Goal: Information Seeking & Learning: Learn about a topic

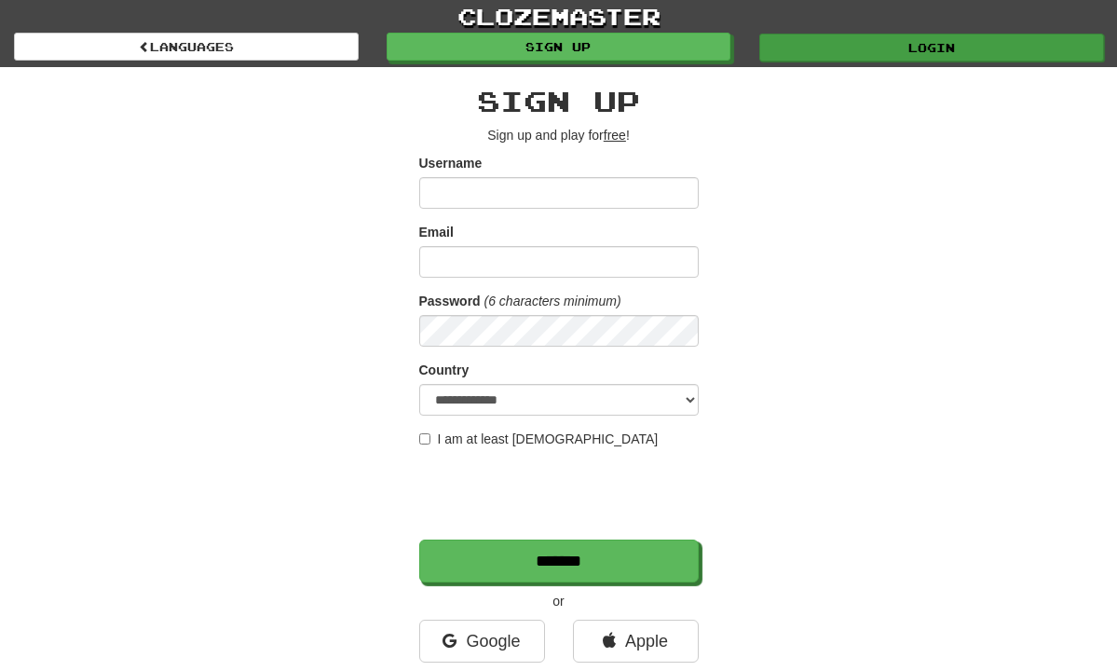
click at [863, 49] on link "Login" at bounding box center [931, 48] width 345 height 28
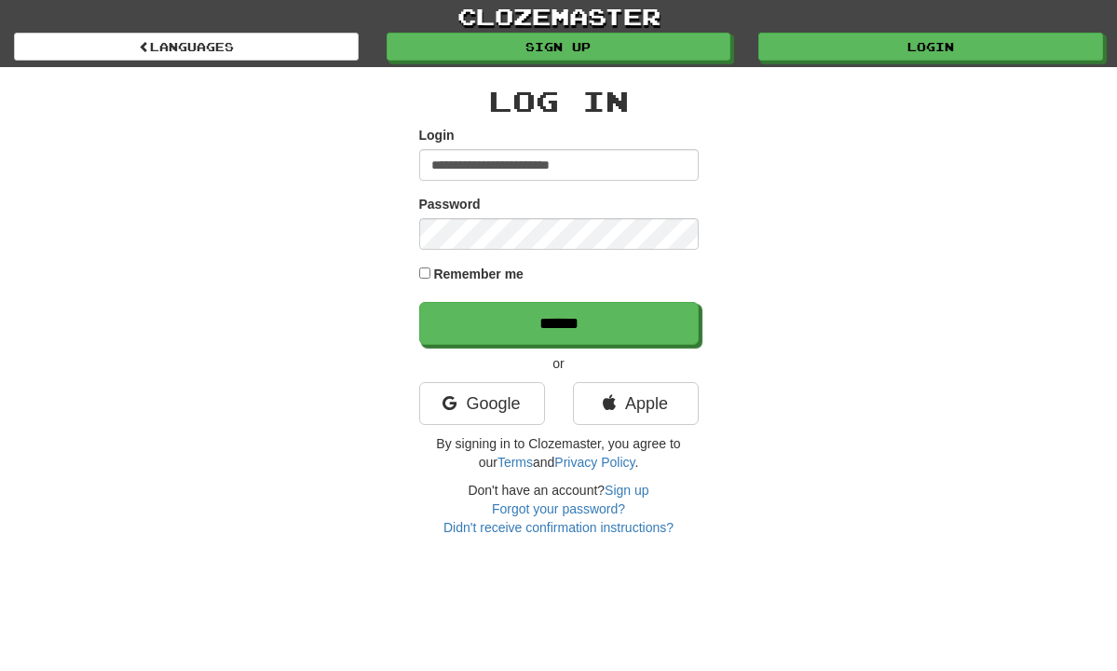
type input "**********"
click at [558, 322] on input "******" at bounding box center [559, 323] width 280 height 43
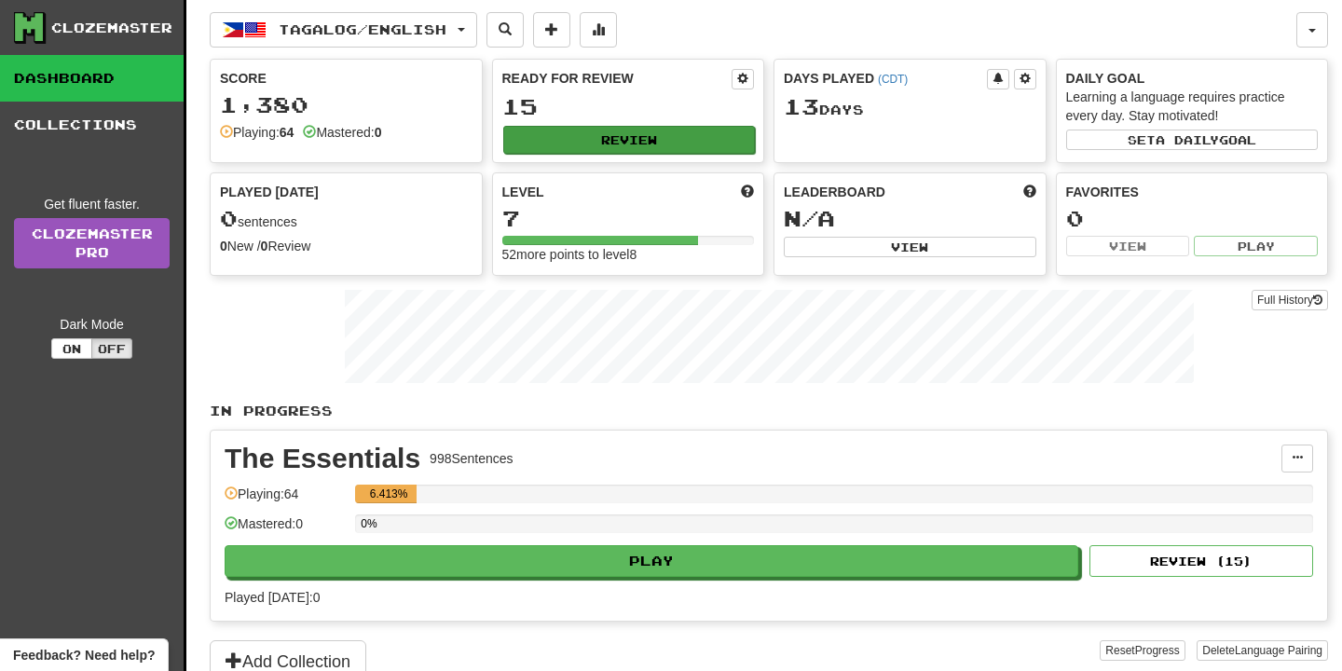
click at [650, 147] on button "Review" at bounding box center [629, 140] width 252 height 28
select select "**"
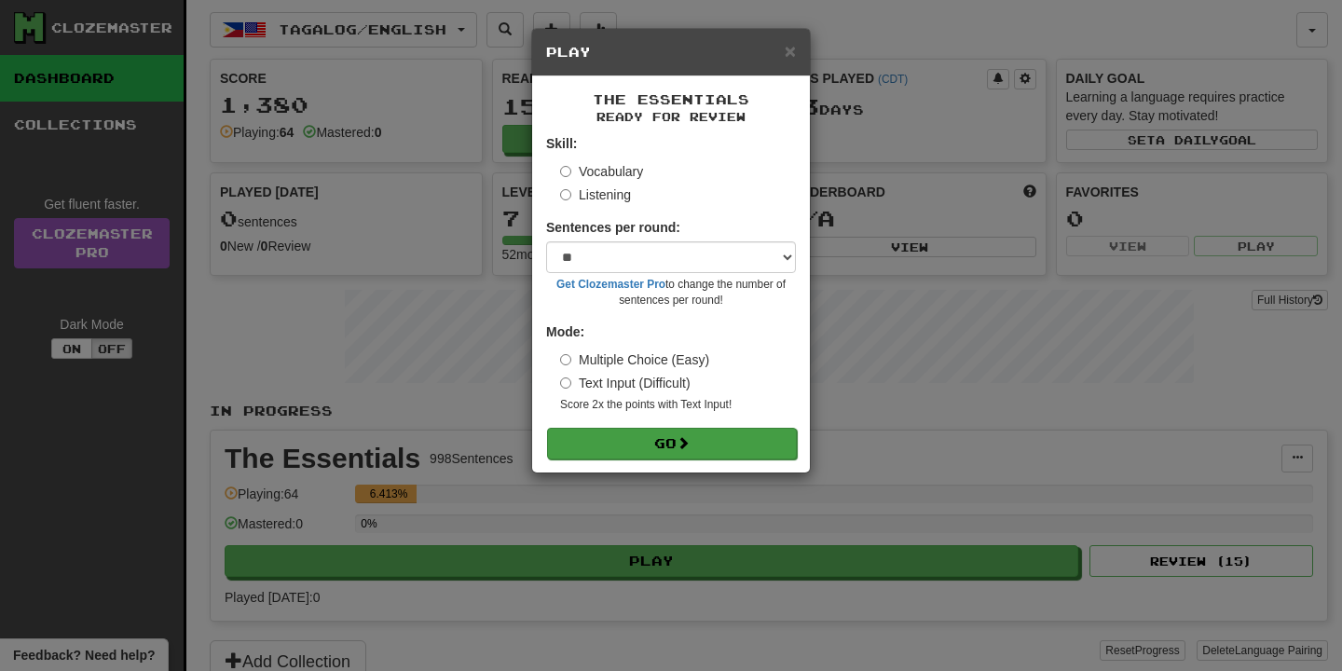
click at [761, 440] on button "Go" at bounding box center [672, 444] width 250 height 32
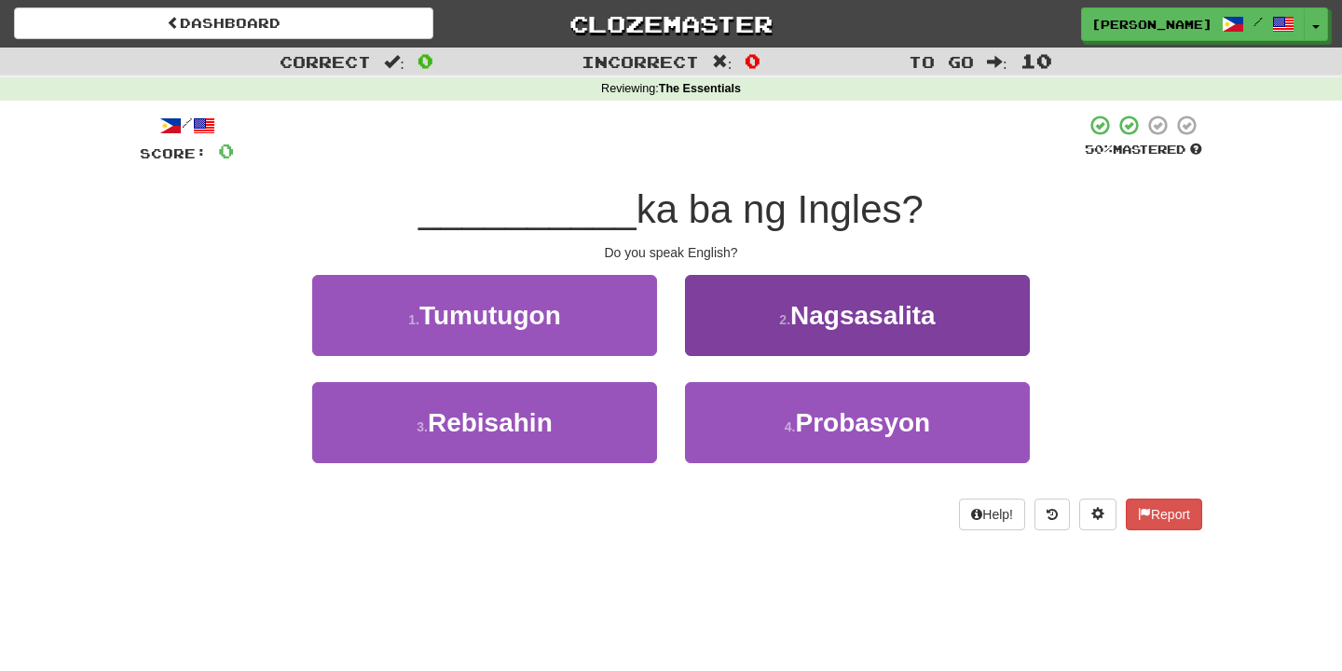
click at [760, 298] on button "2 . Nagsasalita" at bounding box center [857, 315] width 345 height 81
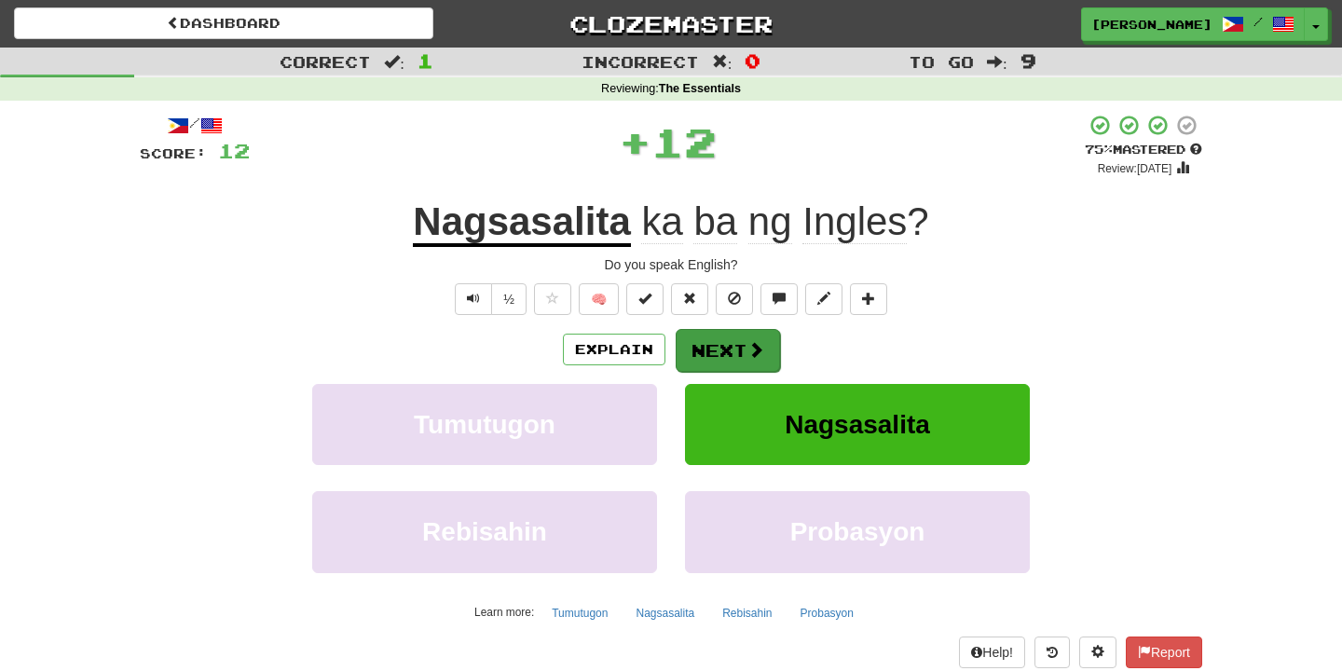
click at [753, 354] on span at bounding box center [755, 349] width 17 height 17
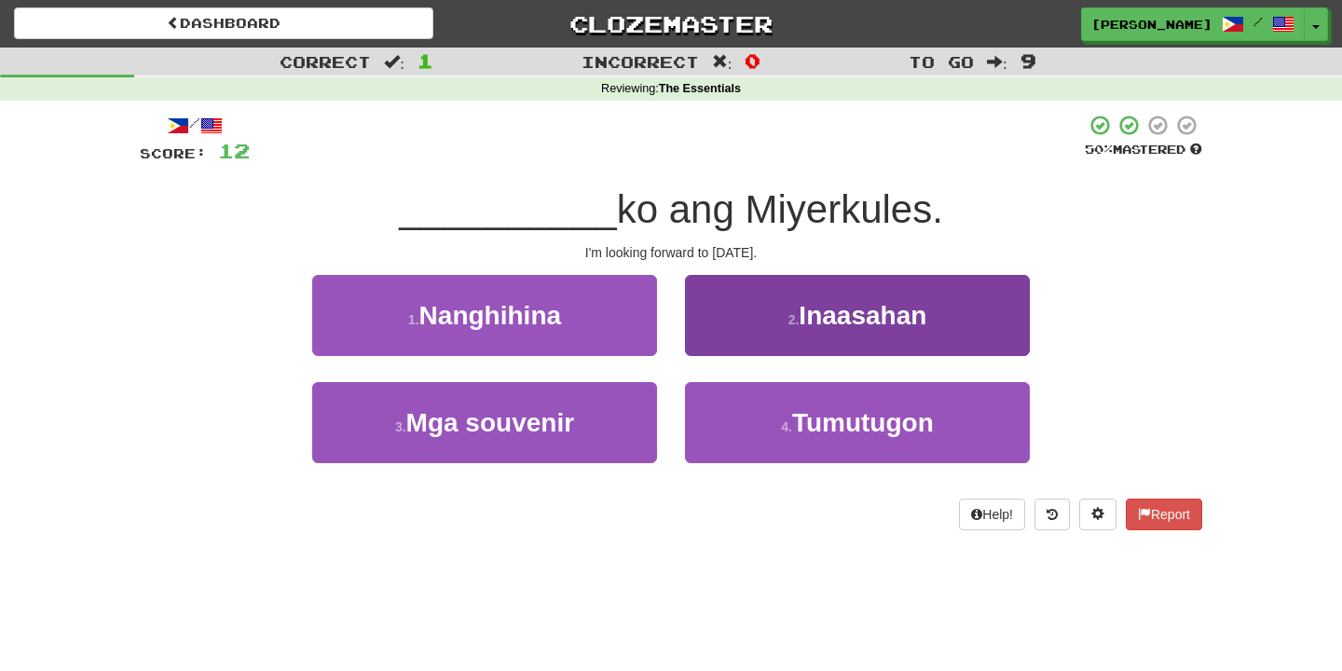
click at [758, 334] on button "2 . Inaasahan" at bounding box center [857, 315] width 345 height 81
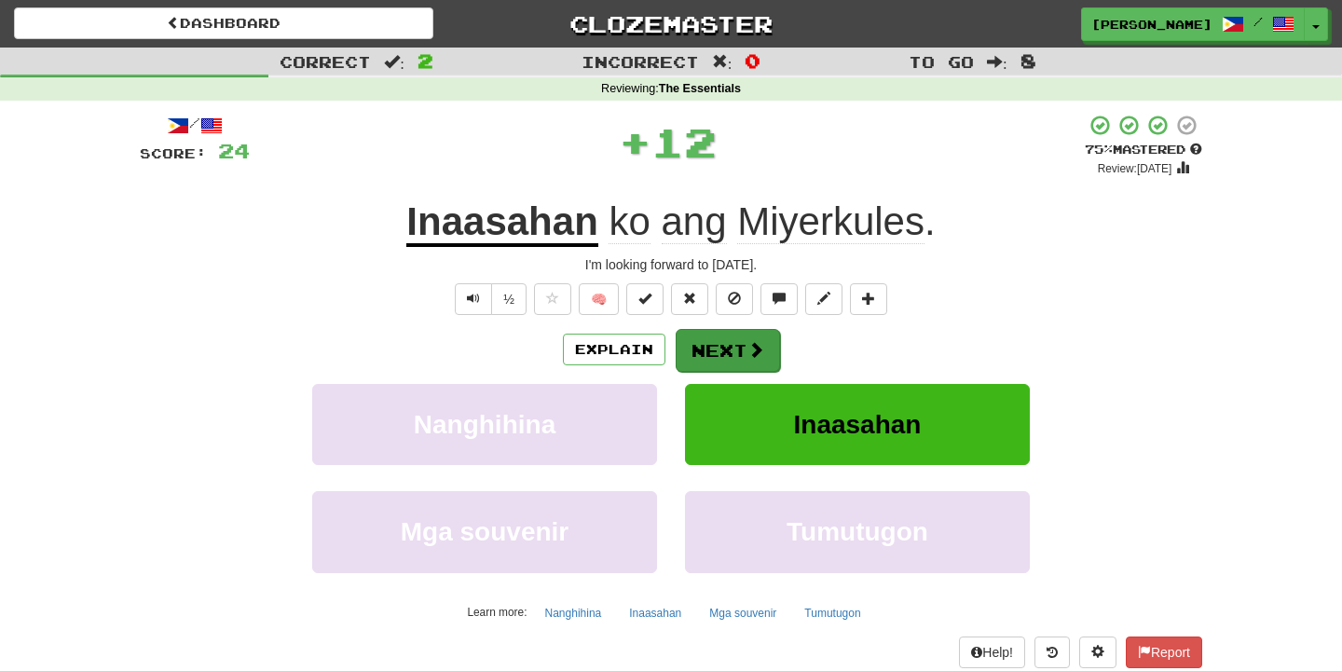
click at [756, 341] on span at bounding box center [755, 349] width 17 height 17
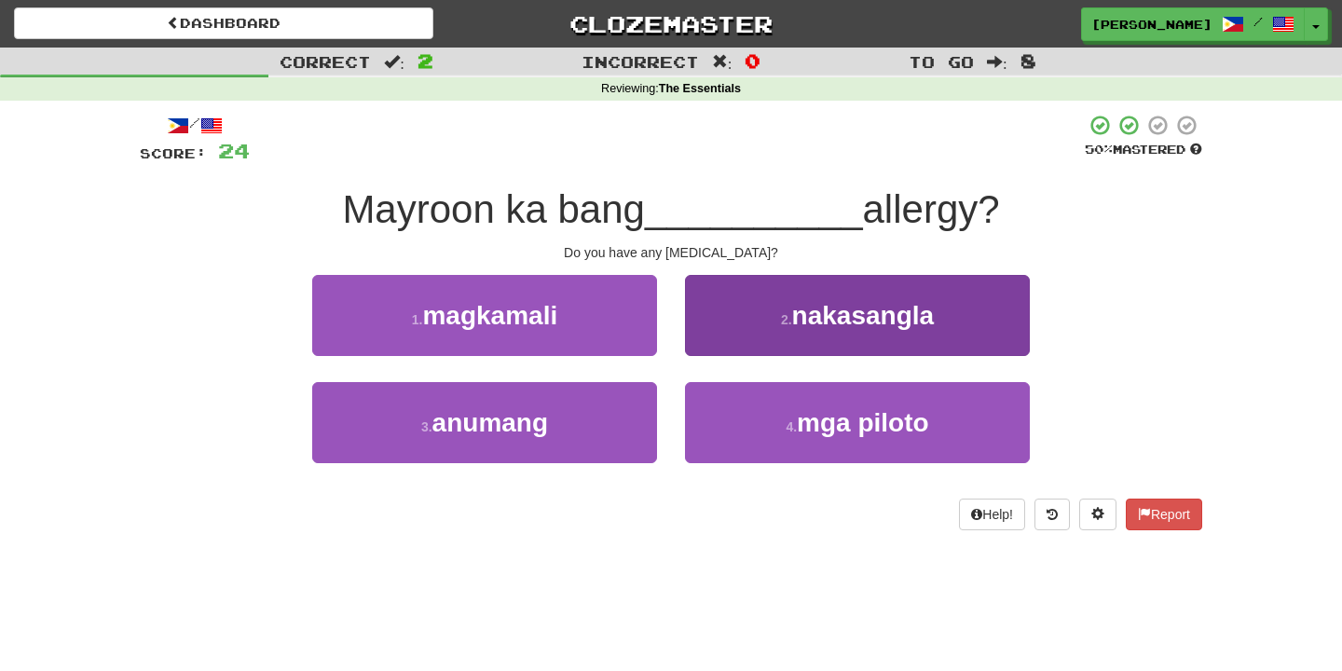
click at [768, 339] on button "2 . nakasangla" at bounding box center [857, 315] width 345 height 81
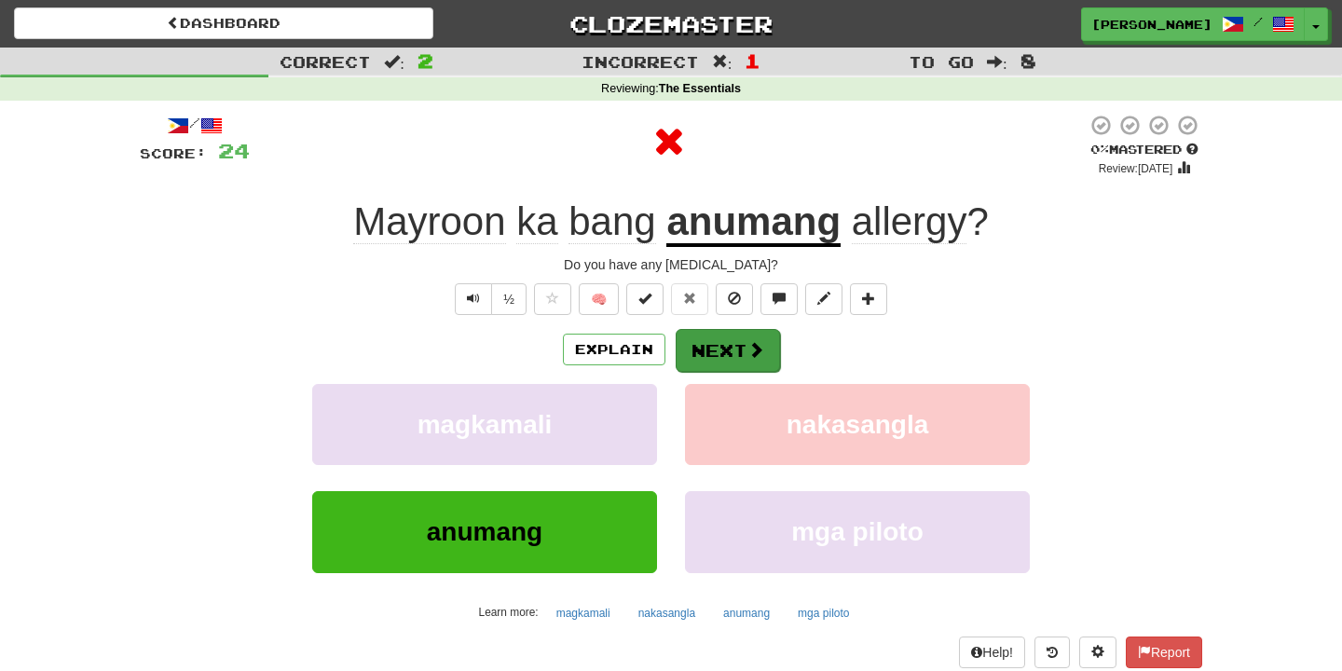
click at [757, 369] on button "Next" at bounding box center [727, 350] width 104 height 43
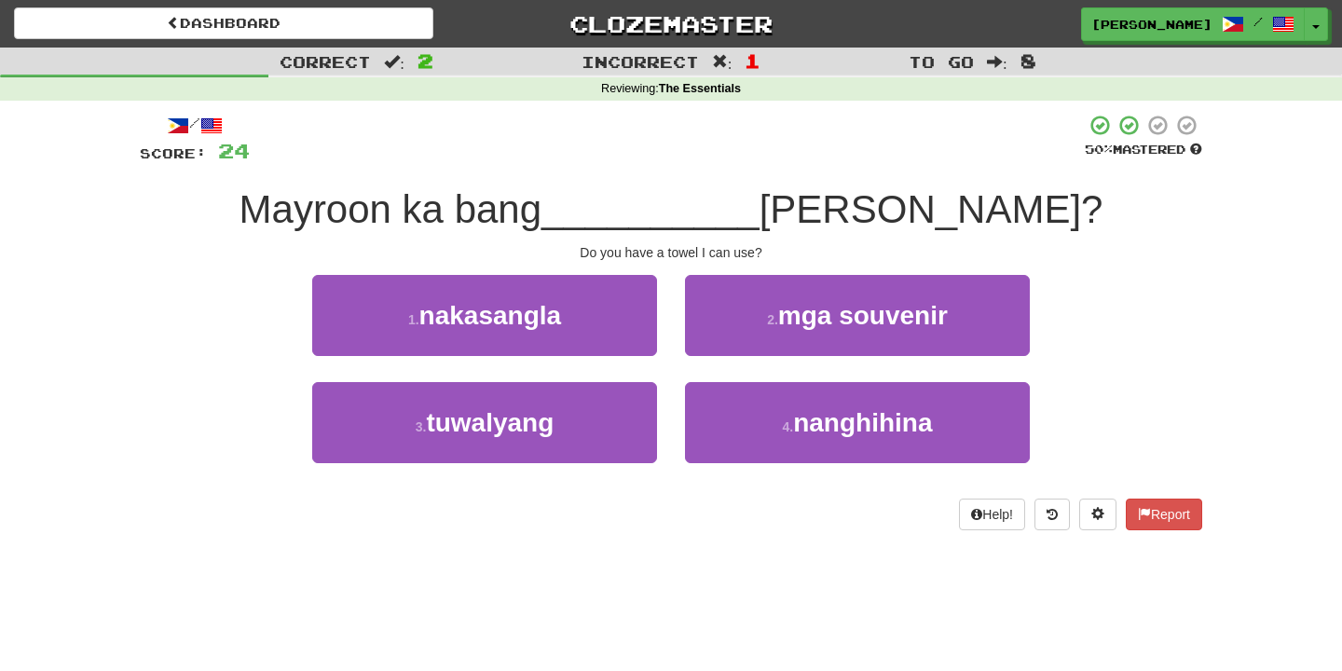
click at [574, 460] on div "3 . tuwalyang" at bounding box center [484, 435] width 373 height 107
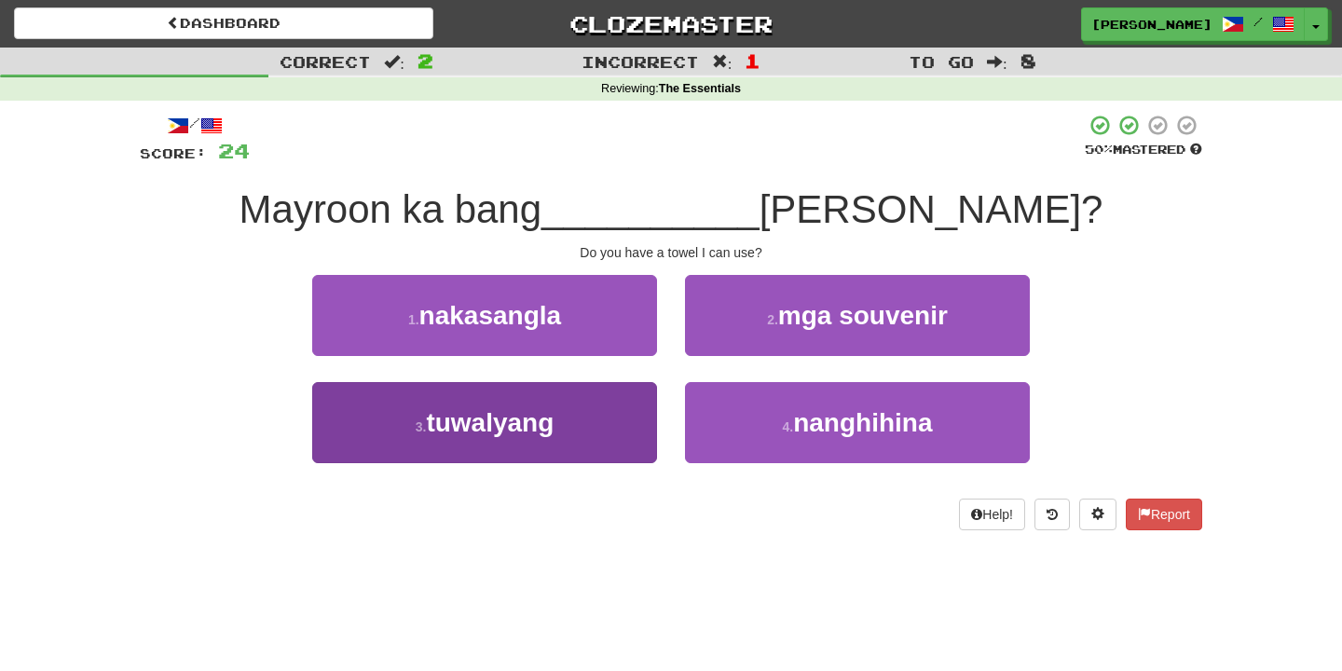
click at [576, 438] on button "3 . tuwalyang" at bounding box center [484, 422] width 345 height 81
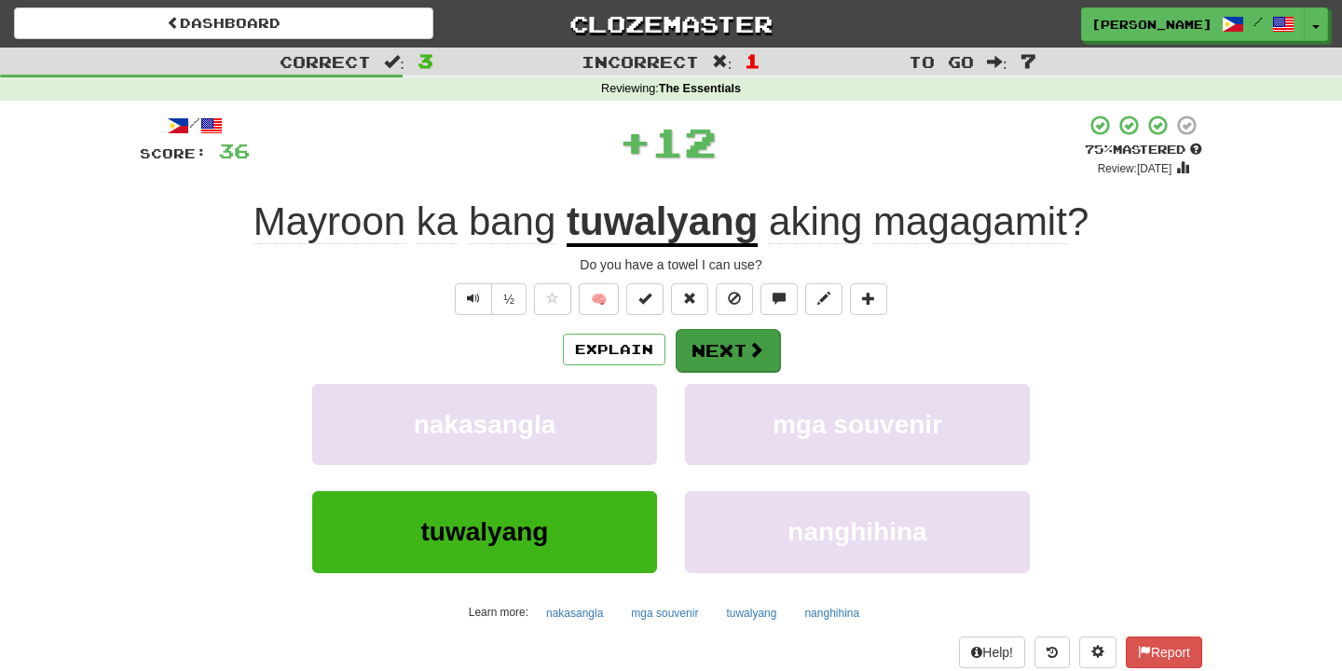
click at [727, 348] on button "Next" at bounding box center [727, 350] width 104 height 43
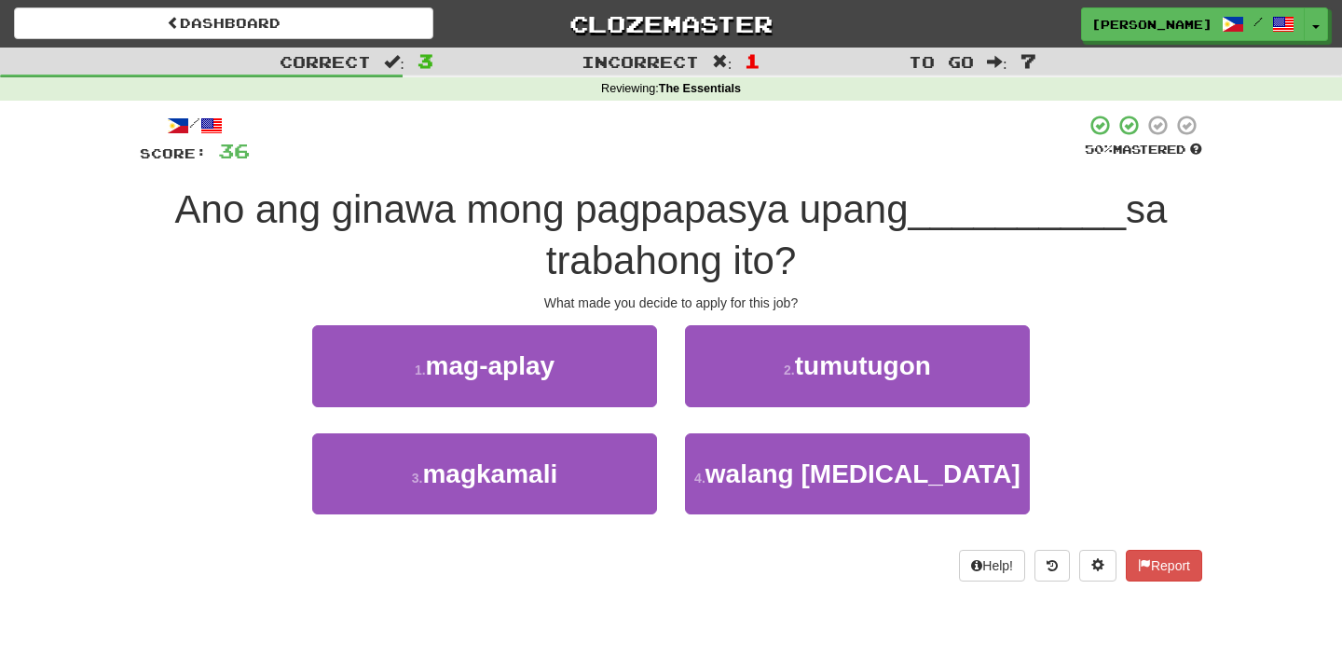
click at [646, 407] on div "1 . mag-aplay" at bounding box center [484, 378] width 373 height 107
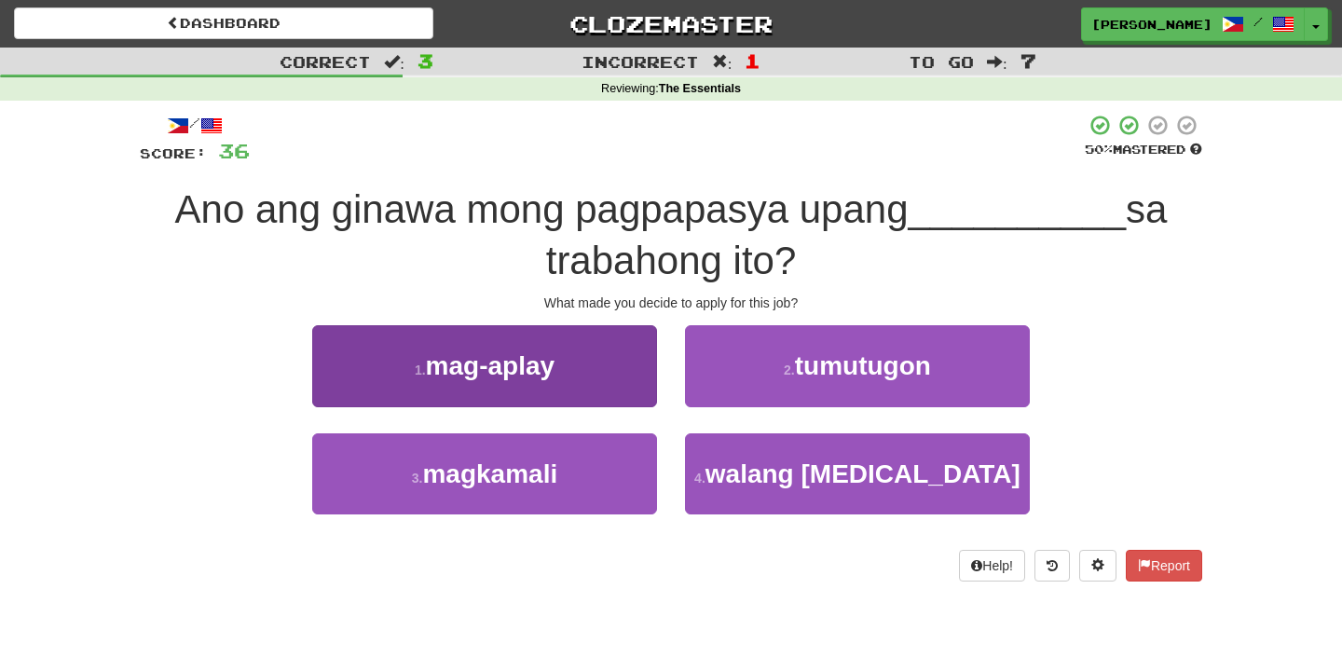
click at [629, 392] on button "1 . mag-aplay" at bounding box center [484, 365] width 345 height 81
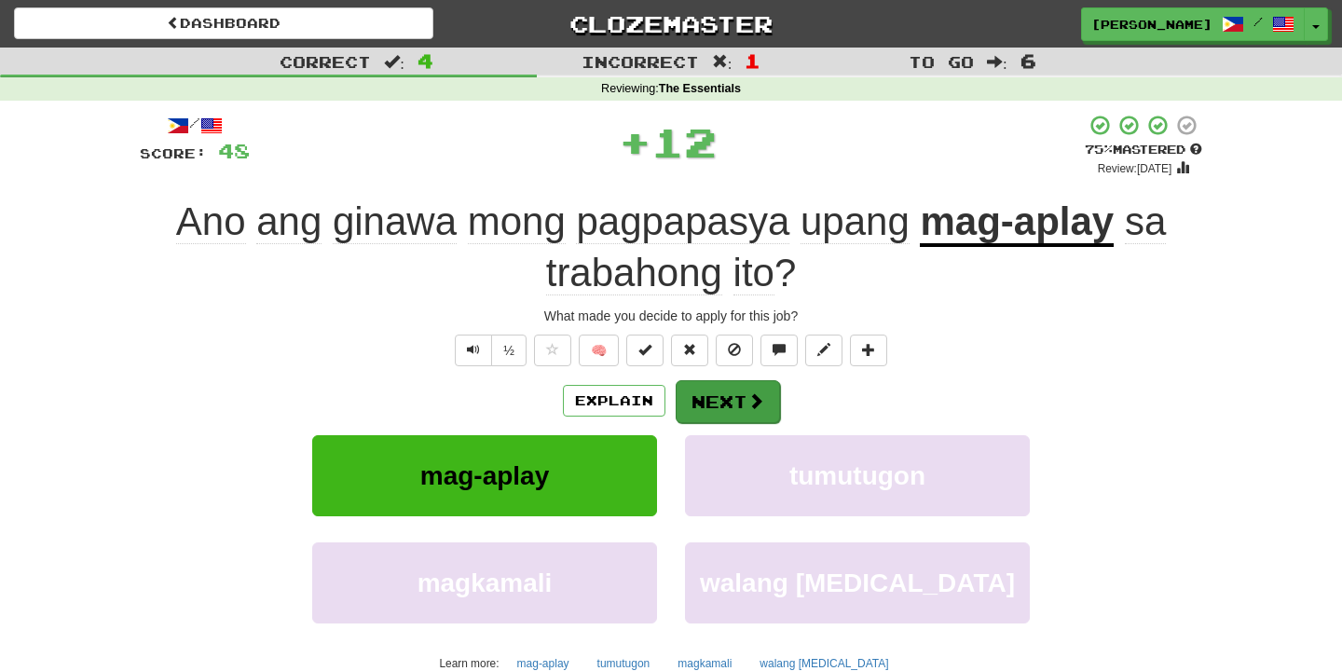
click at [692, 410] on button "Next" at bounding box center [727, 401] width 104 height 43
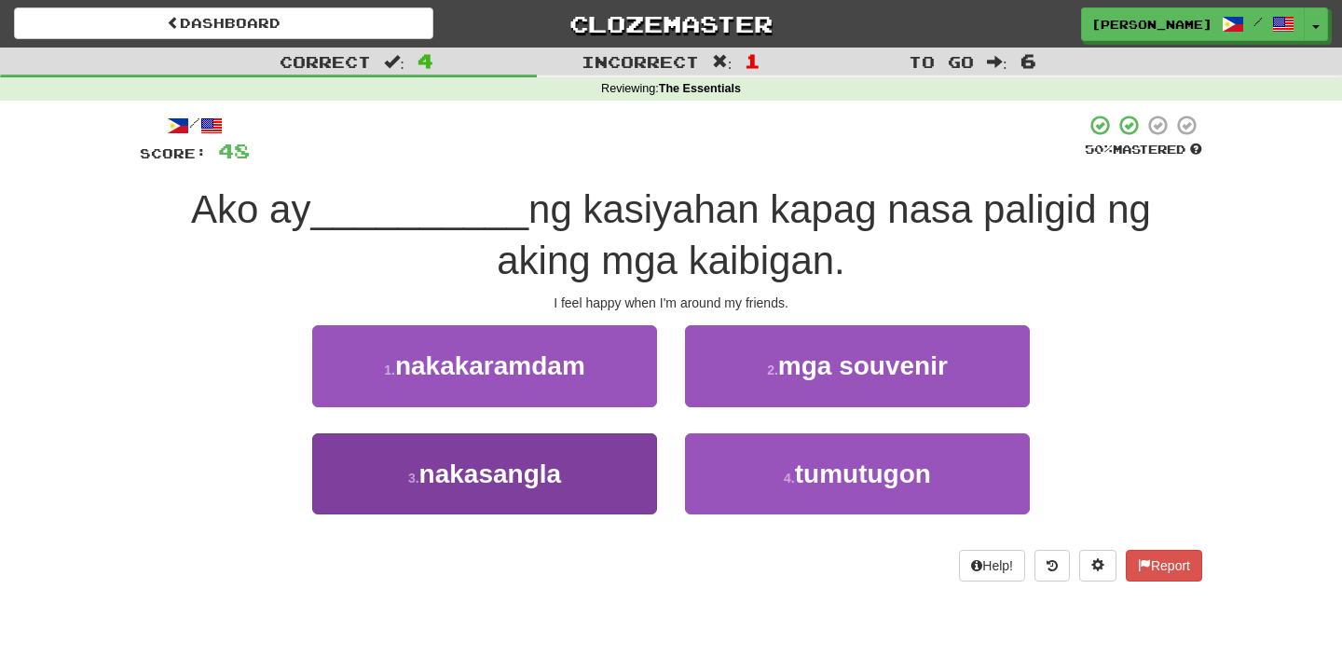
click at [642, 471] on button "3 . nakasangla" at bounding box center [484, 473] width 345 height 81
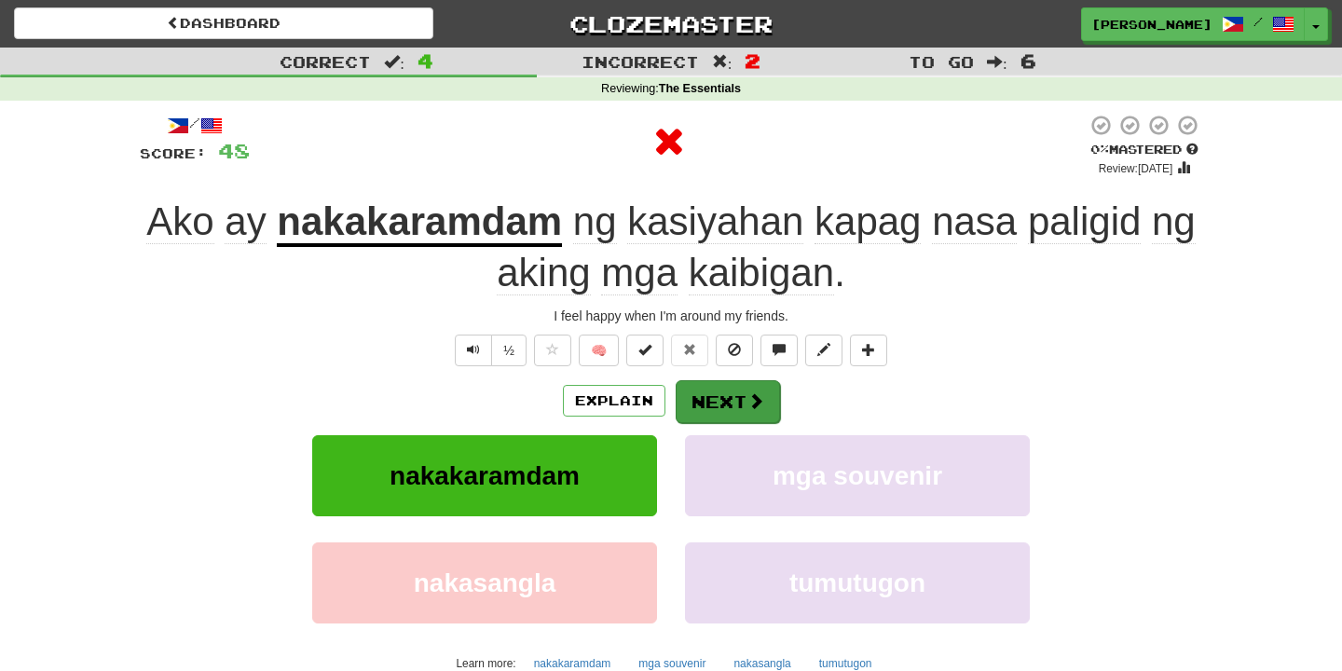
click at [718, 400] on button "Next" at bounding box center [727, 401] width 104 height 43
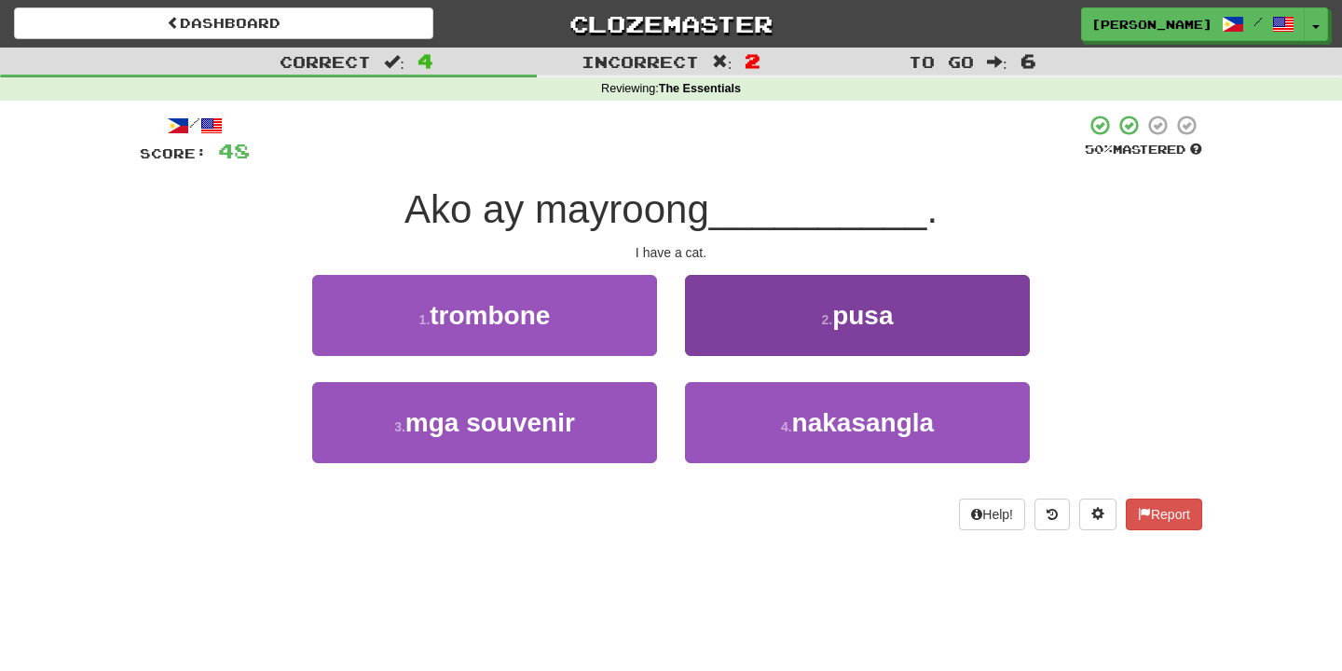
click at [722, 334] on button "2 . pusa" at bounding box center [857, 315] width 345 height 81
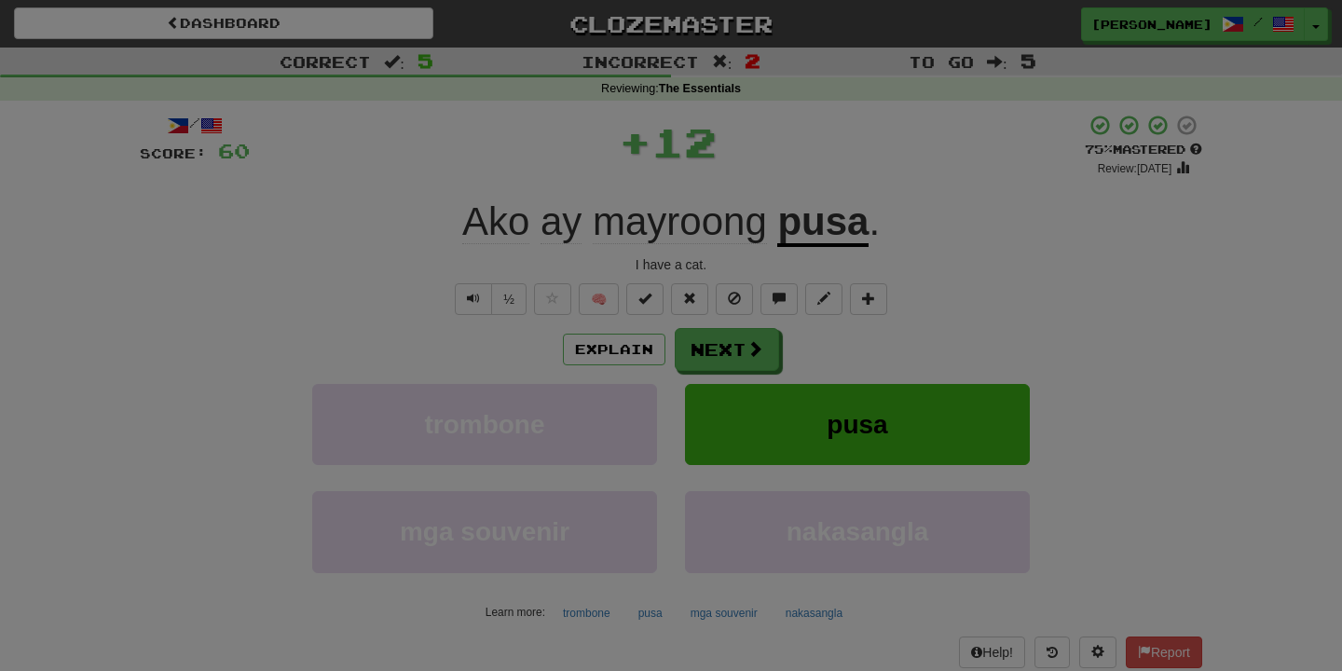
click at [0, 0] on div "/ Level: 8 +1 Tell the world! Share Tweet Post" at bounding box center [0, 0] width 0 height 0
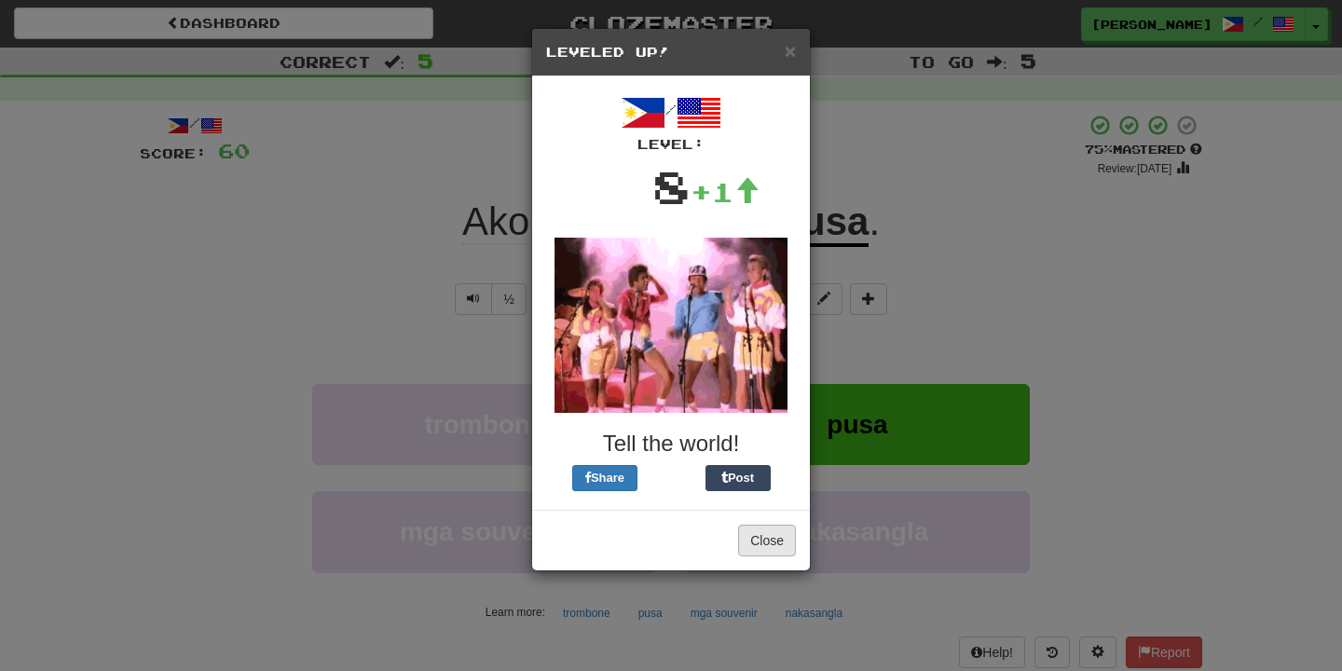
click at [784, 539] on button "Close" at bounding box center [767, 541] width 58 height 32
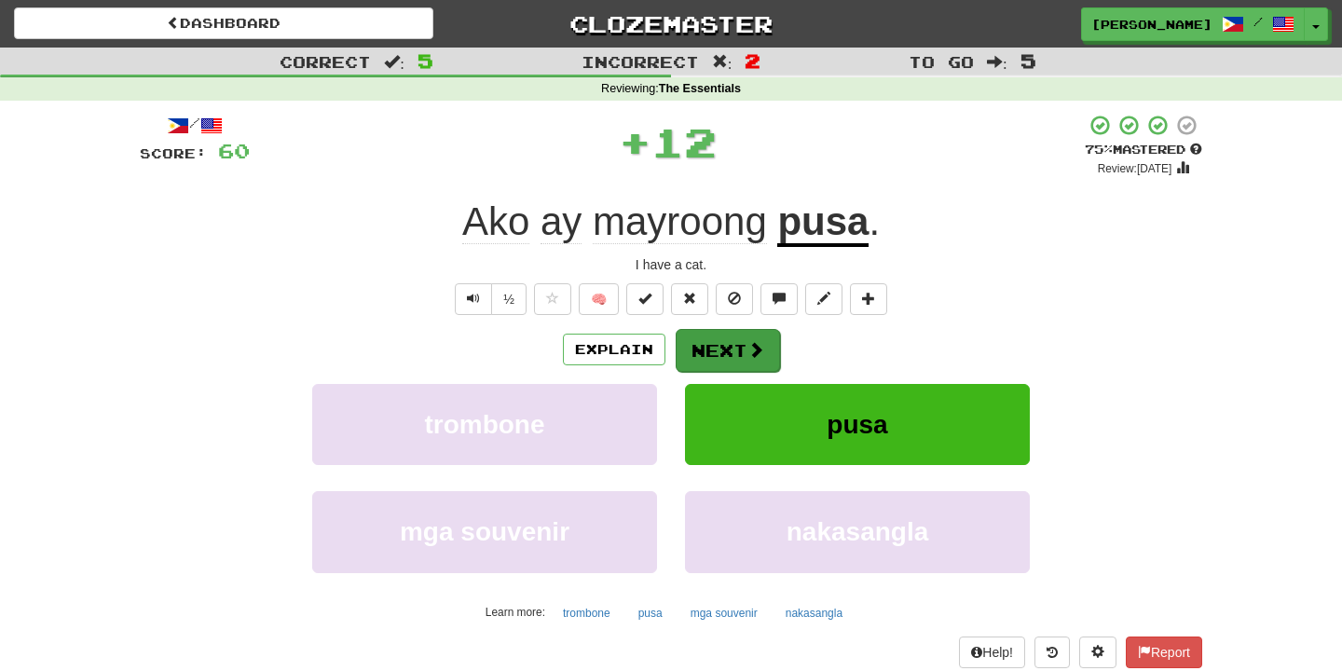
click at [743, 356] on button "Next" at bounding box center [727, 350] width 104 height 43
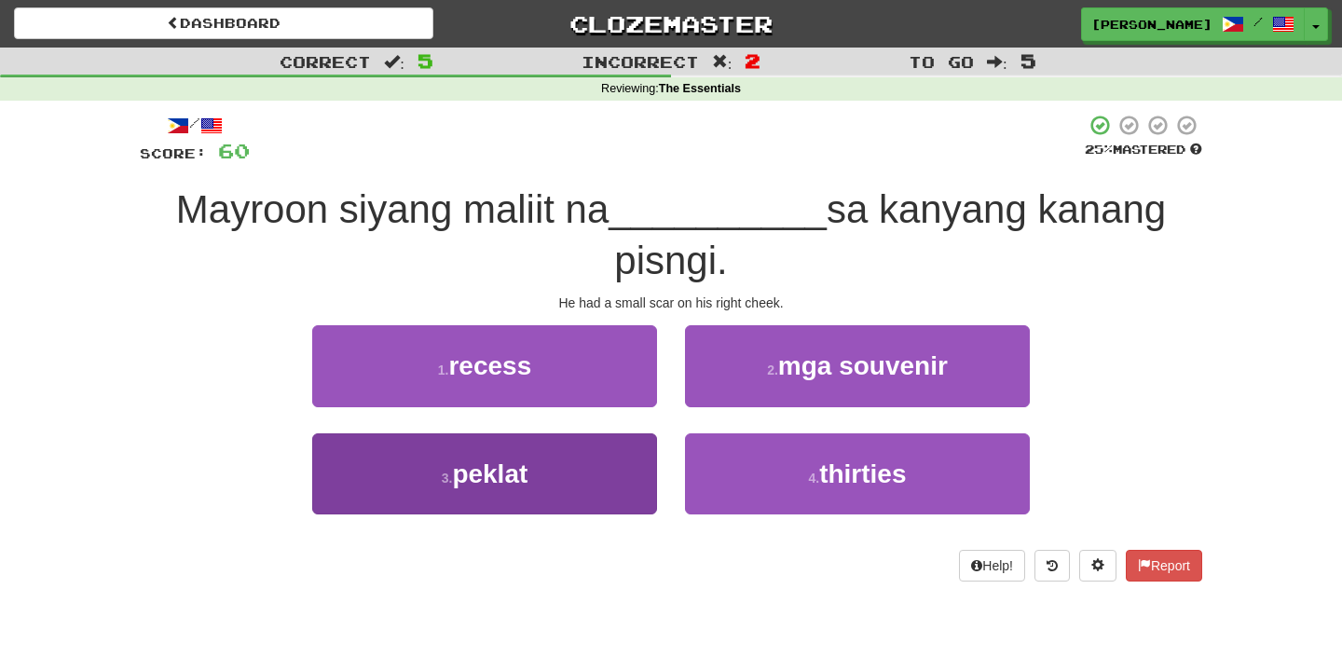
click at [633, 457] on button "3 . peklat" at bounding box center [484, 473] width 345 height 81
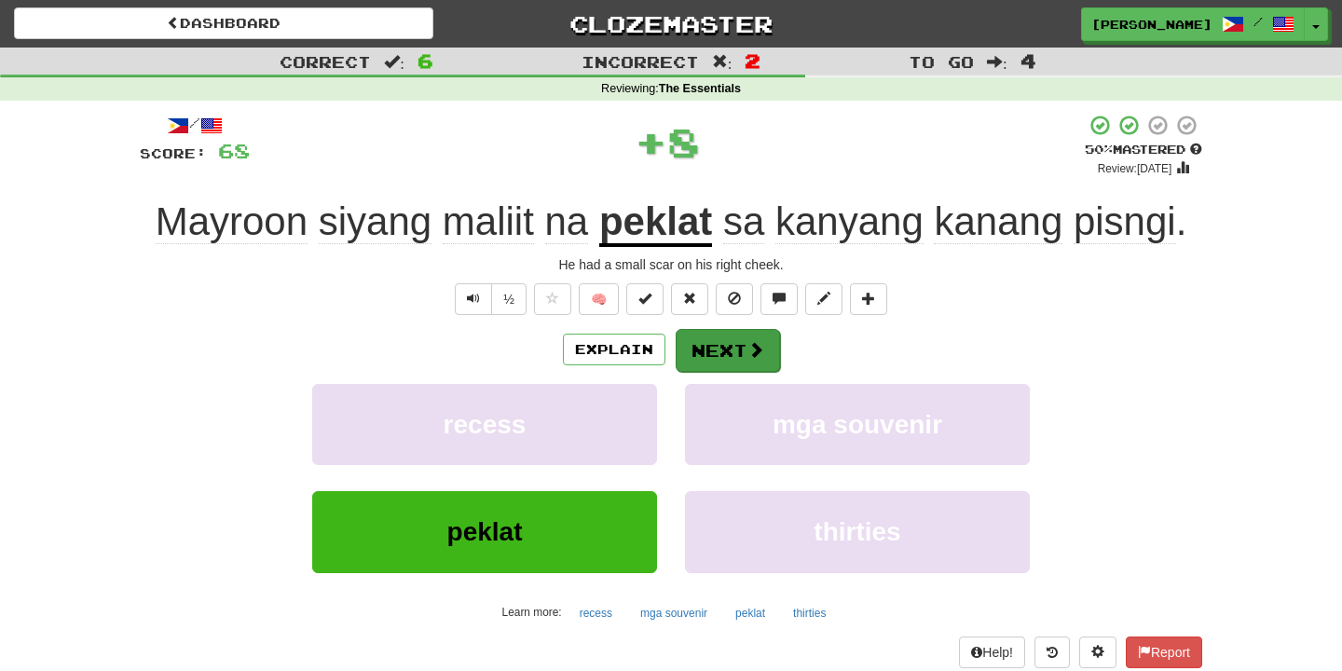
click at [723, 357] on button "Next" at bounding box center [727, 350] width 104 height 43
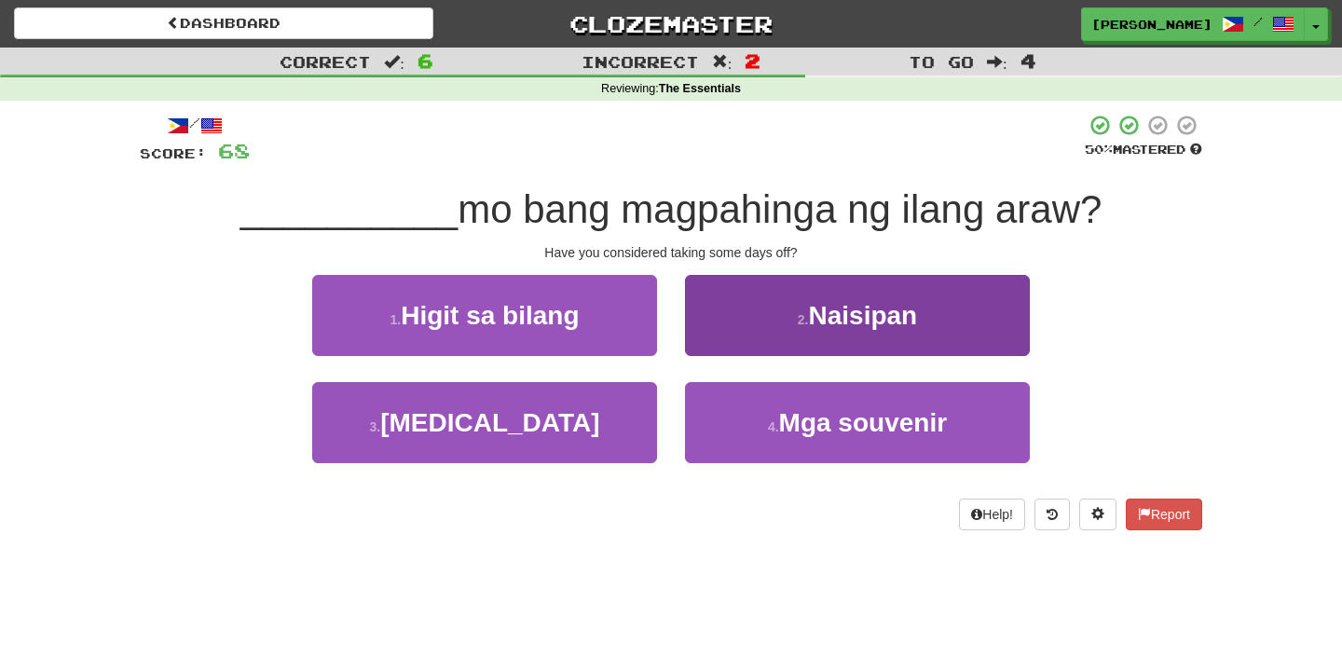
click at [696, 346] on button "2 . Naisipan" at bounding box center [857, 315] width 345 height 81
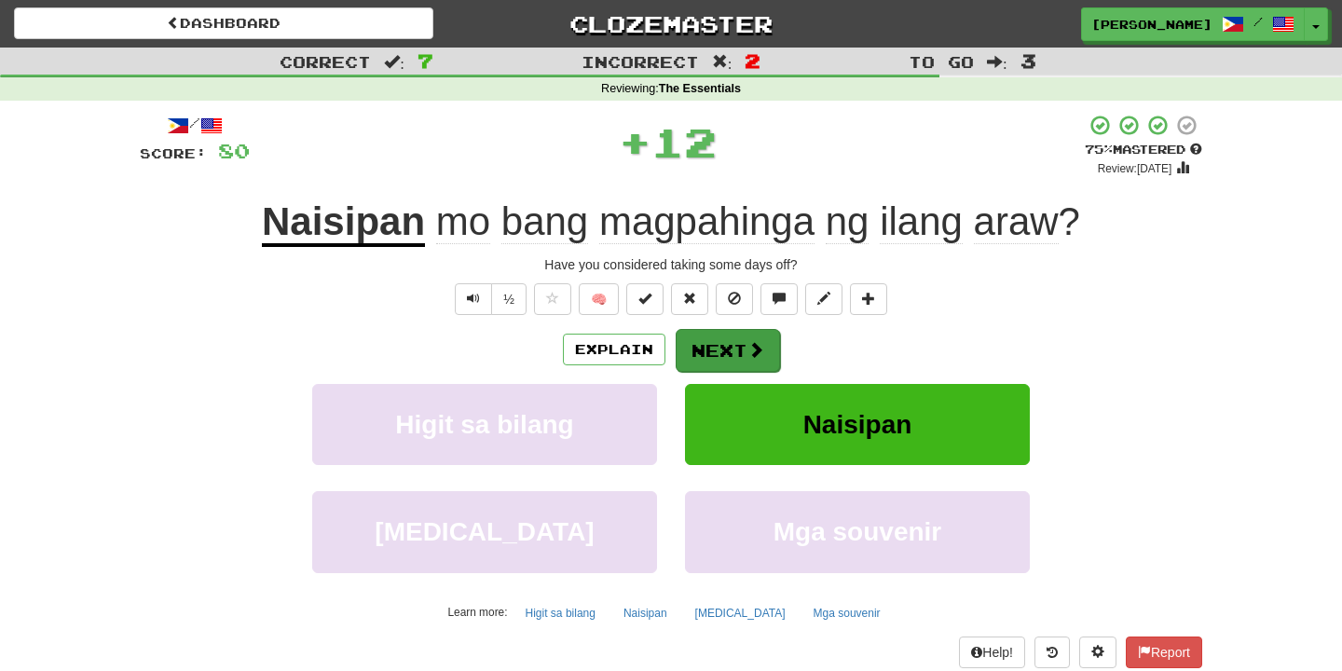
click at [698, 351] on button "Next" at bounding box center [727, 350] width 104 height 43
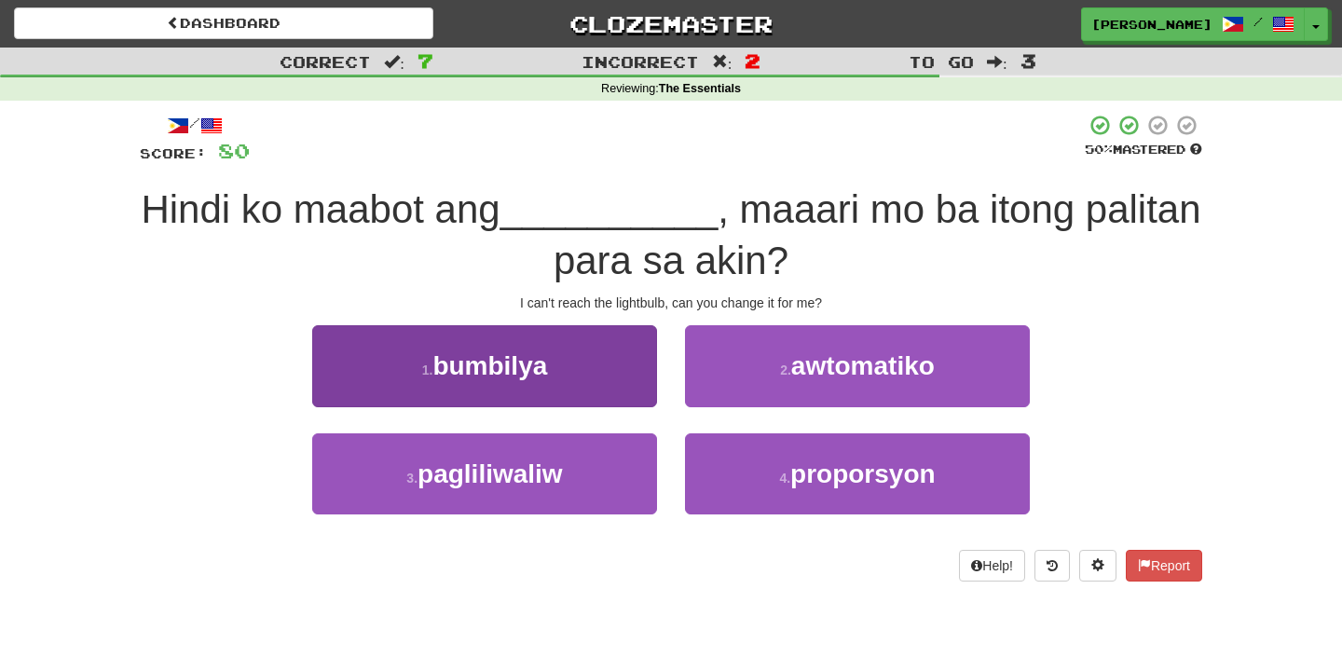
click at [627, 383] on button "1 . bumbilya" at bounding box center [484, 365] width 345 height 81
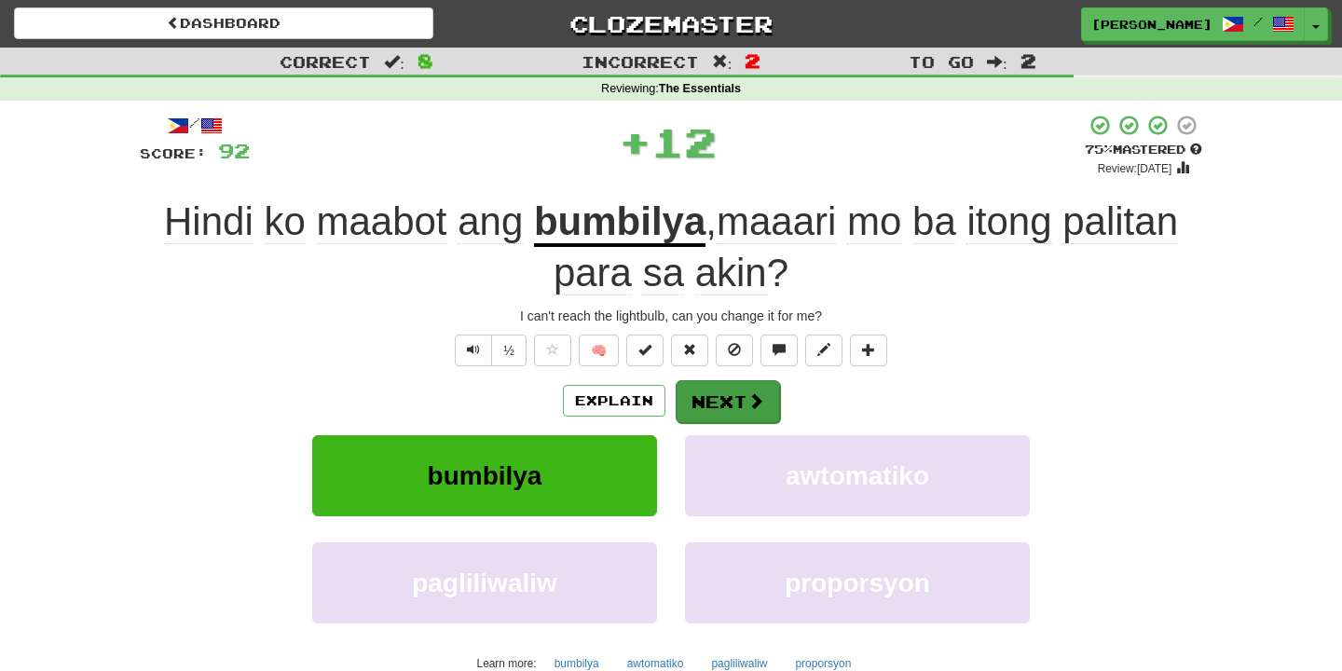
click at [748, 392] on span at bounding box center [755, 400] width 17 height 17
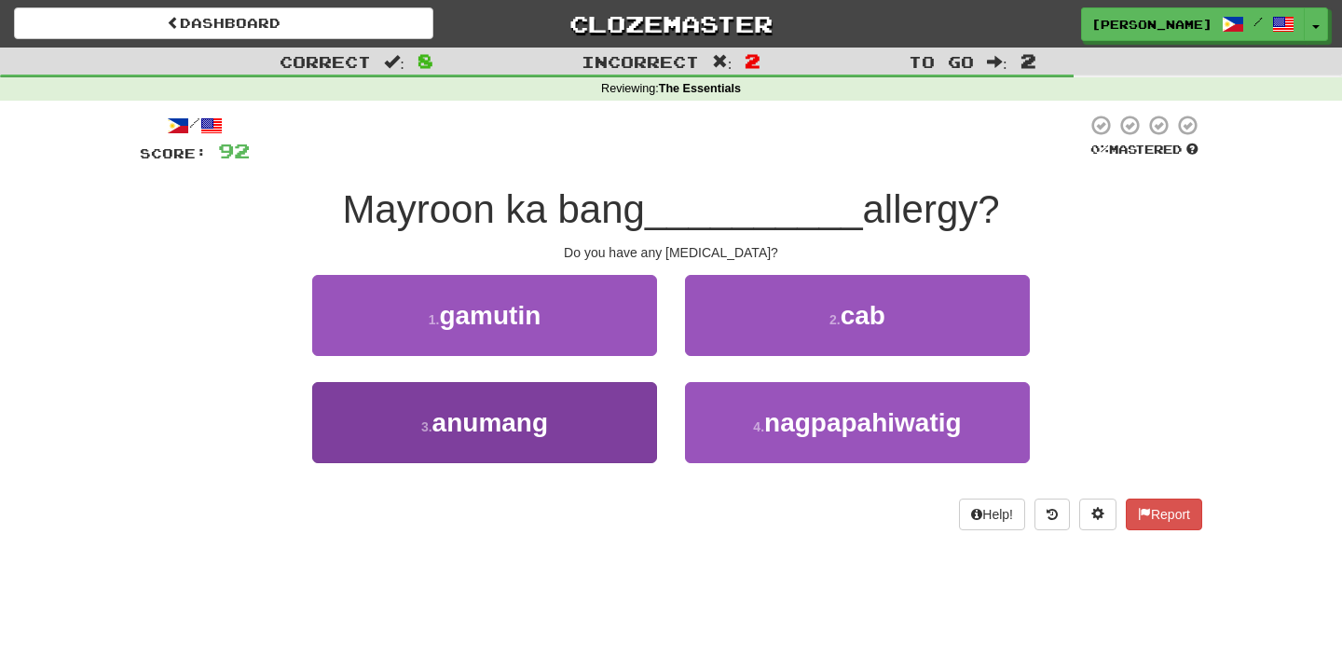
click at [591, 431] on button "3 . anumang" at bounding box center [484, 422] width 345 height 81
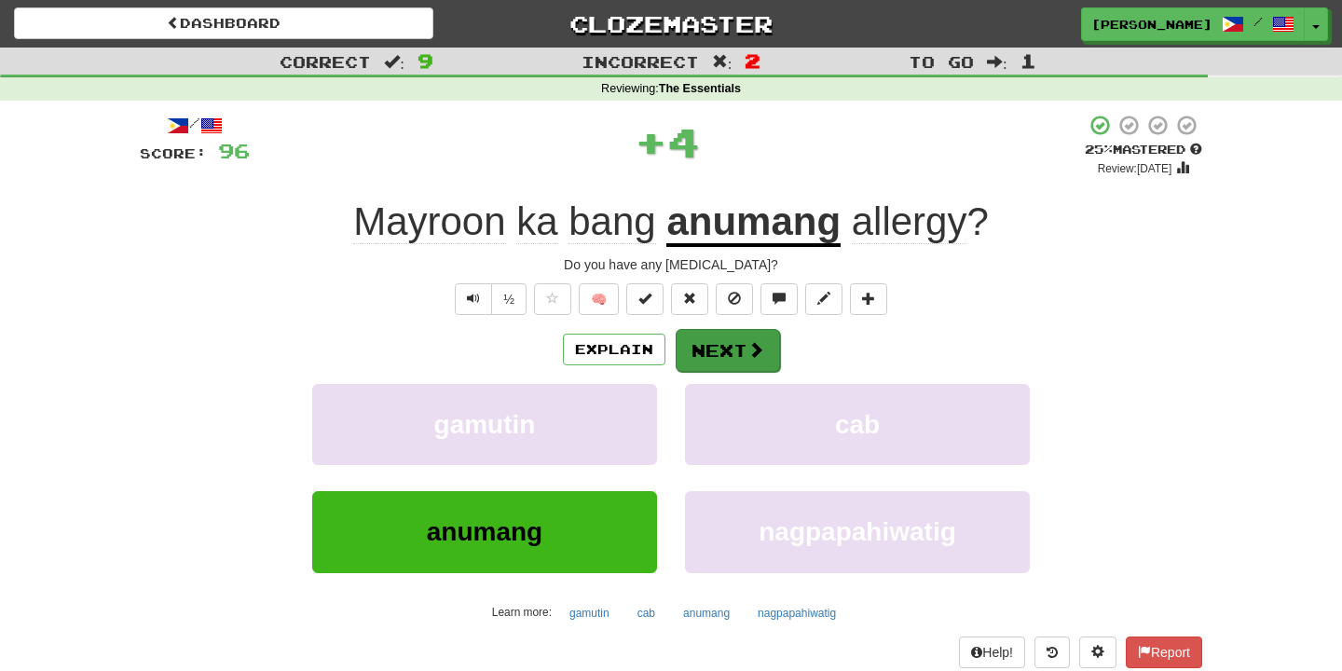
click at [727, 345] on button "Next" at bounding box center [727, 350] width 104 height 43
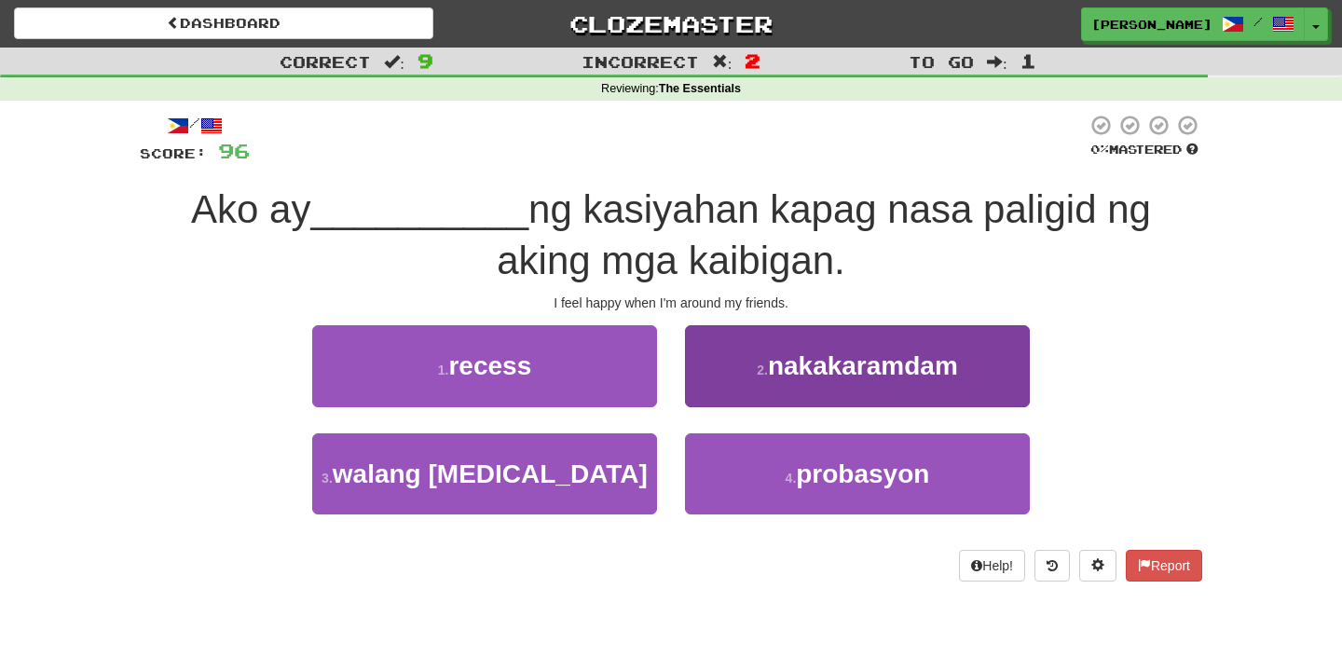
click at [762, 380] on button "2 . nakakaramdam" at bounding box center [857, 365] width 345 height 81
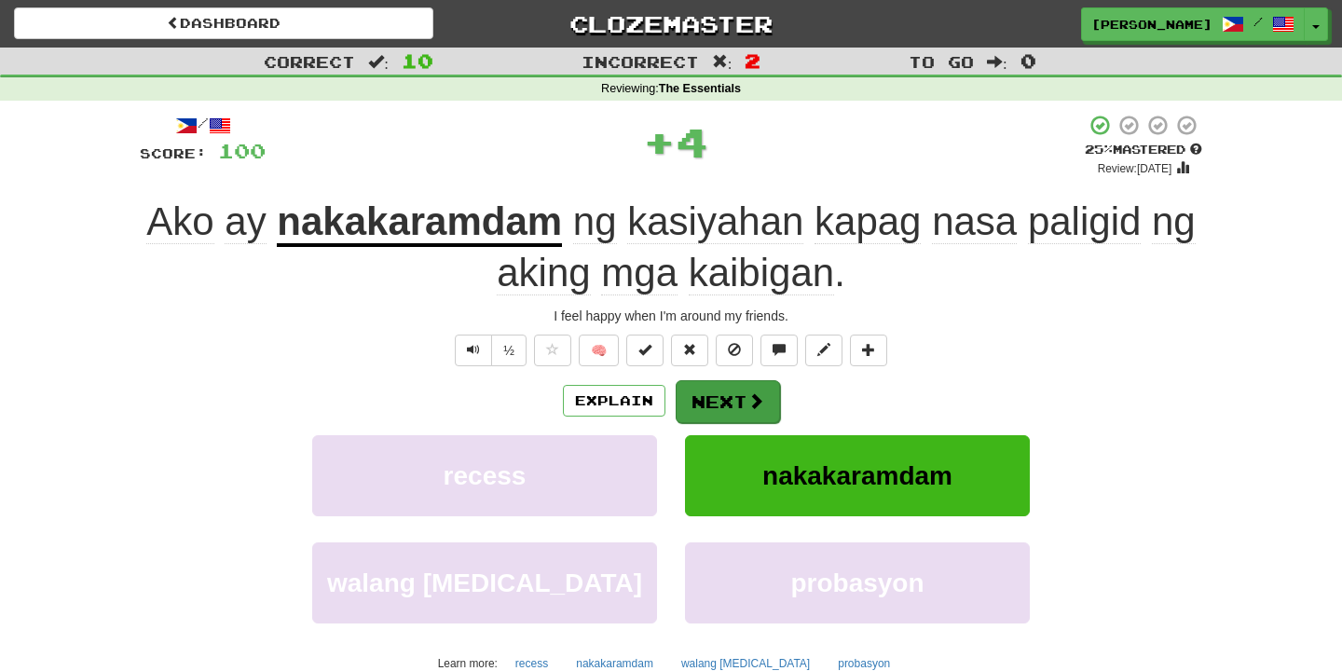
click at [751, 387] on button "Next" at bounding box center [727, 401] width 104 height 43
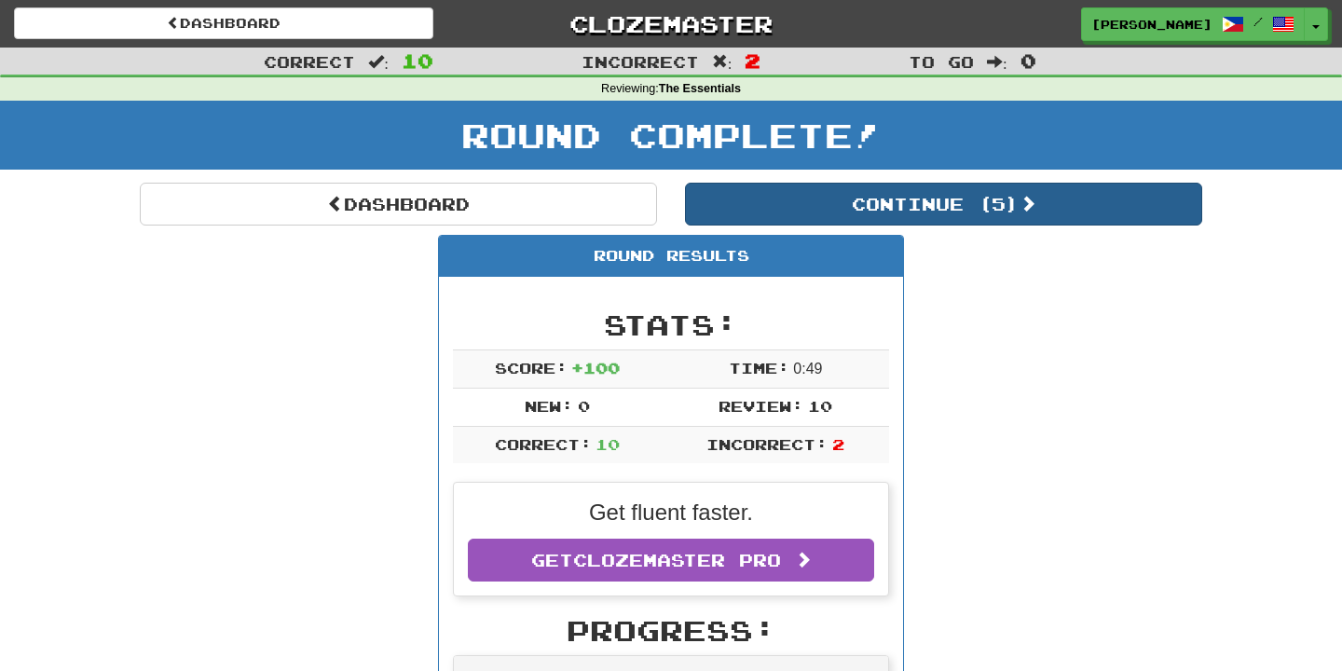
click at [882, 191] on button "Continue ( 5 )" at bounding box center [943, 204] width 517 height 43
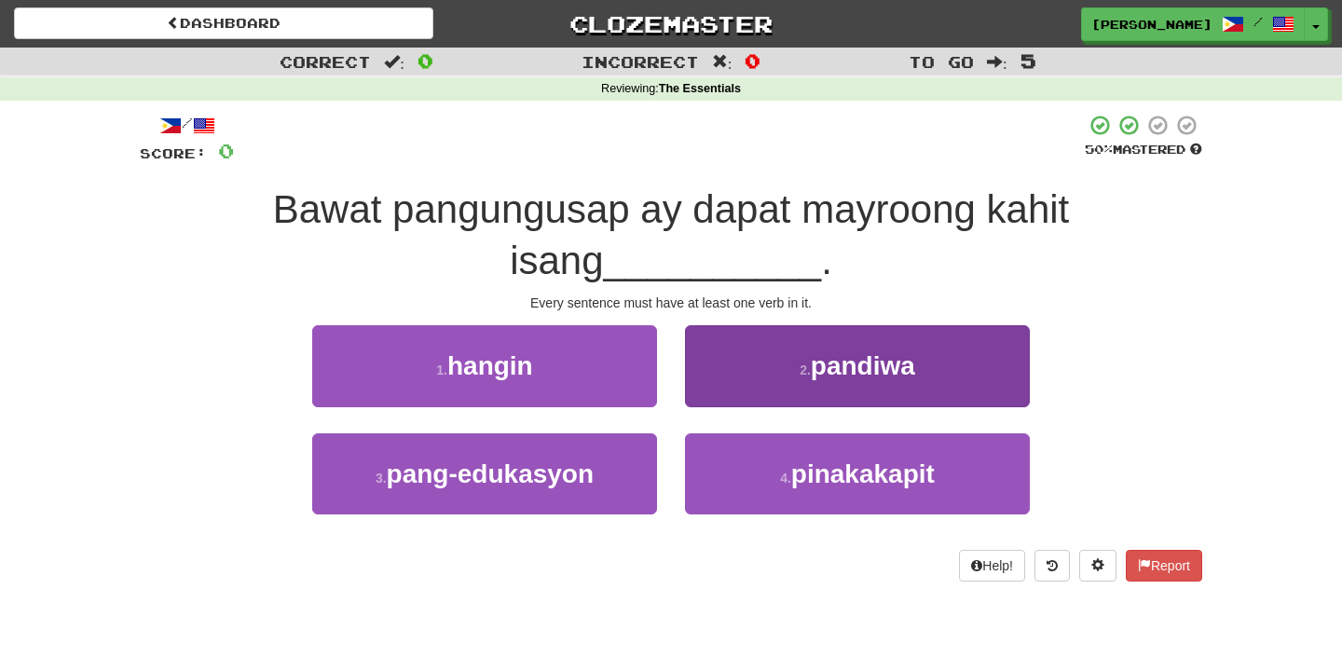
click at [798, 329] on button "2 . pandiwa" at bounding box center [857, 365] width 345 height 81
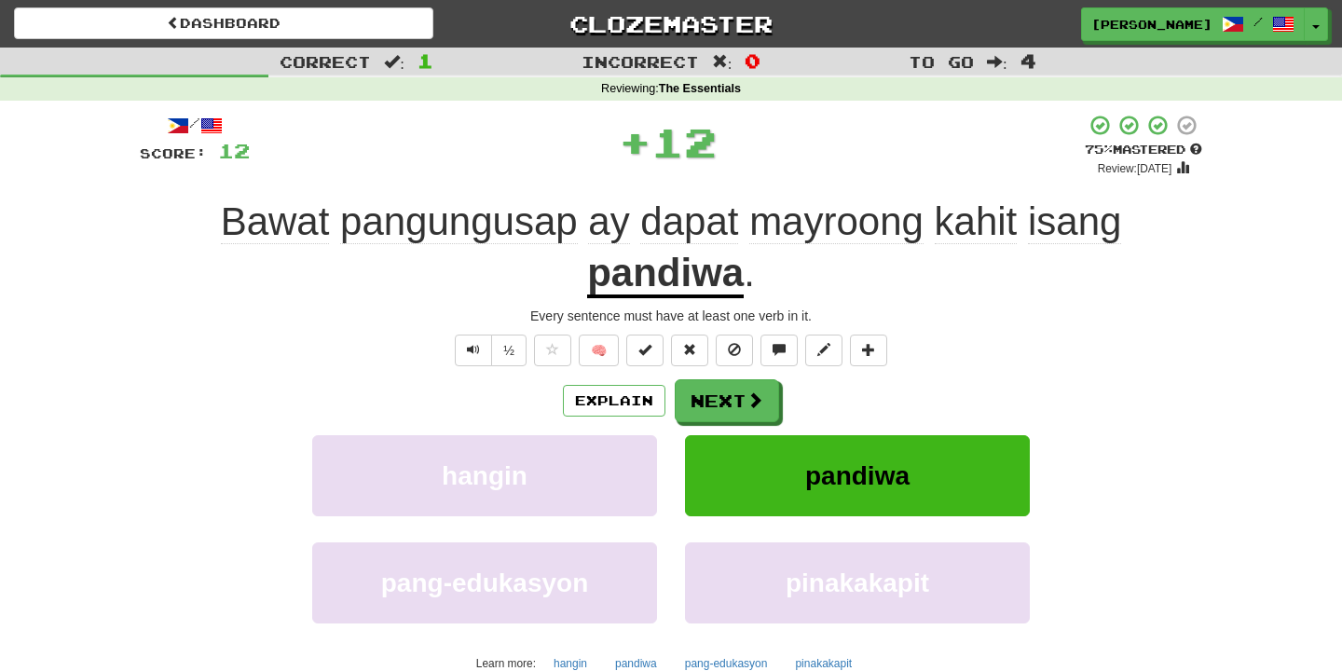
click at [760, 423] on div "Explain Next hangin pandiwa pang-edukasyon pinakakapit Learn more: hangin pandi…" at bounding box center [671, 528] width 1062 height 299
click at [757, 407] on span at bounding box center [755, 400] width 17 height 17
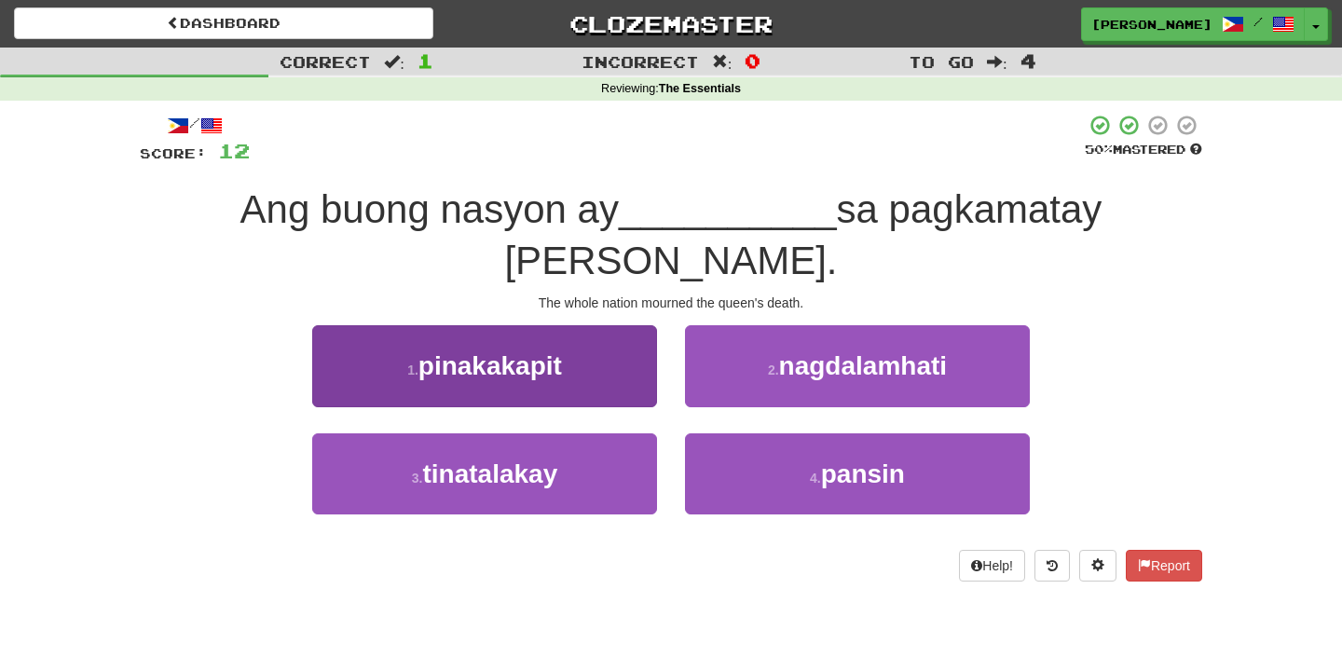
click at [625, 325] on button "1 . pinakakapit" at bounding box center [484, 365] width 345 height 81
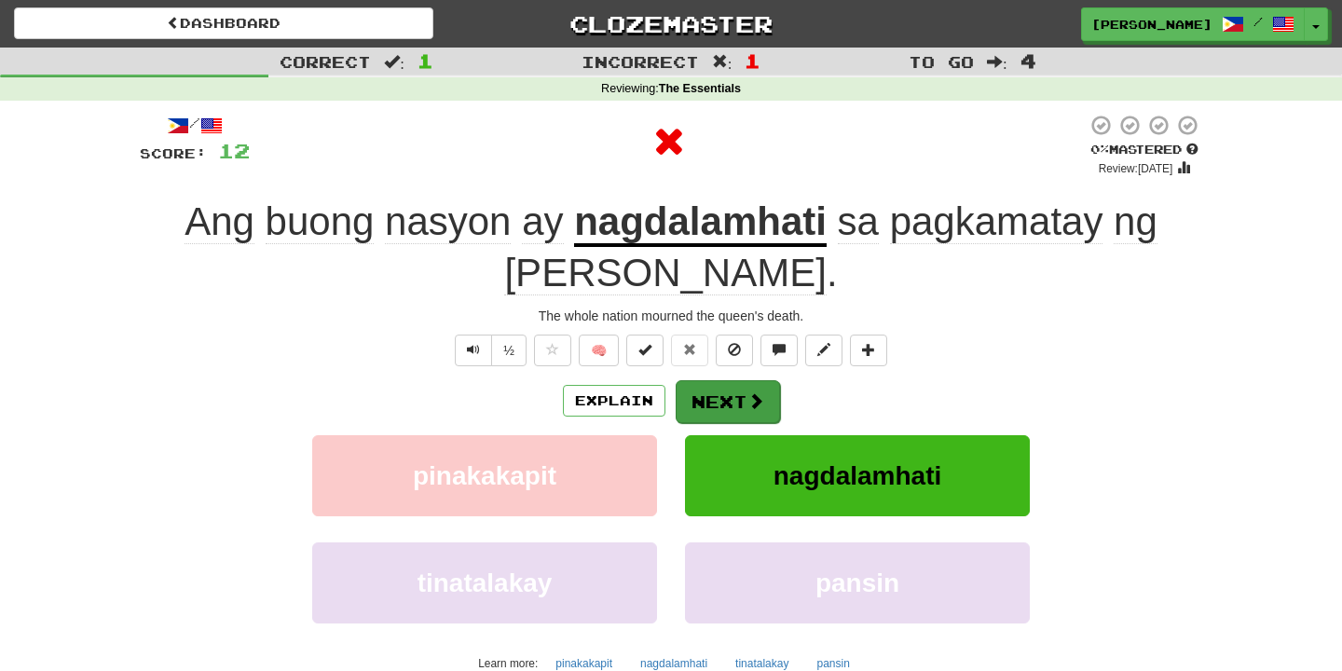
click at [716, 390] on button "Next" at bounding box center [727, 401] width 104 height 43
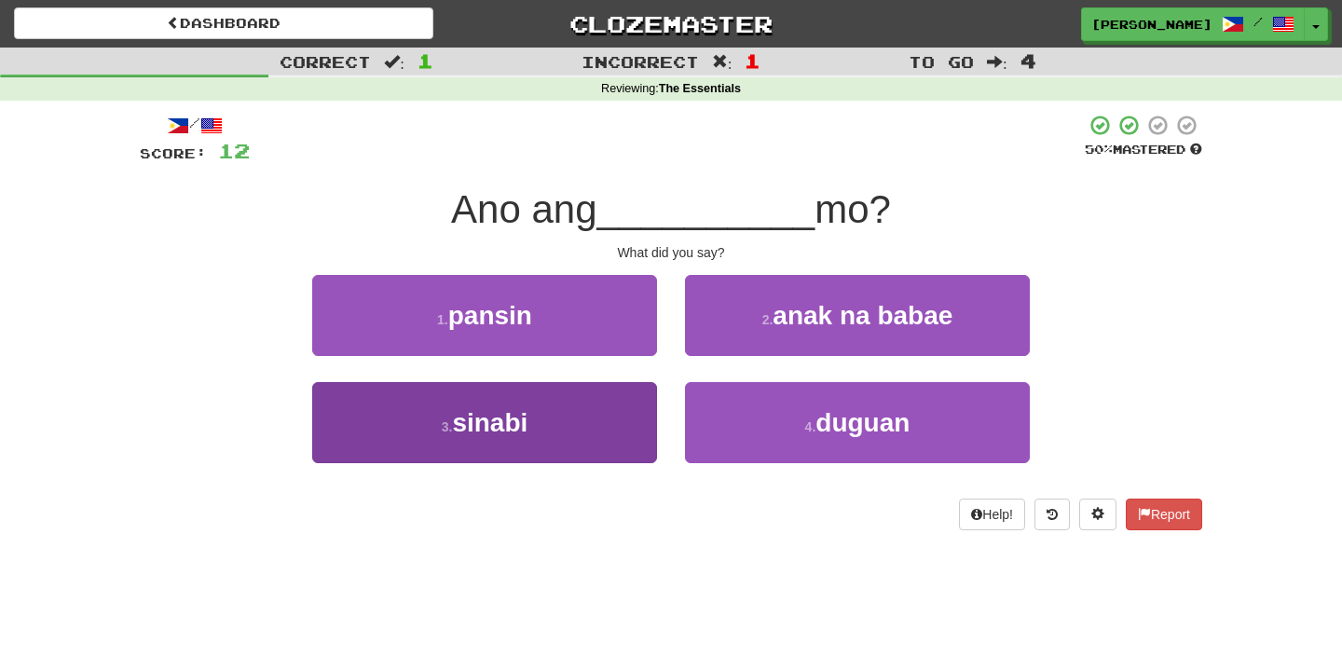
click at [621, 413] on button "3 . sinabi" at bounding box center [484, 422] width 345 height 81
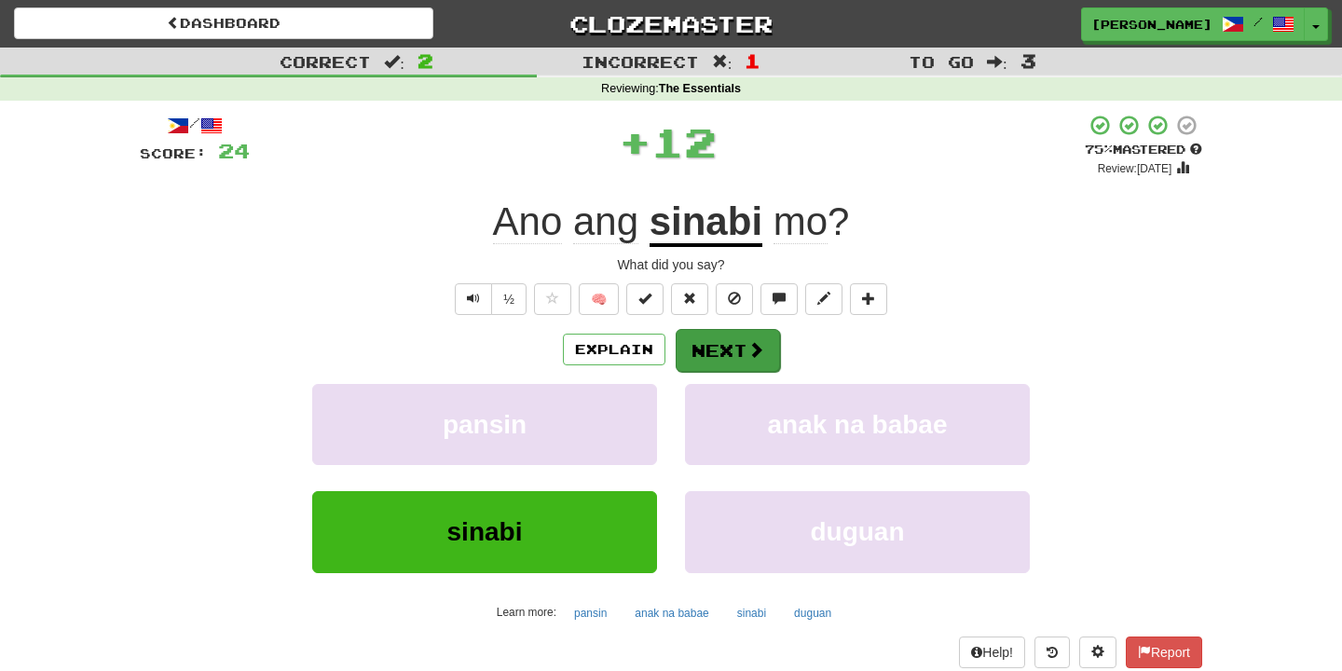
click at [708, 355] on button "Next" at bounding box center [727, 350] width 104 height 43
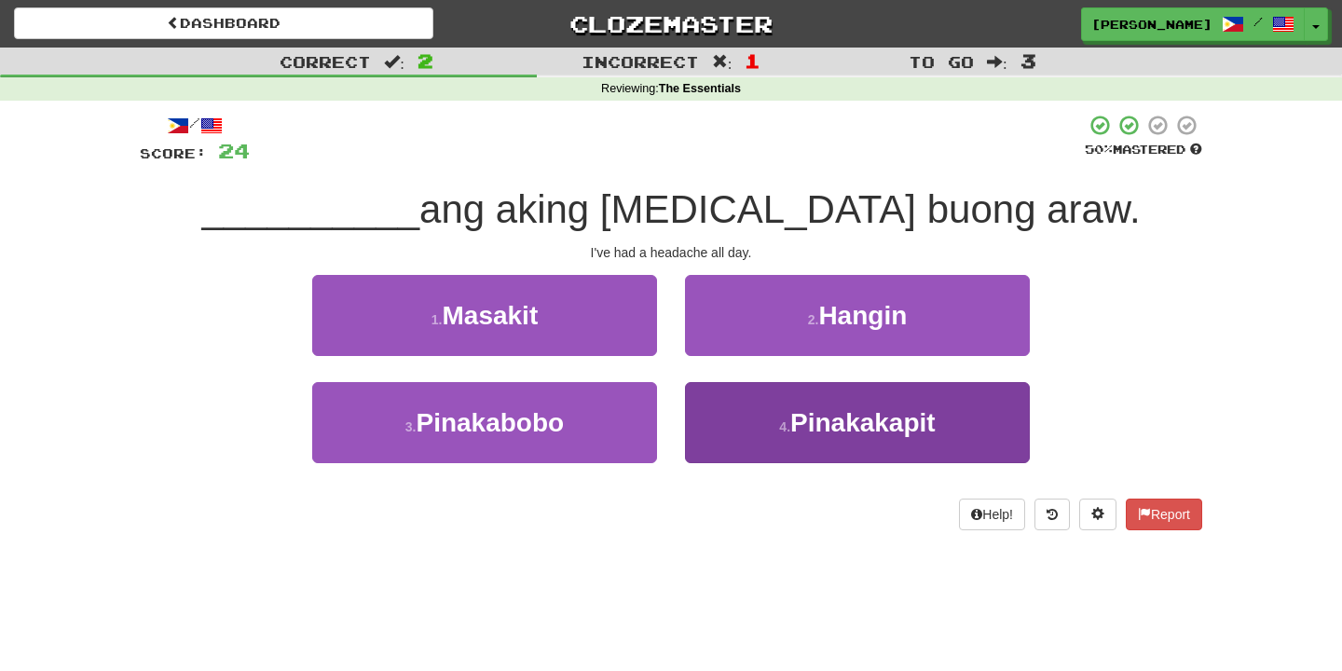
click at [726, 416] on button "4 . Pinakakapit" at bounding box center [857, 422] width 345 height 81
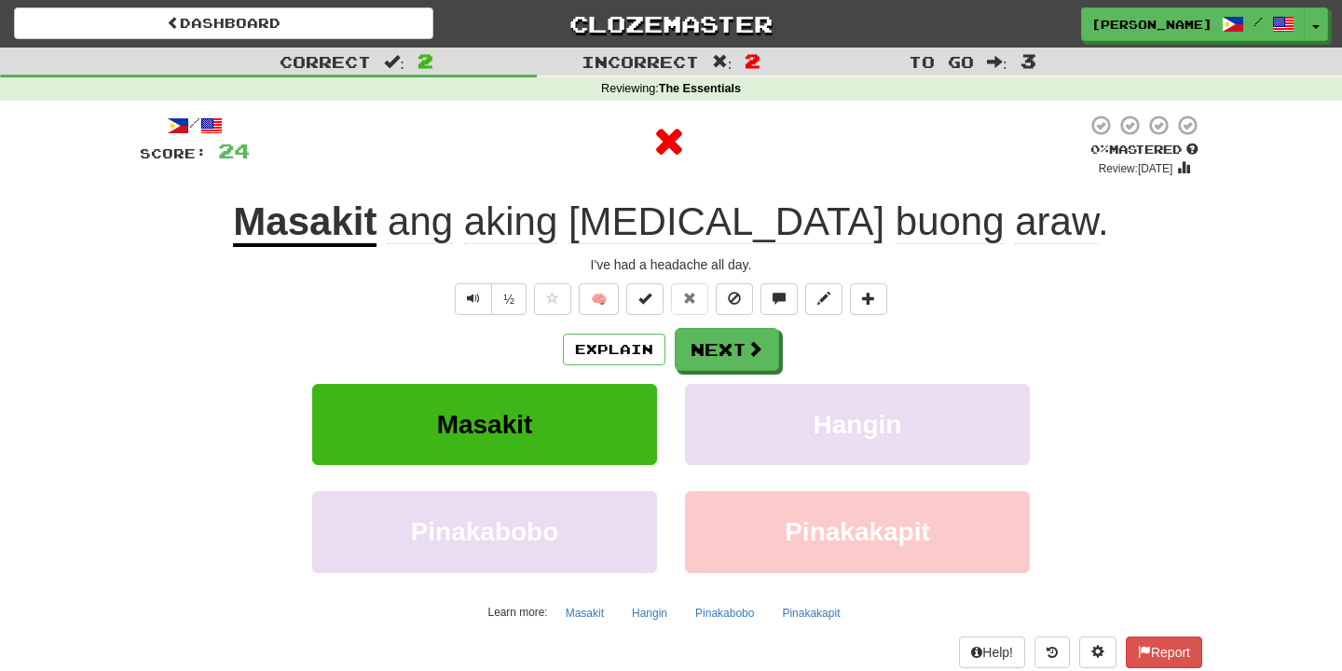
click at [729, 370] on div "Explain Next Masakit Hangin Pinakabobo Pinakakapit Learn more: Masakit Hangin P…" at bounding box center [671, 477] width 1062 height 299
click at [728, 355] on button "Next" at bounding box center [727, 350] width 104 height 43
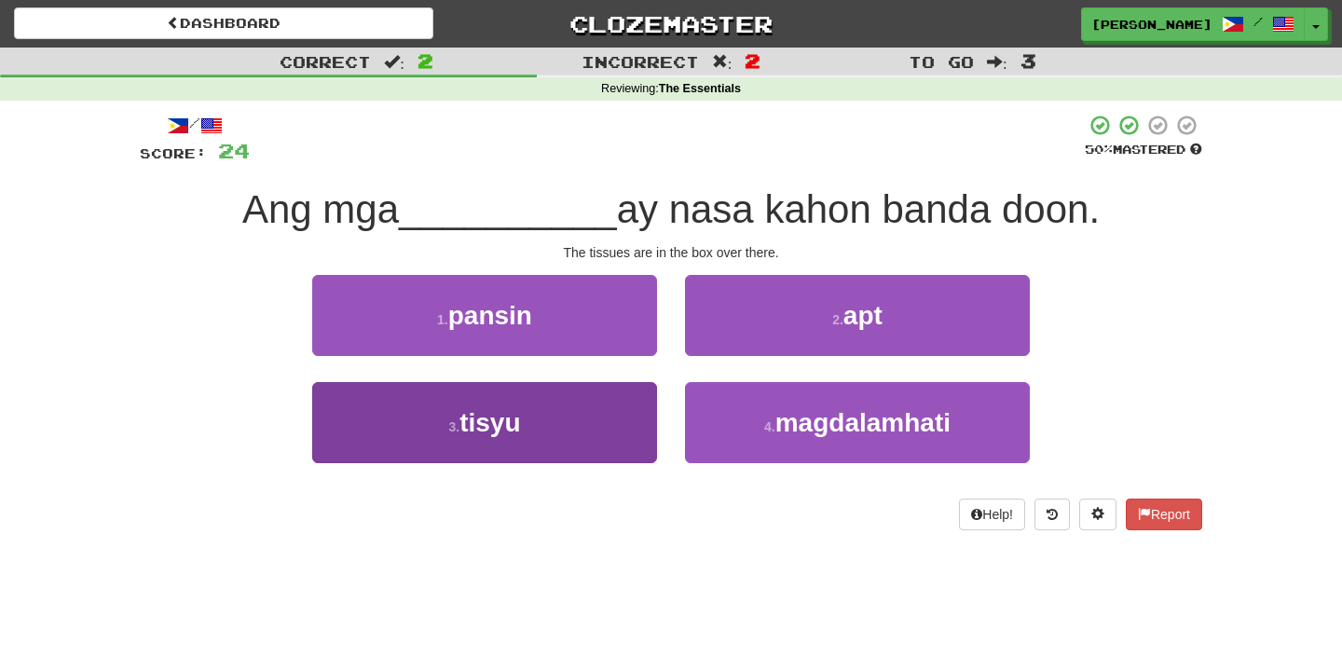
click at [584, 430] on button "3 . tisyu" at bounding box center [484, 422] width 345 height 81
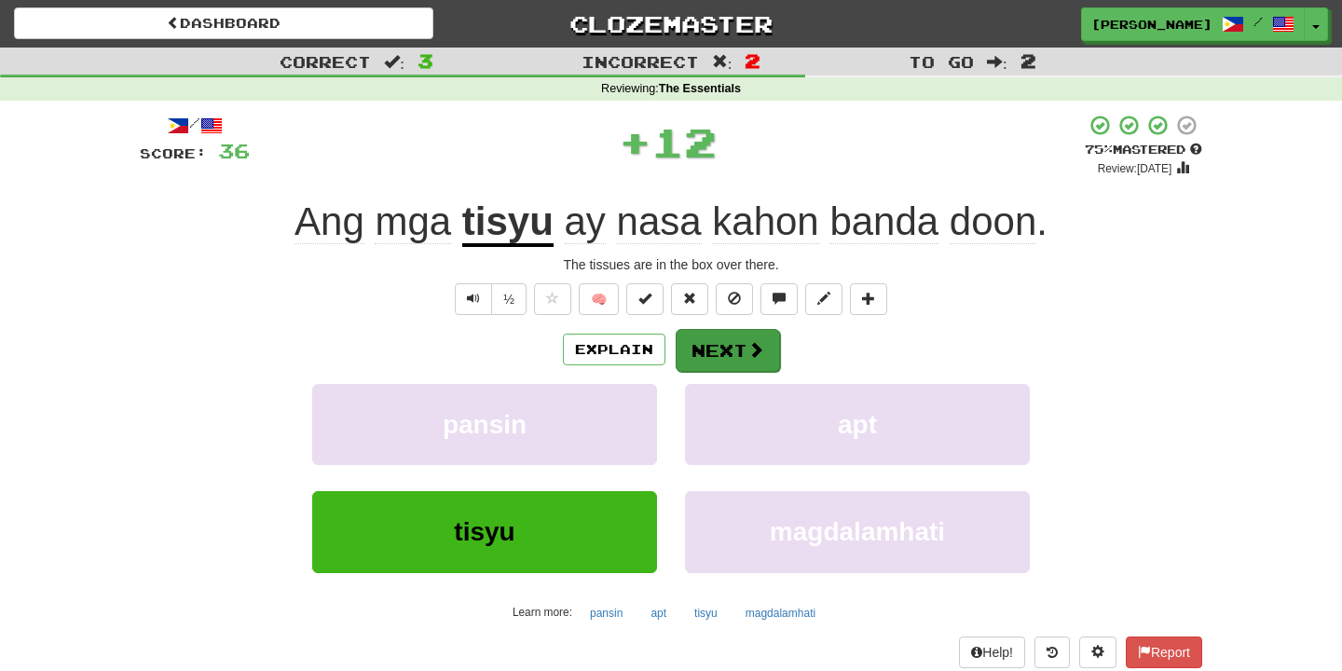
click at [710, 351] on button "Next" at bounding box center [727, 350] width 104 height 43
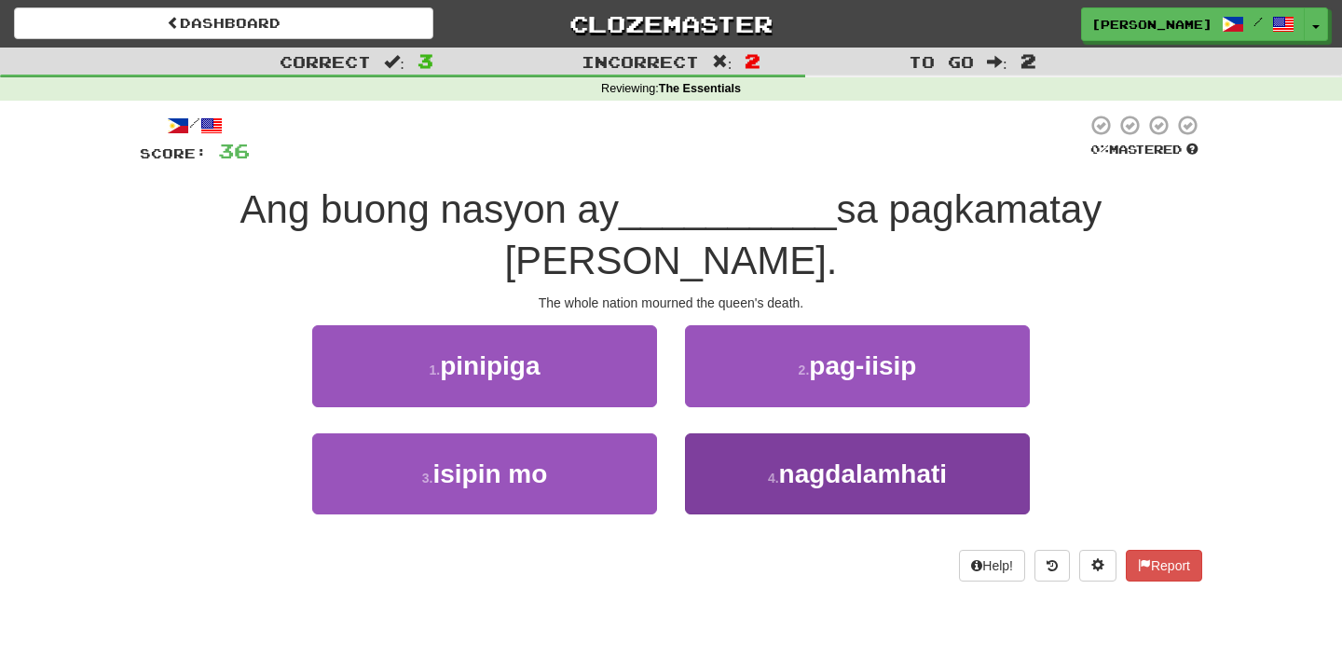
click at [701, 433] on button "4 . nagdalamhati" at bounding box center [857, 473] width 345 height 81
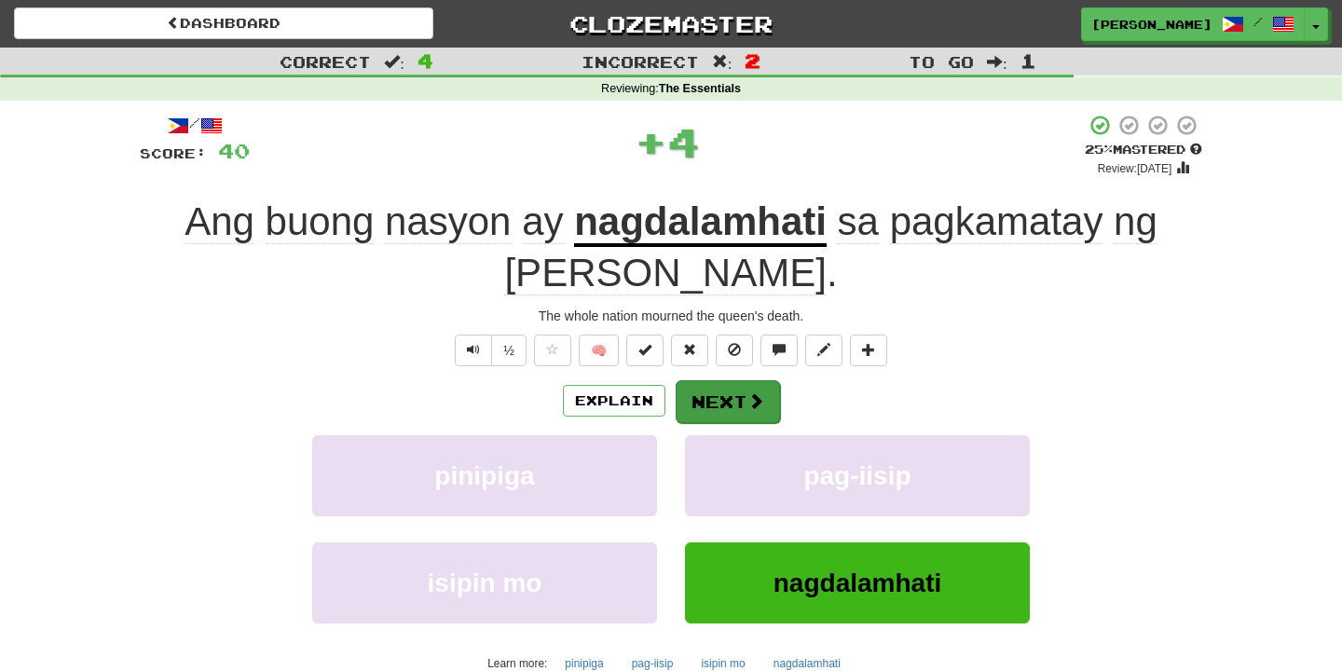
click at [712, 392] on button "Next" at bounding box center [727, 401] width 104 height 43
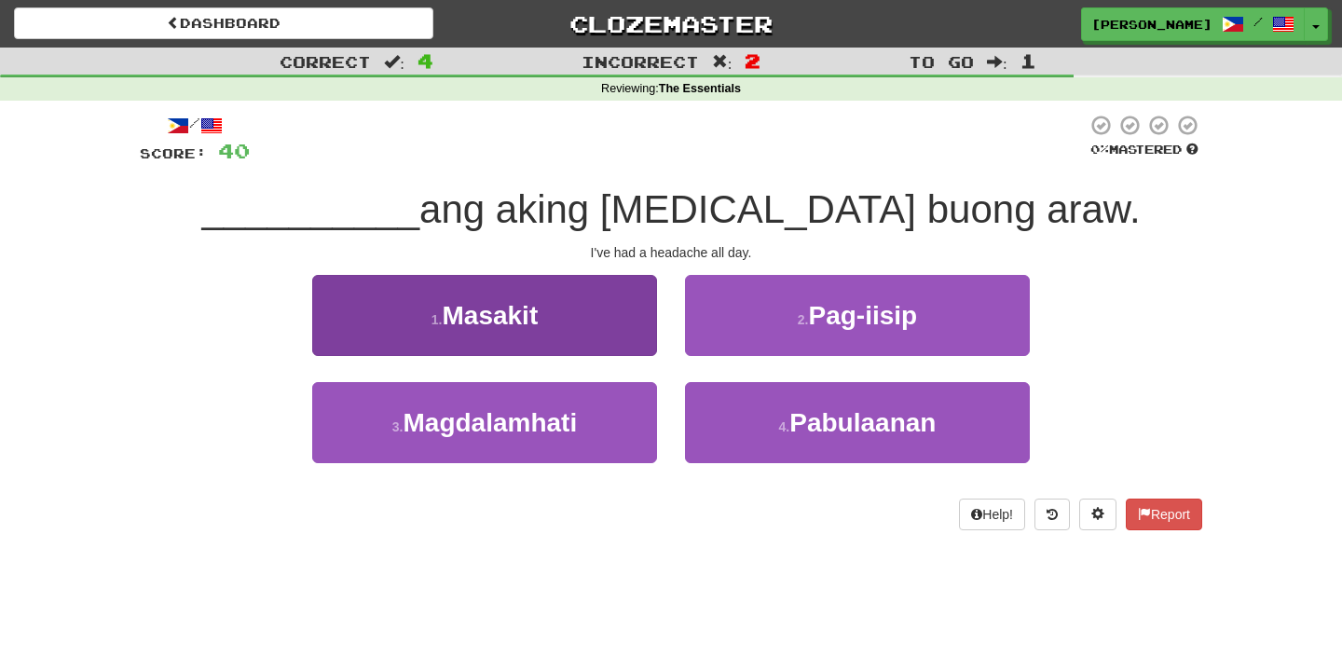
click at [609, 325] on button "1 . Masakit" at bounding box center [484, 315] width 345 height 81
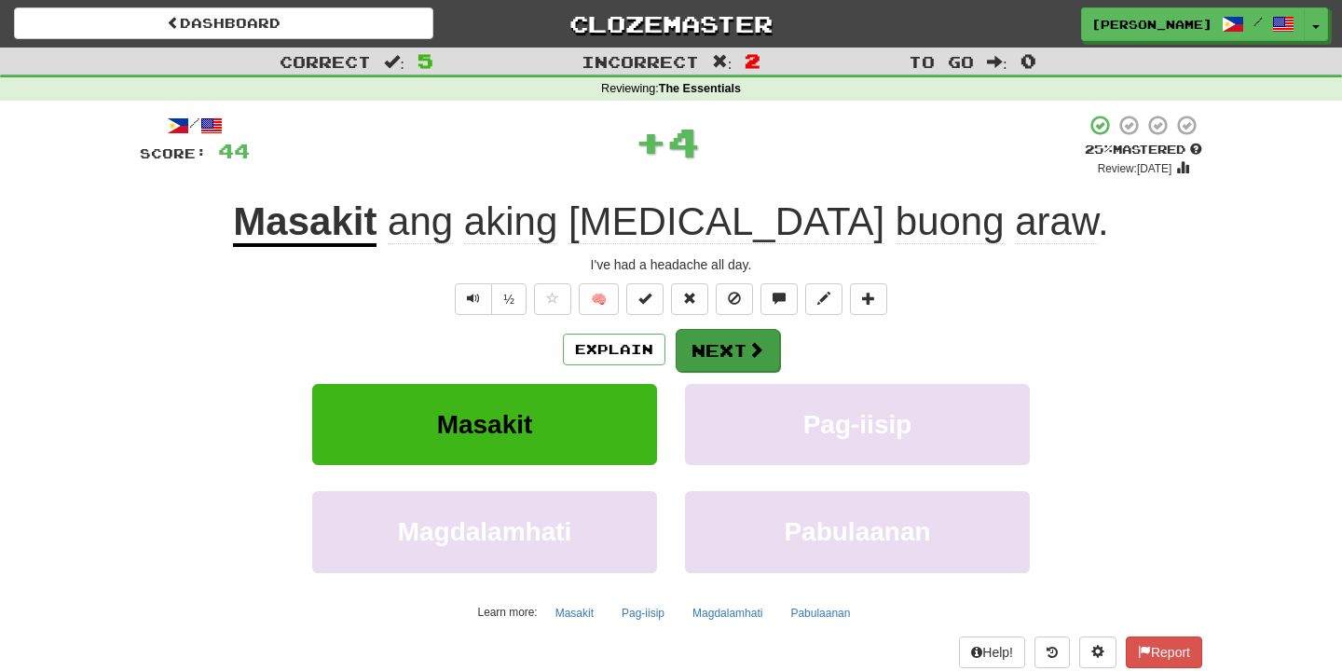
click at [728, 361] on button "Next" at bounding box center [727, 350] width 104 height 43
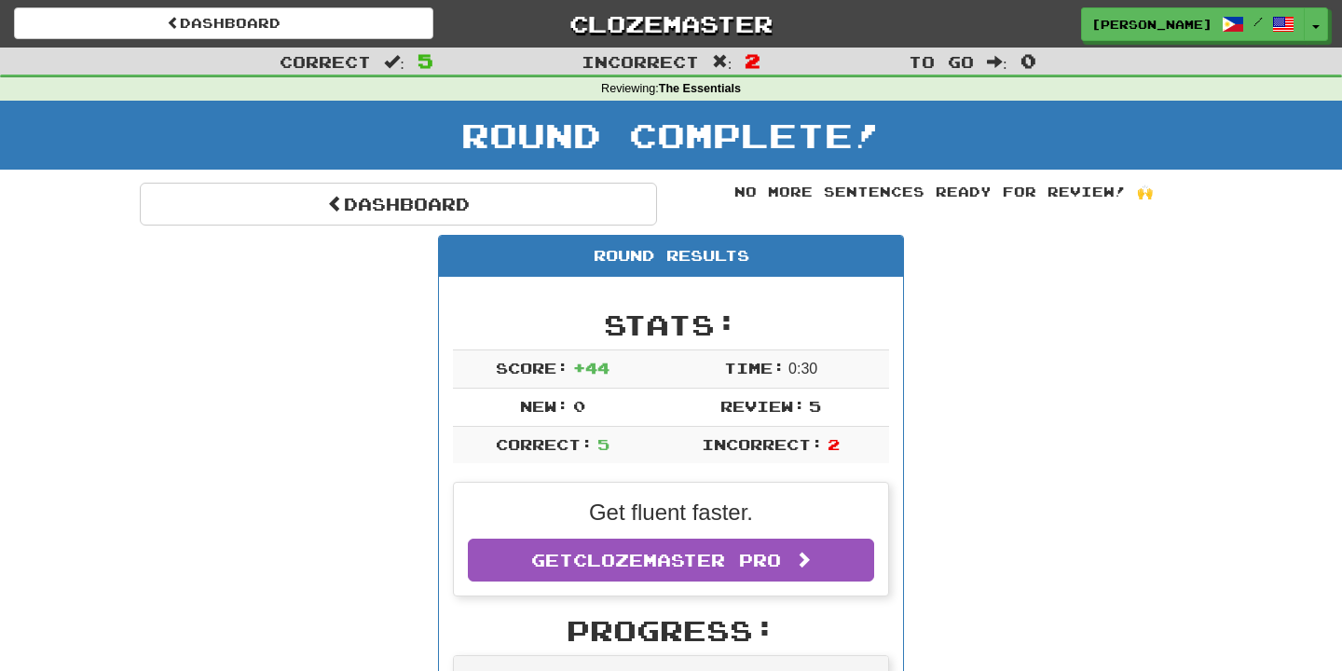
click at [342, 7] on div "Dashboard Clozemaster annalisa_xs / Toggle Dropdown Dashboard Leaderboard Activ…" at bounding box center [671, 20] width 1342 height 41
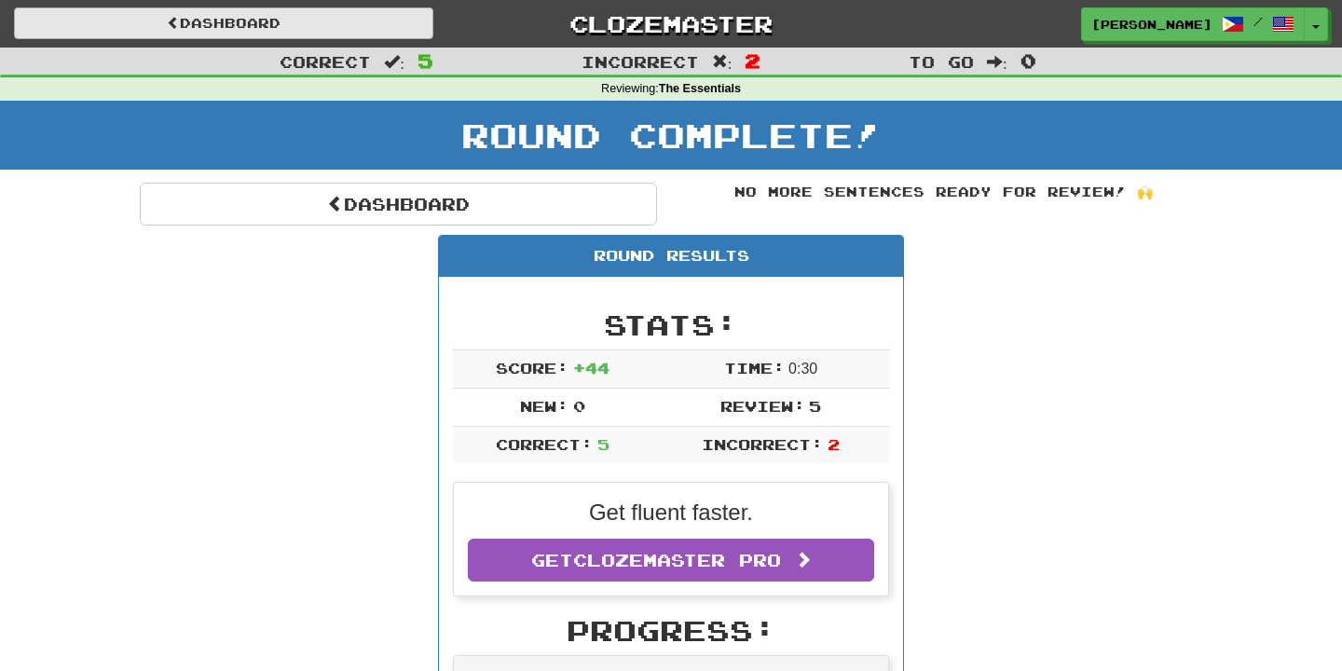
click at [336, 29] on link "Dashboard" at bounding box center [223, 23] width 419 height 32
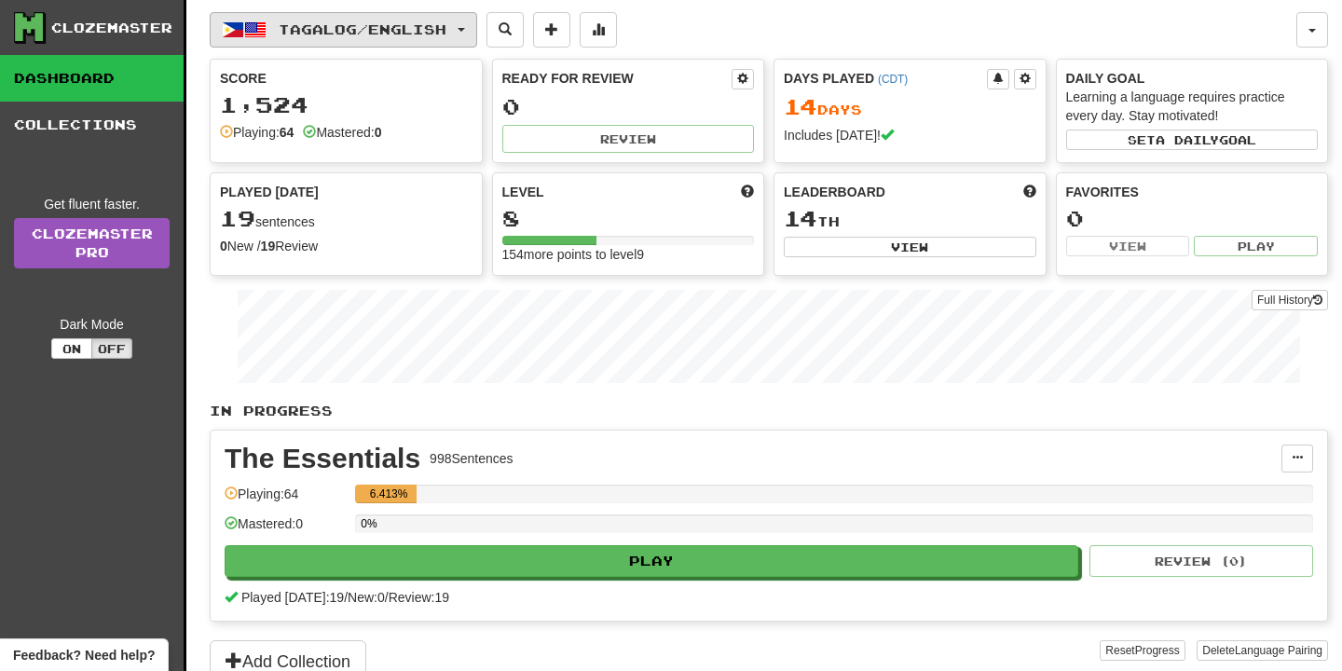
click at [363, 31] on span "Tagalog / English" at bounding box center [363, 29] width 168 height 16
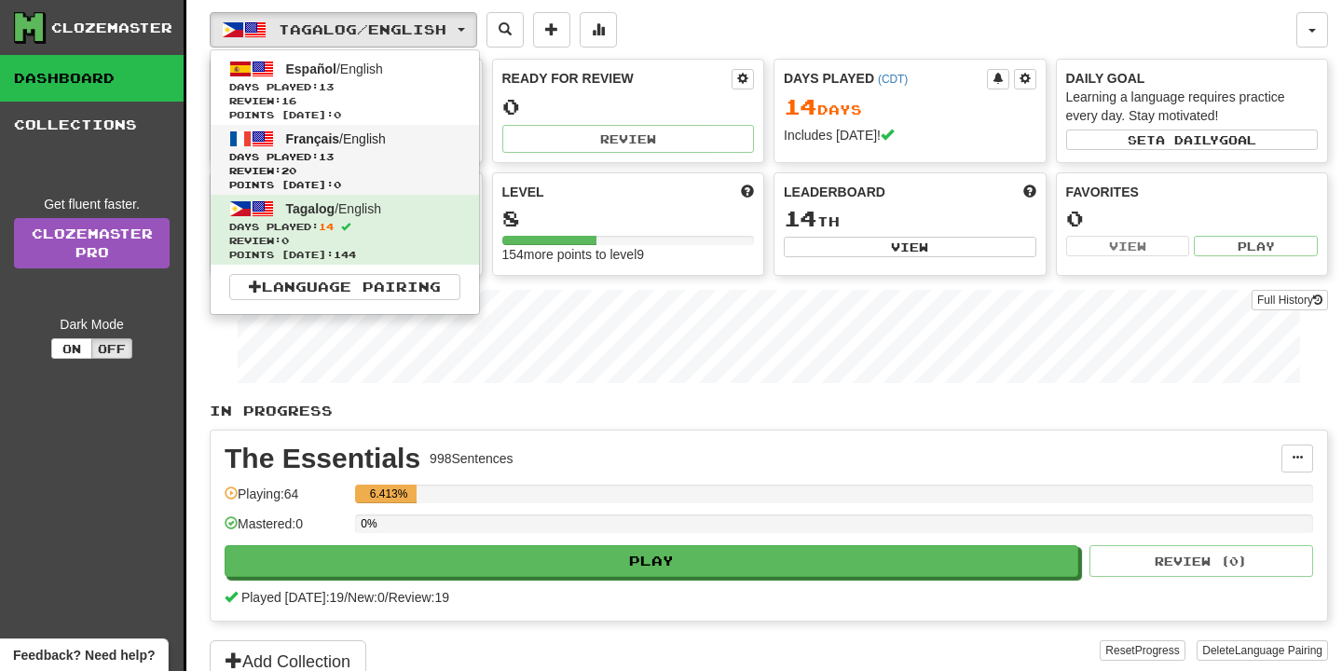
click at [365, 132] on span "Français / English" at bounding box center [336, 138] width 100 height 15
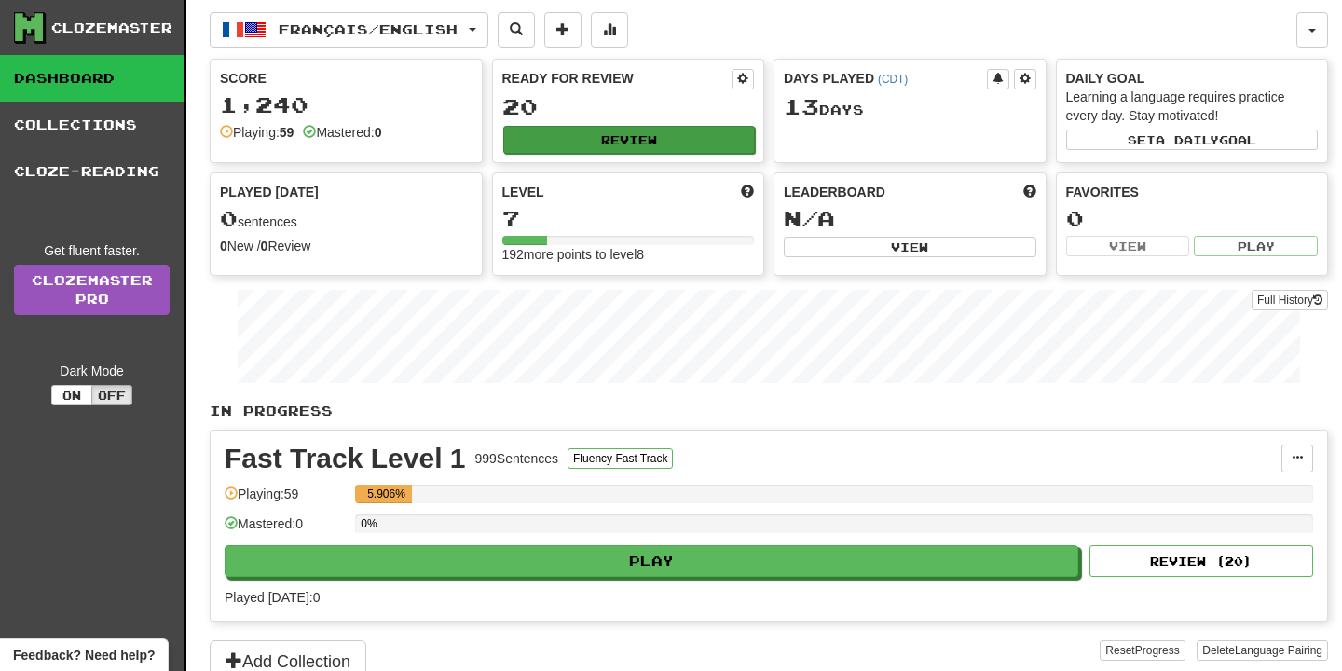
click at [560, 137] on button "Review" at bounding box center [629, 140] width 252 height 28
select select "**"
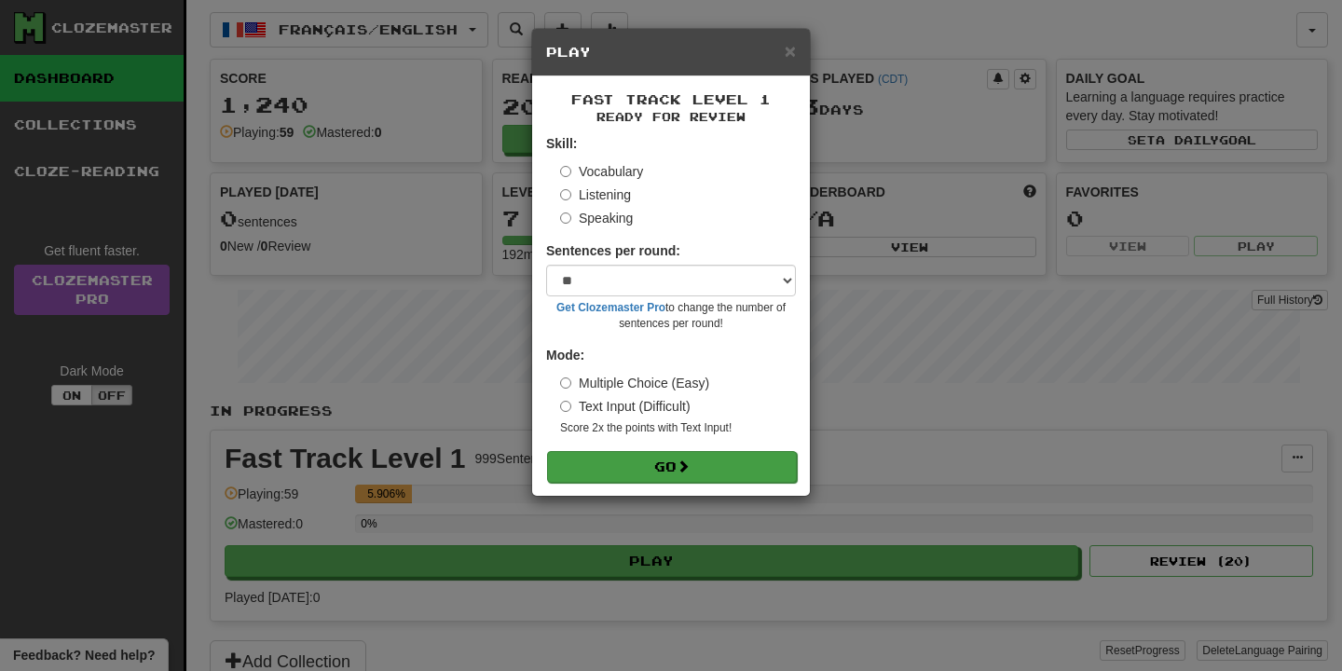
click at [705, 461] on button "Go" at bounding box center [672, 467] width 250 height 32
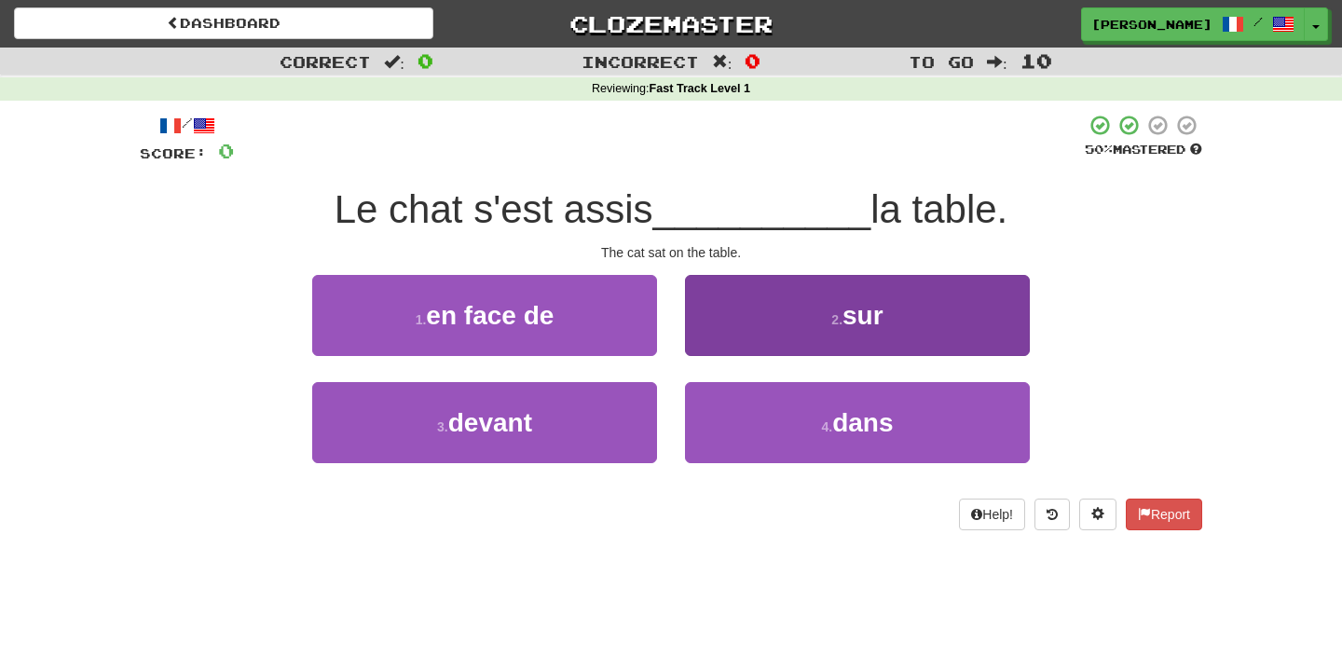
click at [750, 293] on button "2 . sur" at bounding box center [857, 315] width 345 height 81
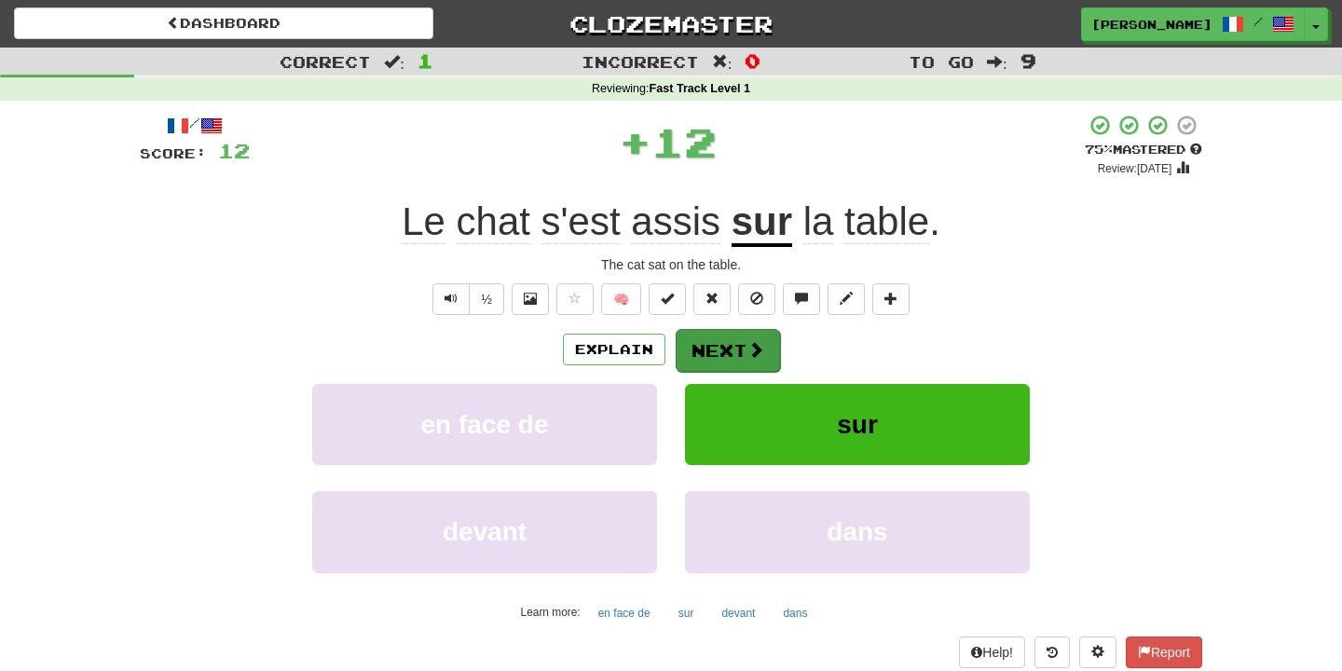
click at [758, 363] on button "Next" at bounding box center [727, 350] width 104 height 43
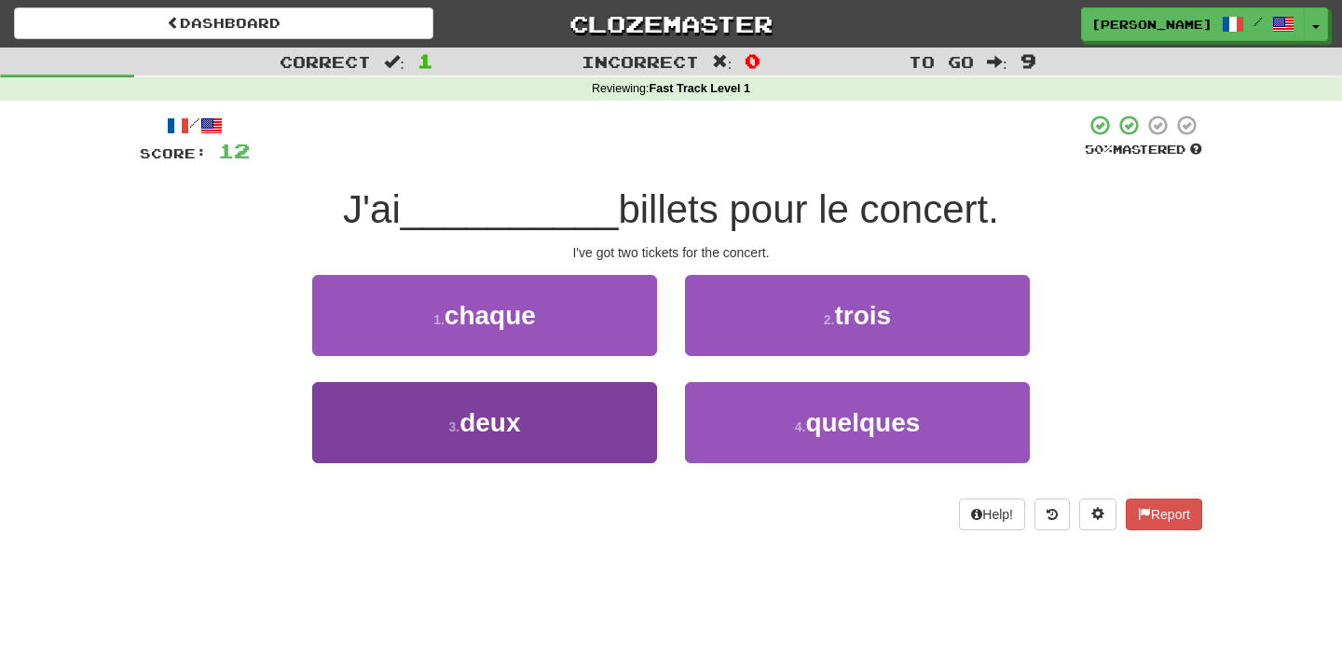
click at [545, 424] on button "3 . deux" at bounding box center [484, 422] width 345 height 81
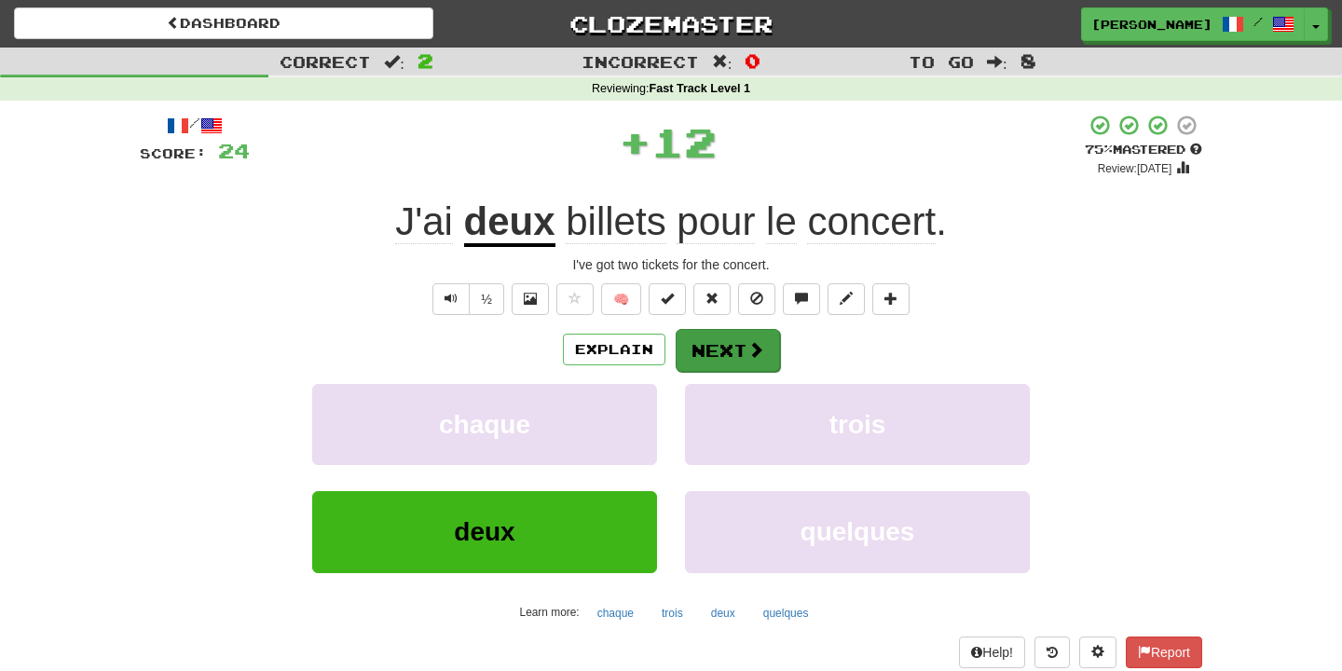
click at [757, 341] on span at bounding box center [755, 349] width 17 height 17
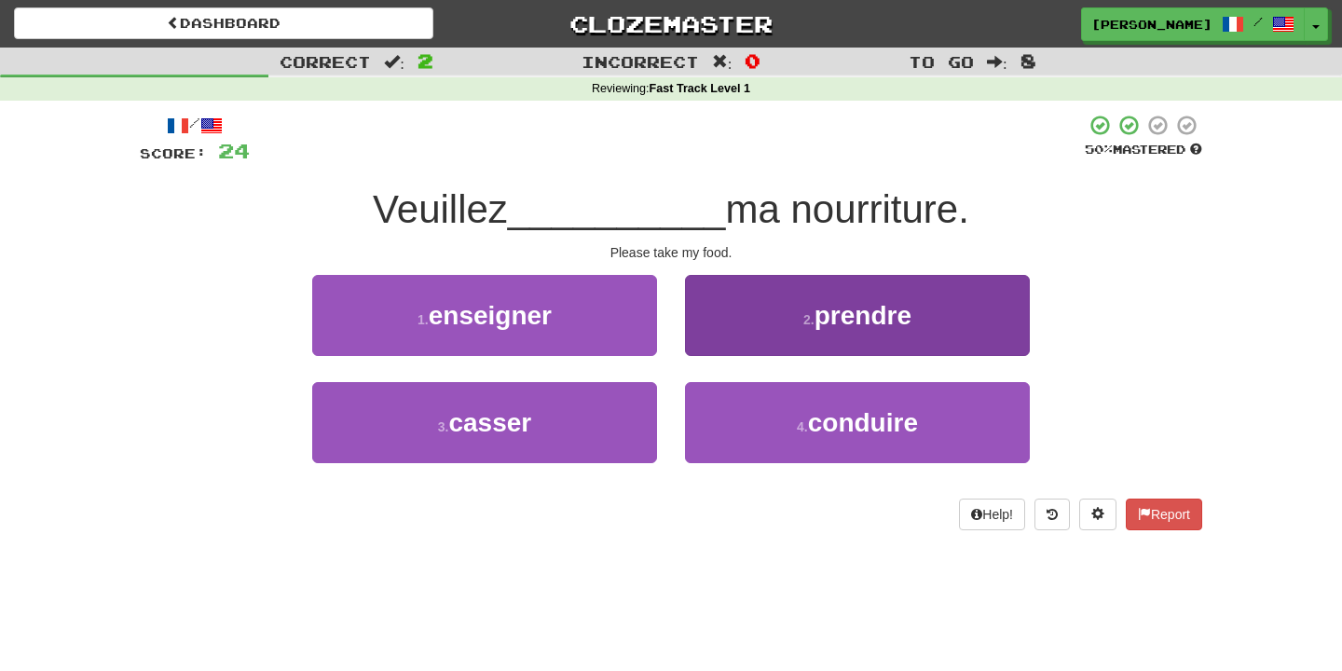
click at [732, 329] on button "2 . prendre" at bounding box center [857, 315] width 345 height 81
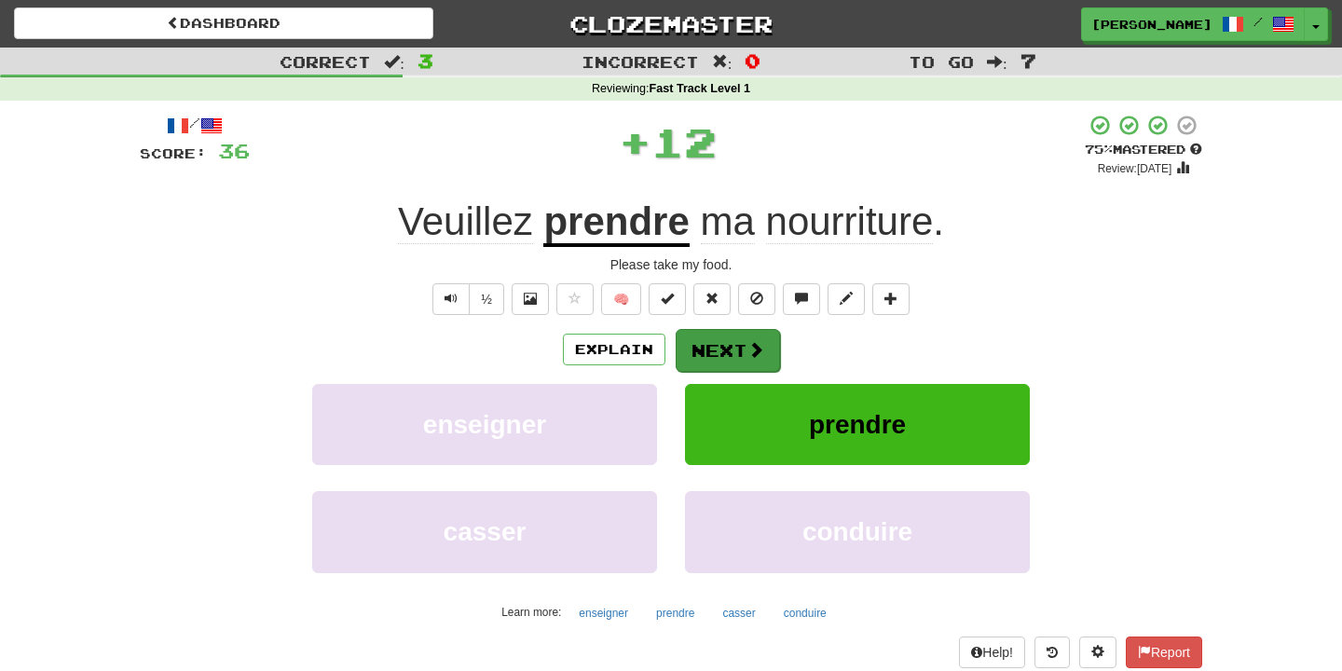
click at [732, 358] on button "Next" at bounding box center [727, 350] width 104 height 43
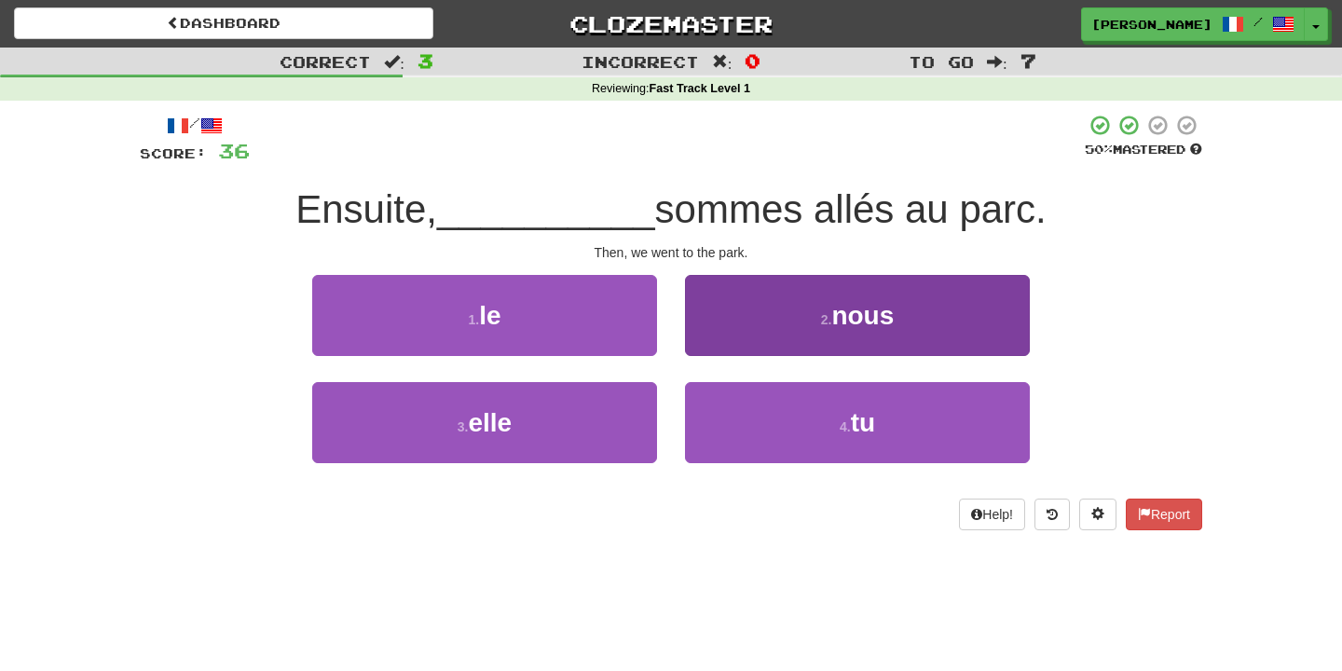
click at [737, 326] on button "2 . nous" at bounding box center [857, 315] width 345 height 81
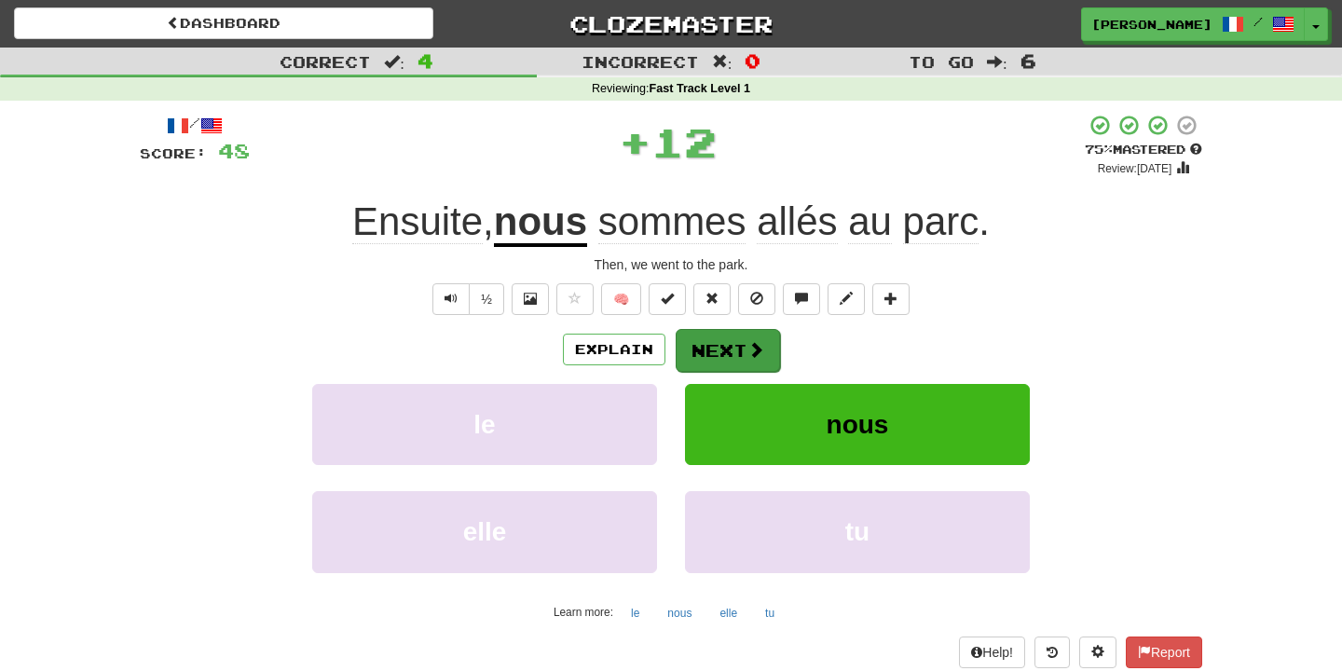
click at [732, 352] on button "Next" at bounding box center [727, 350] width 104 height 43
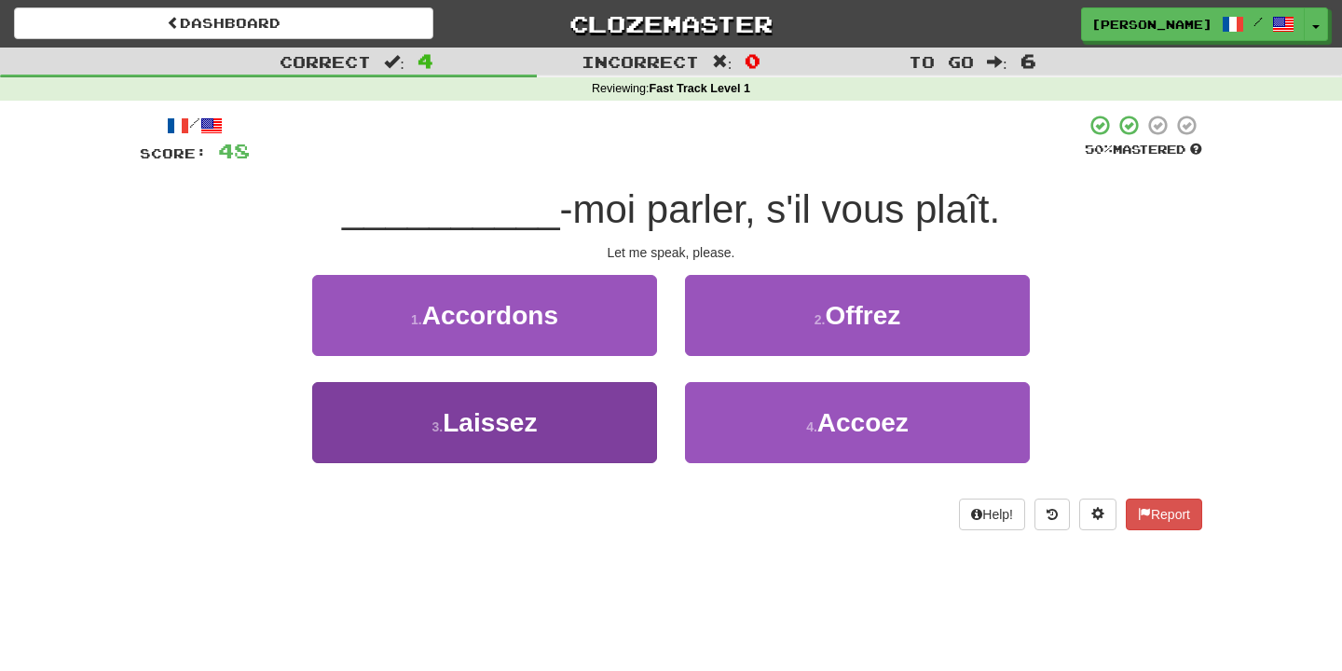
click at [642, 417] on button "3 . Laissez" at bounding box center [484, 422] width 345 height 81
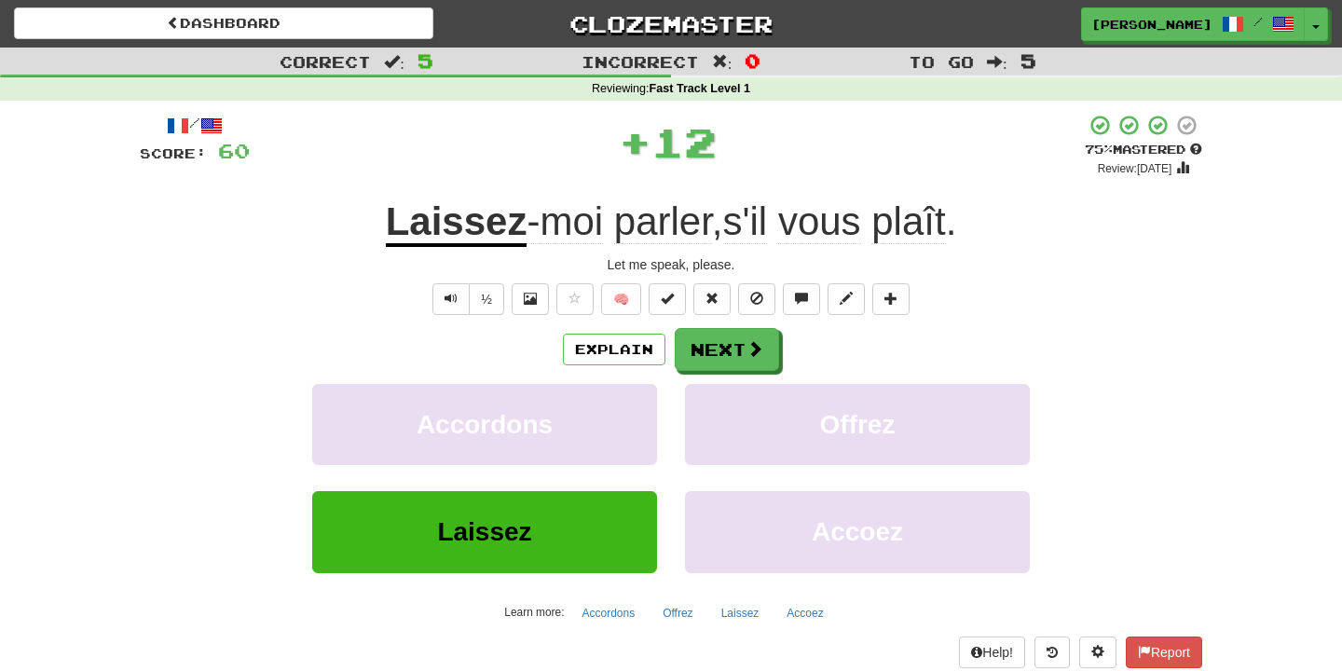
click at [729, 370] on div "Explain Next Accordons Offrez Laissez Accoez Learn more: Accordons Offrez Laiss…" at bounding box center [671, 477] width 1062 height 299
click at [729, 362] on button "Next" at bounding box center [727, 350] width 104 height 43
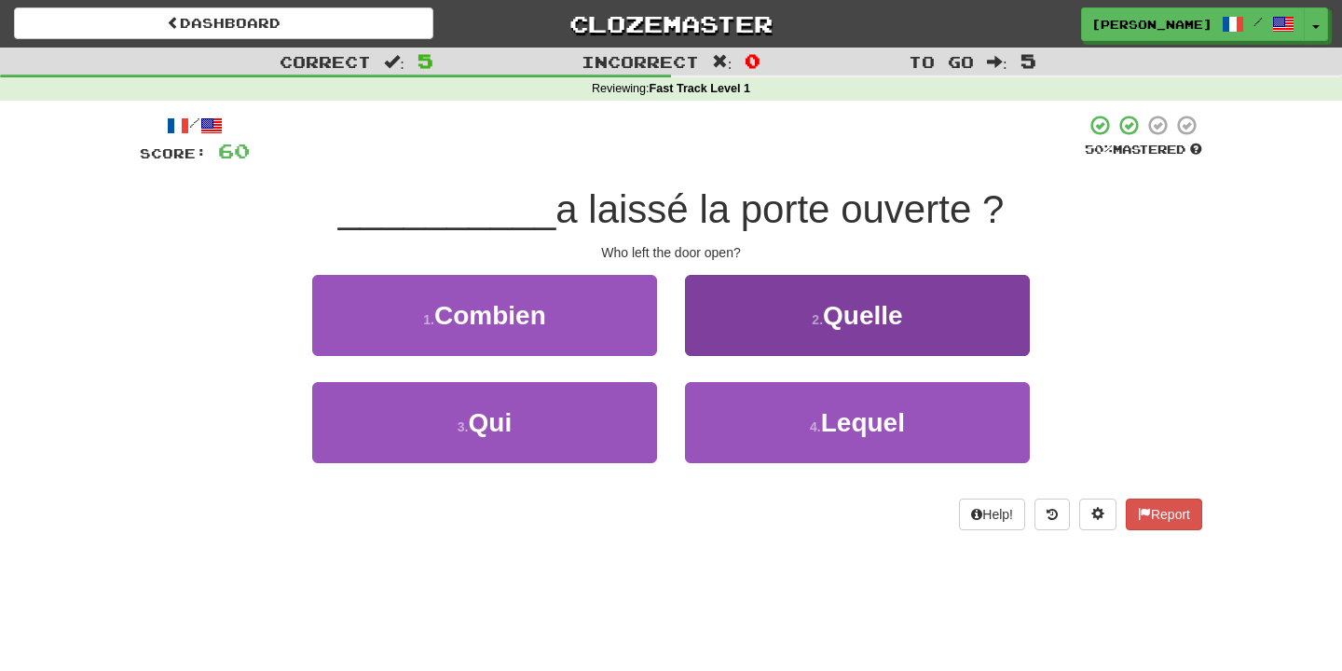
click at [730, 351] on button "2 . Quelle" at bounding box center [857, 315] width 345 height 81
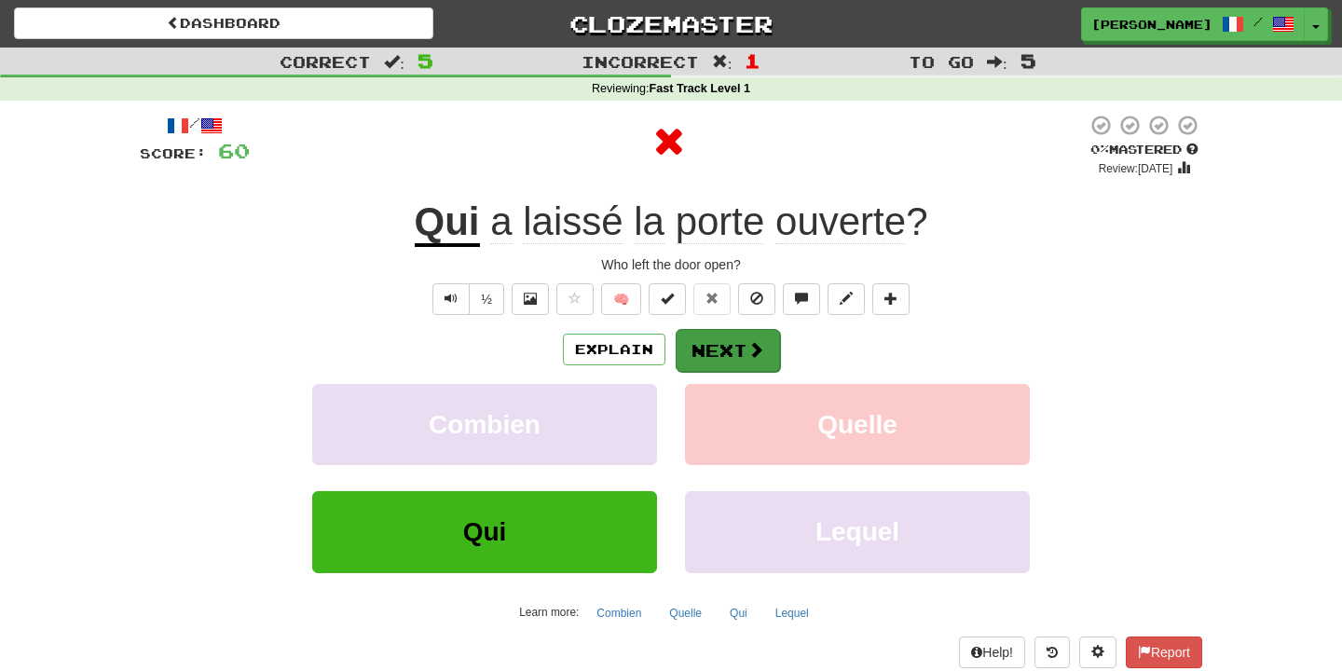
click at [728, 359] on button "Next" at bounding box center [727, 350] width 104 height 43
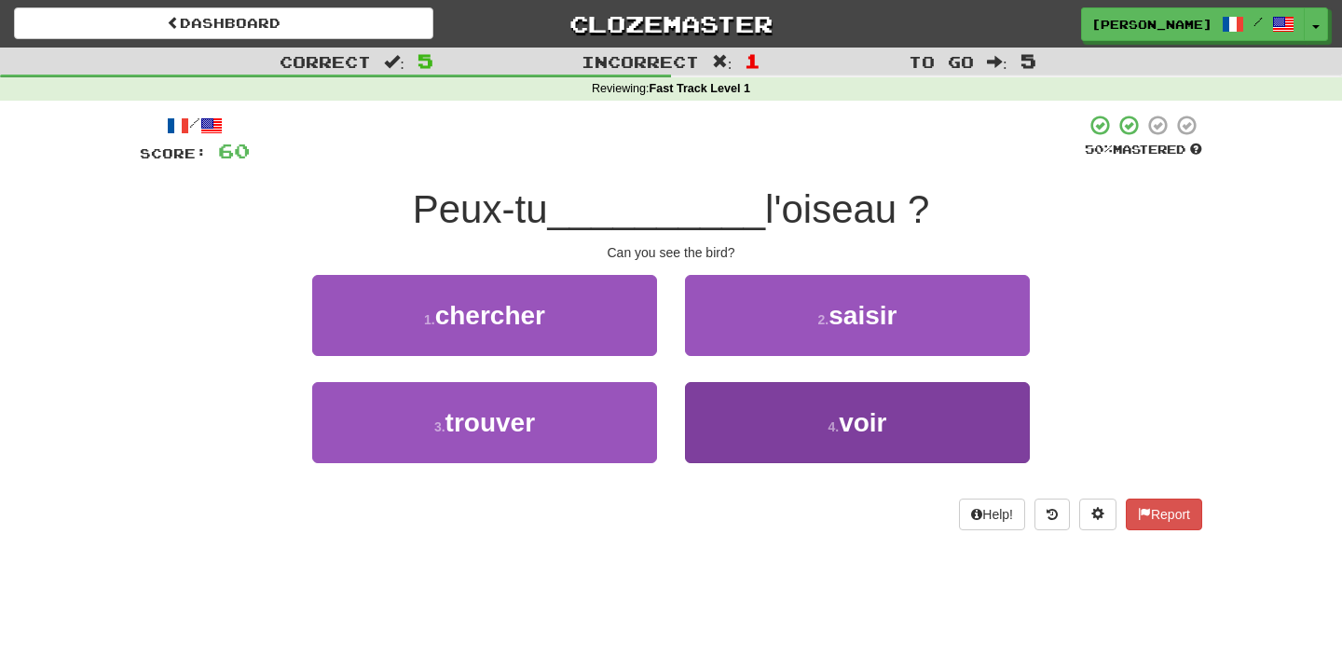
click at [694, 410] on button "4 . voir" at bounding box center [857, 422] width 345 height 81
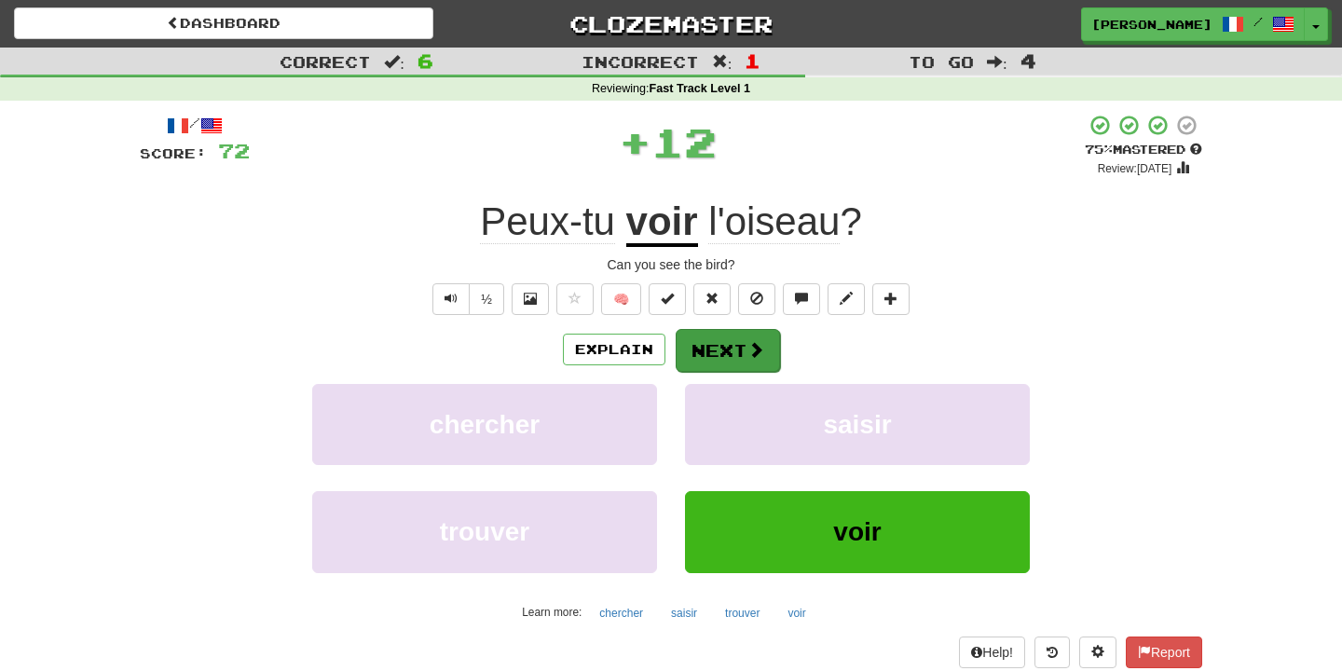
click at [709, 359] on button "Next" at bounding box center [727, 350] width 104 height 43
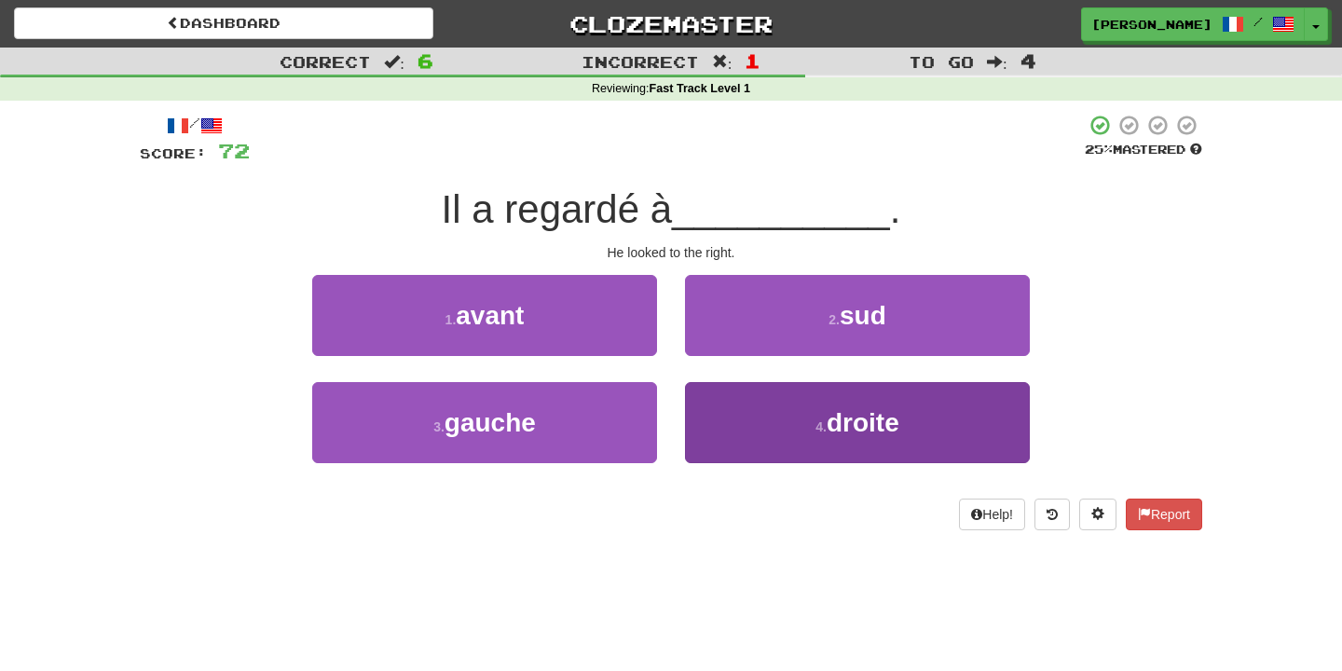
click at [766, 423] on button "4 . droite" at bounding box center [857, 422] width 345 height 81
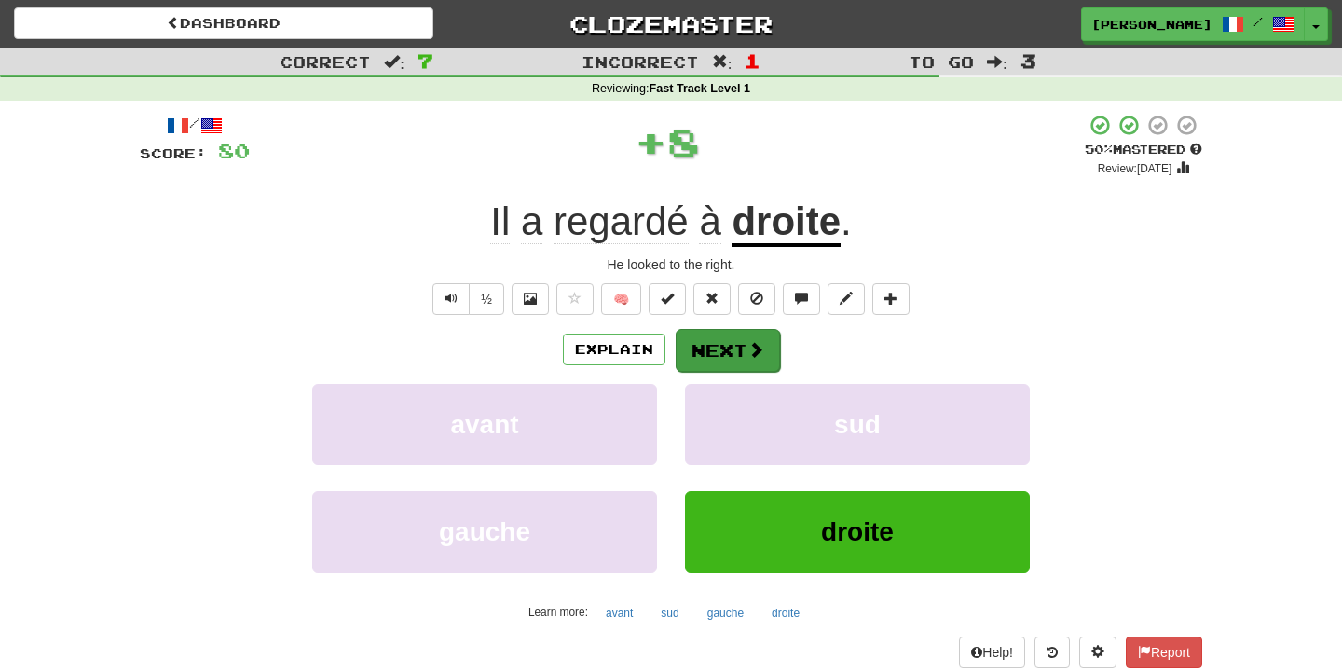
click at [768, 363] on button "Next" at bounding box center [727, 350] width 104 height 43
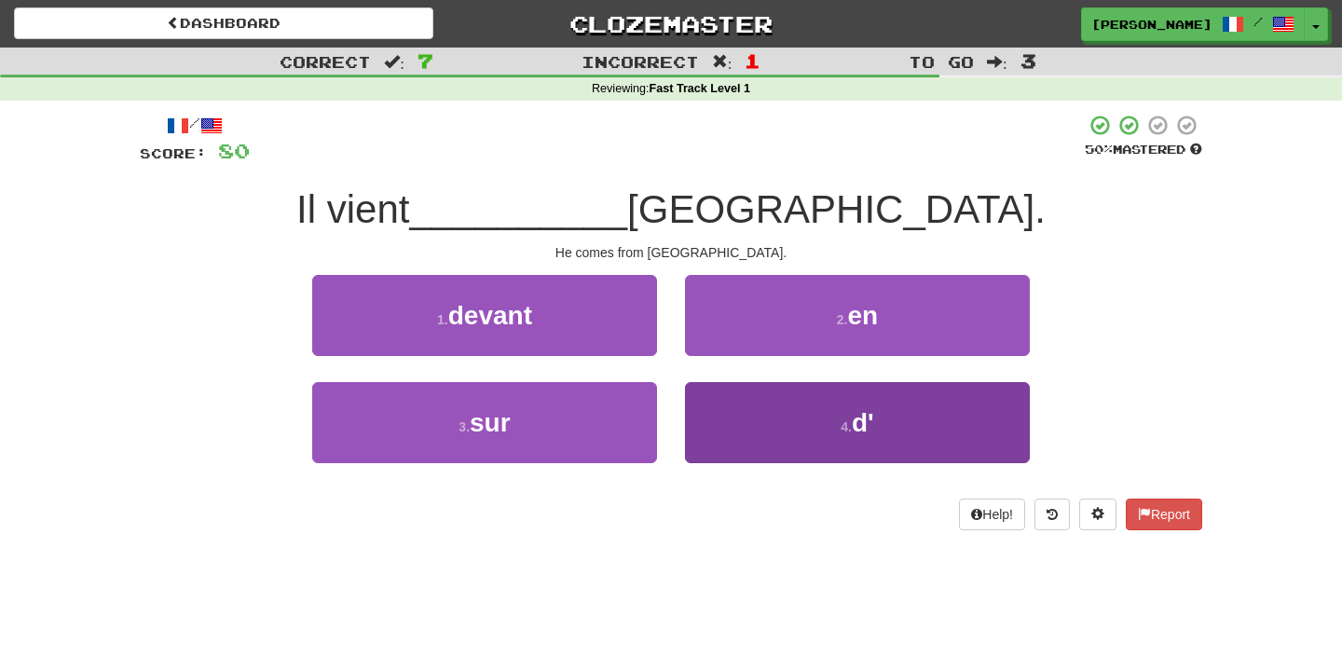
click at [773, 405] on button "4 . d'" at bounding box center [857, 422] width 345 height 81
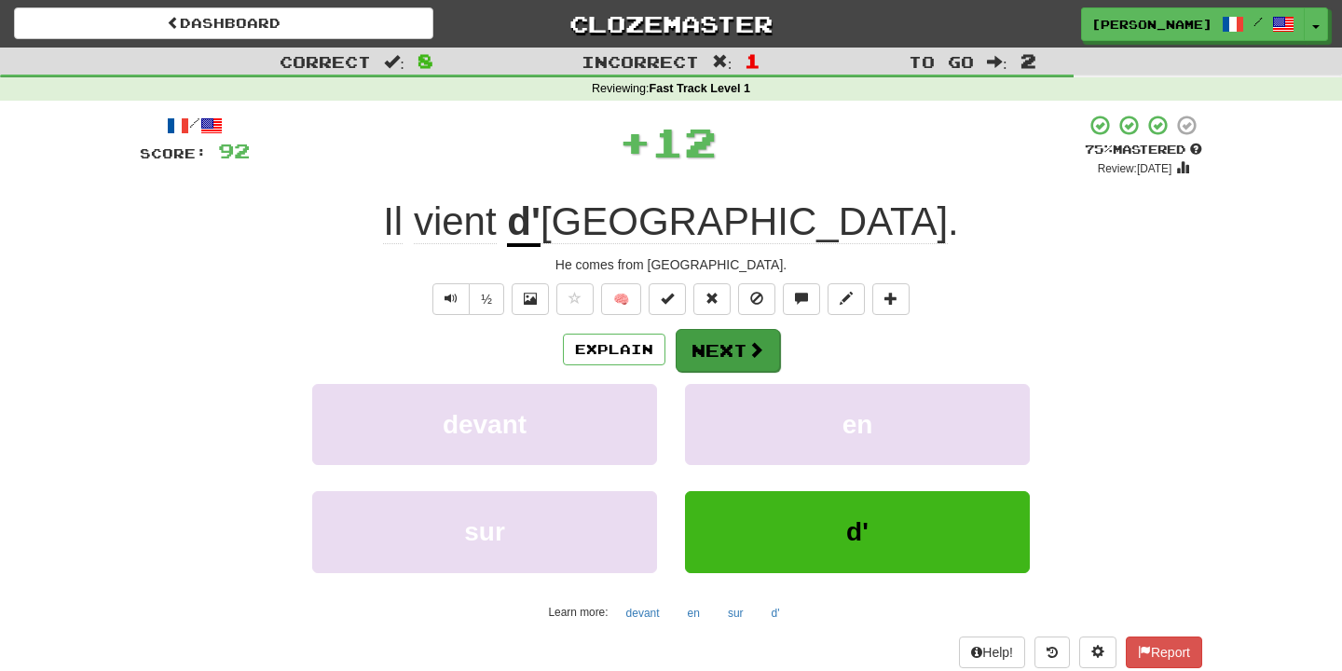
click at [756, 349] on span at bounding box center [755, 349] width 17 height 17
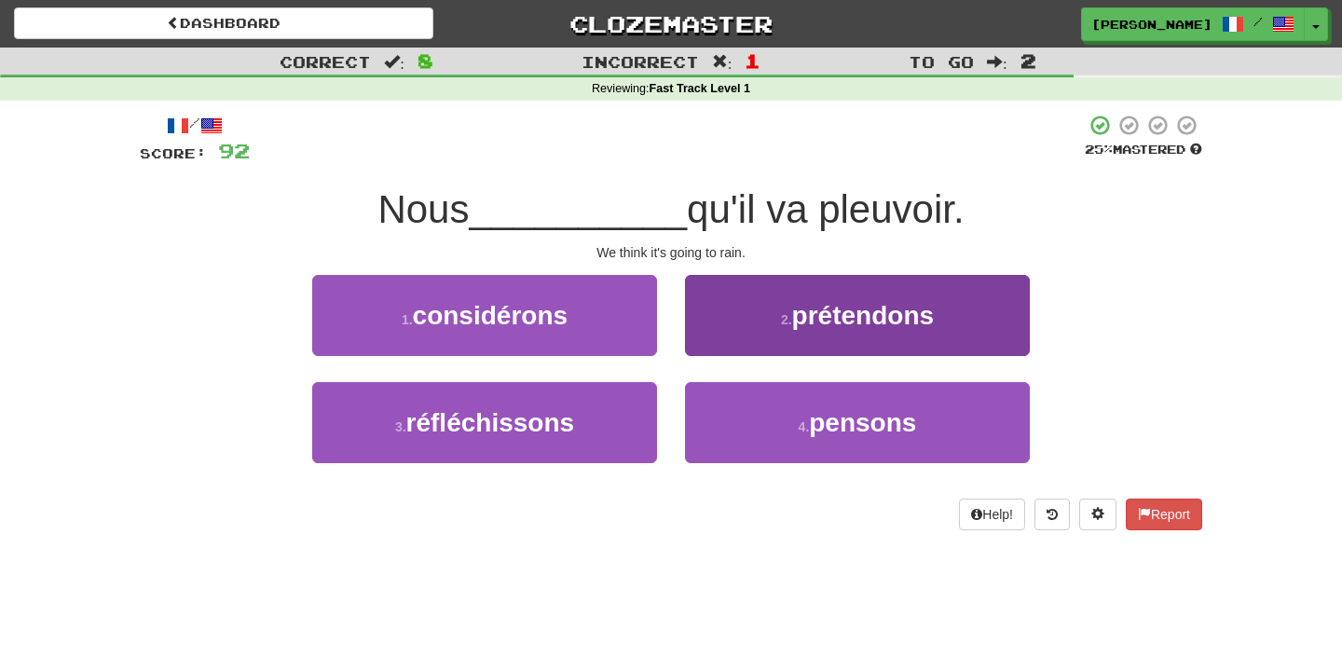
click at [760, 327] on button "2 . prétendons" at bounding box center [857, 315] width 345 height 81
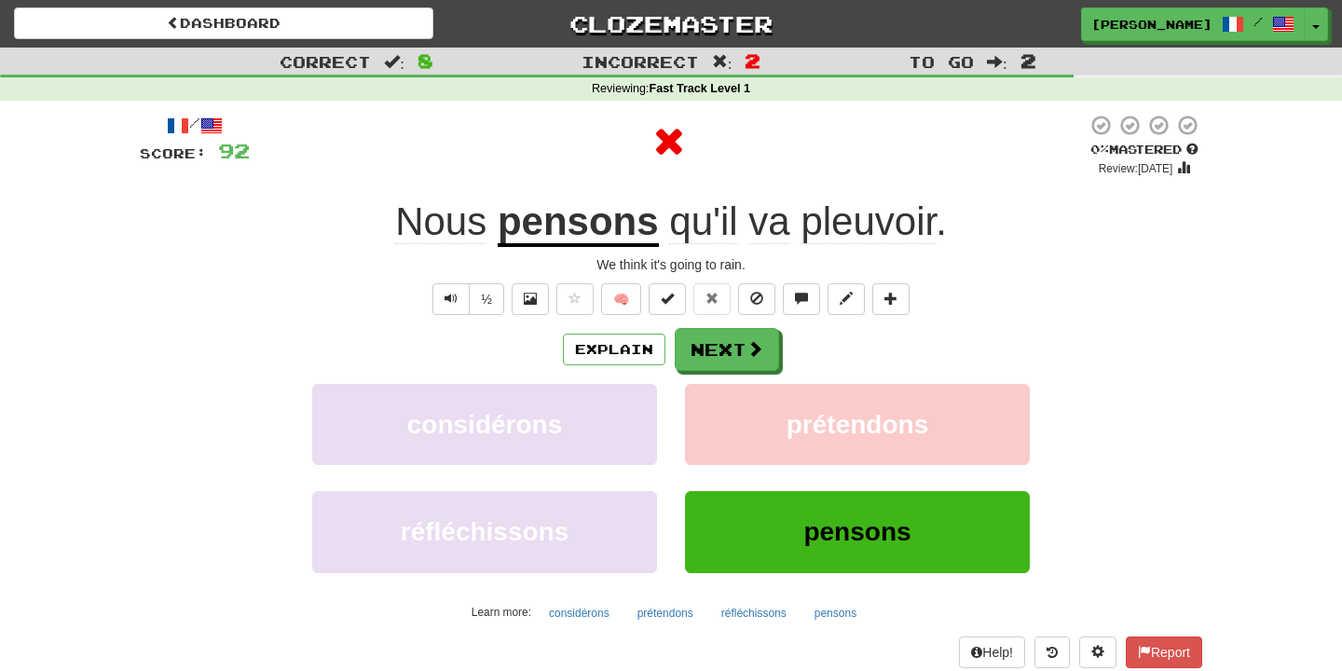
click at [755, 379] on div "Explain Next considérons prétendons réfléchissons pensons Learn more: considéro…" at bounding box center [671, 477] width 1062 height 299
click at [755, 348] on span at bounding box center [755, 349] width 17 height 17
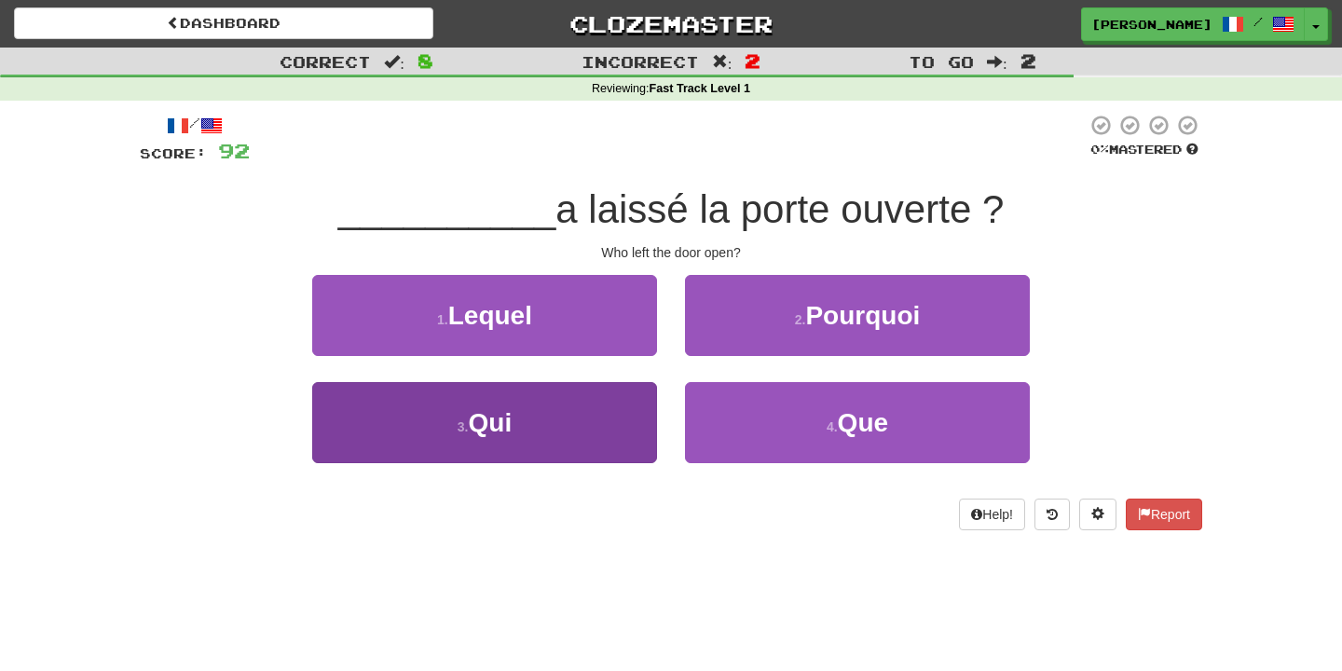
click at [633, 411] on button "3 . Qui" at bounding box center [484, 422] width 345 height 81
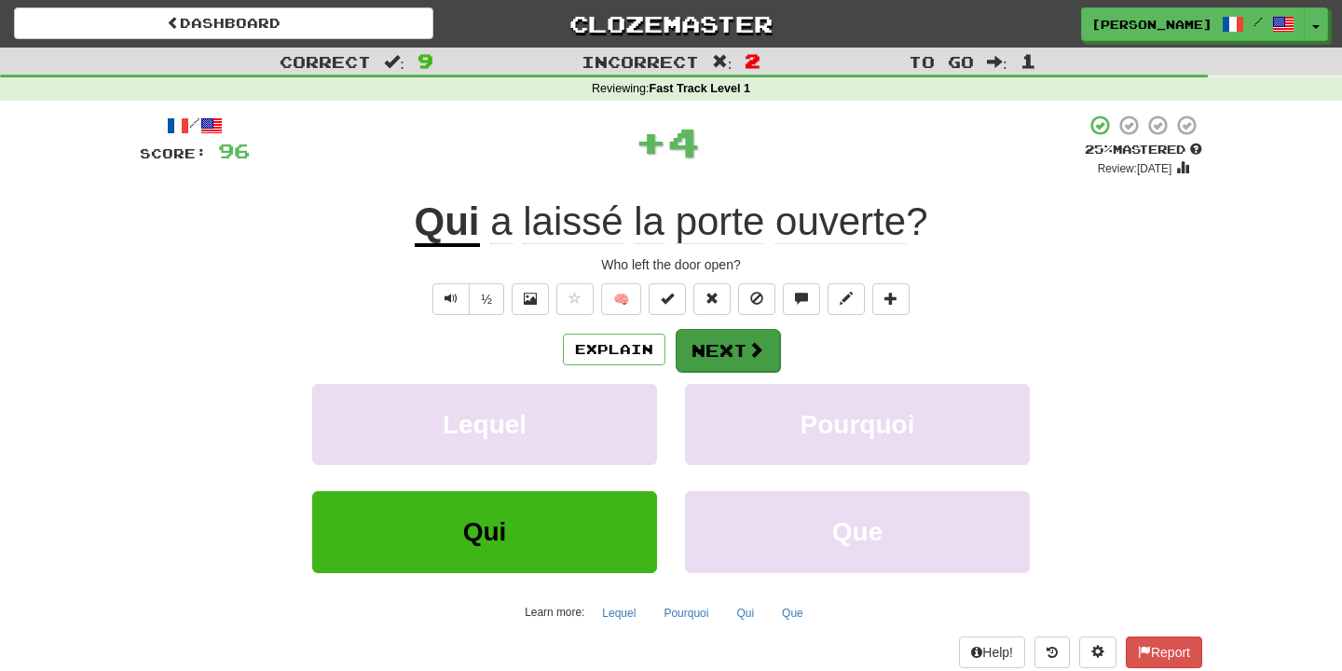
click at [727, 358] on button "Next" at bounding box center [727, 350] width 104 height 43
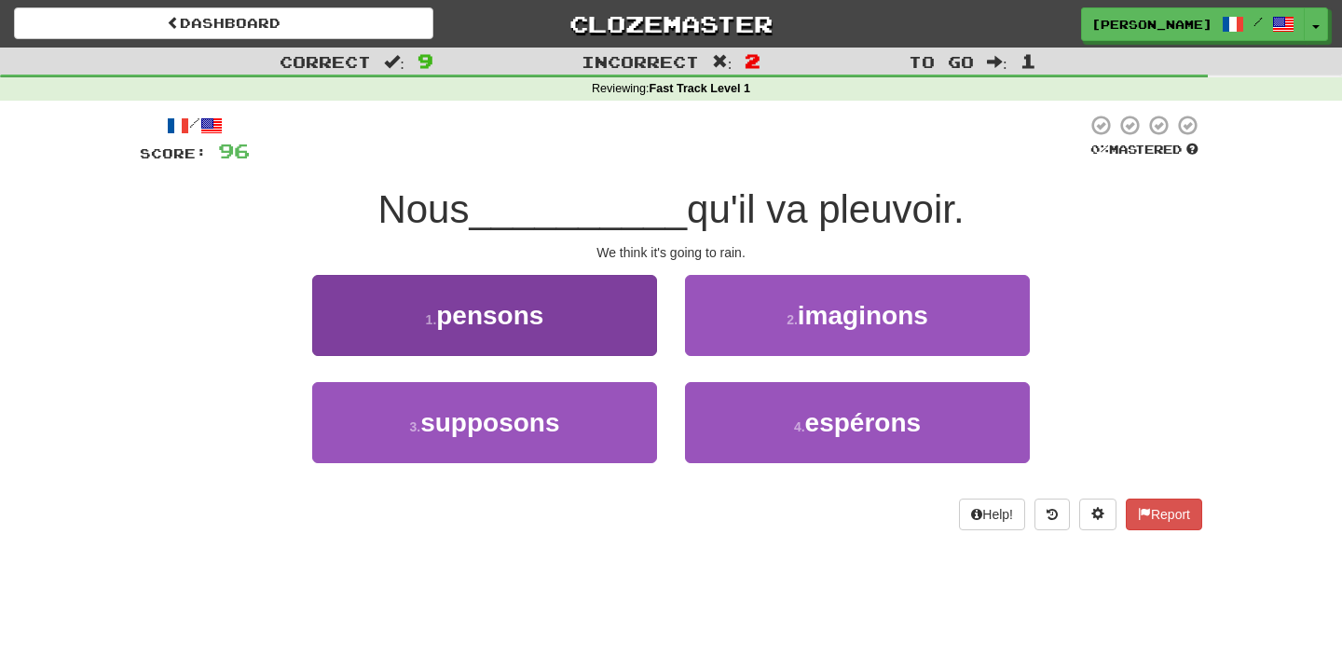
click at [593, 318] on button "1 . pensons" at bounding box center [484, 315] width 345 height 81
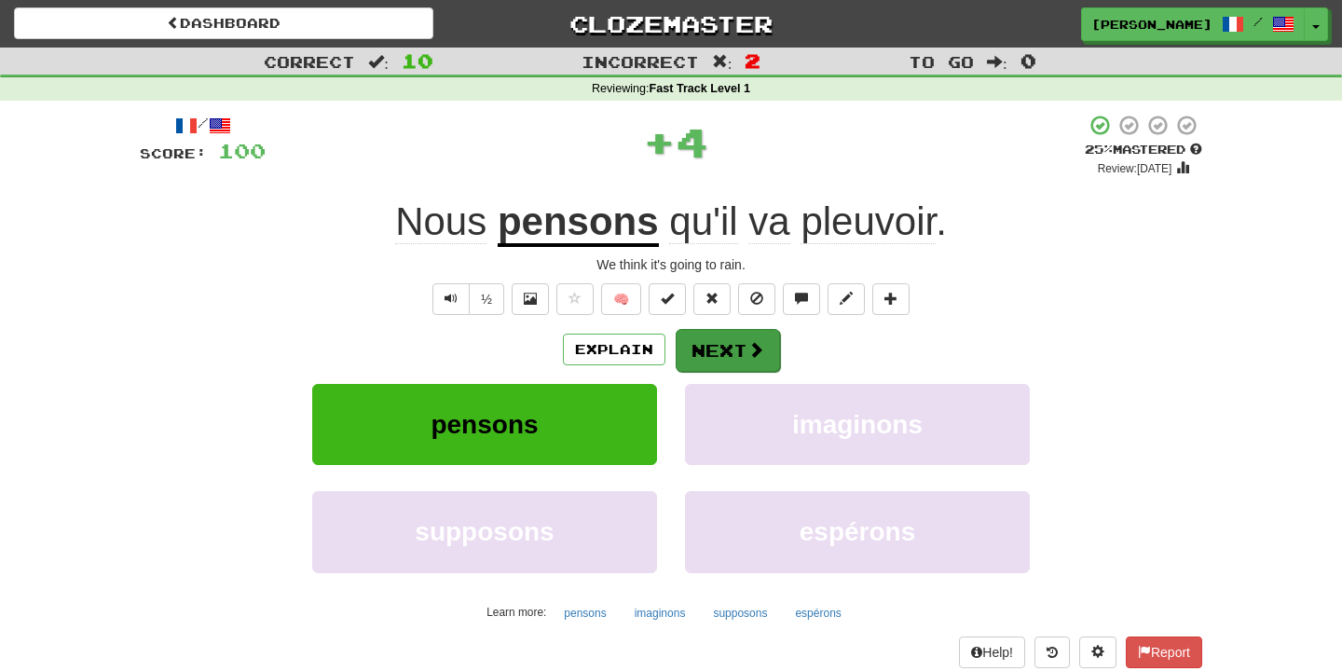
click at [706, 360] on button "Next" at bounding box center [727, 350] width 104 height 43
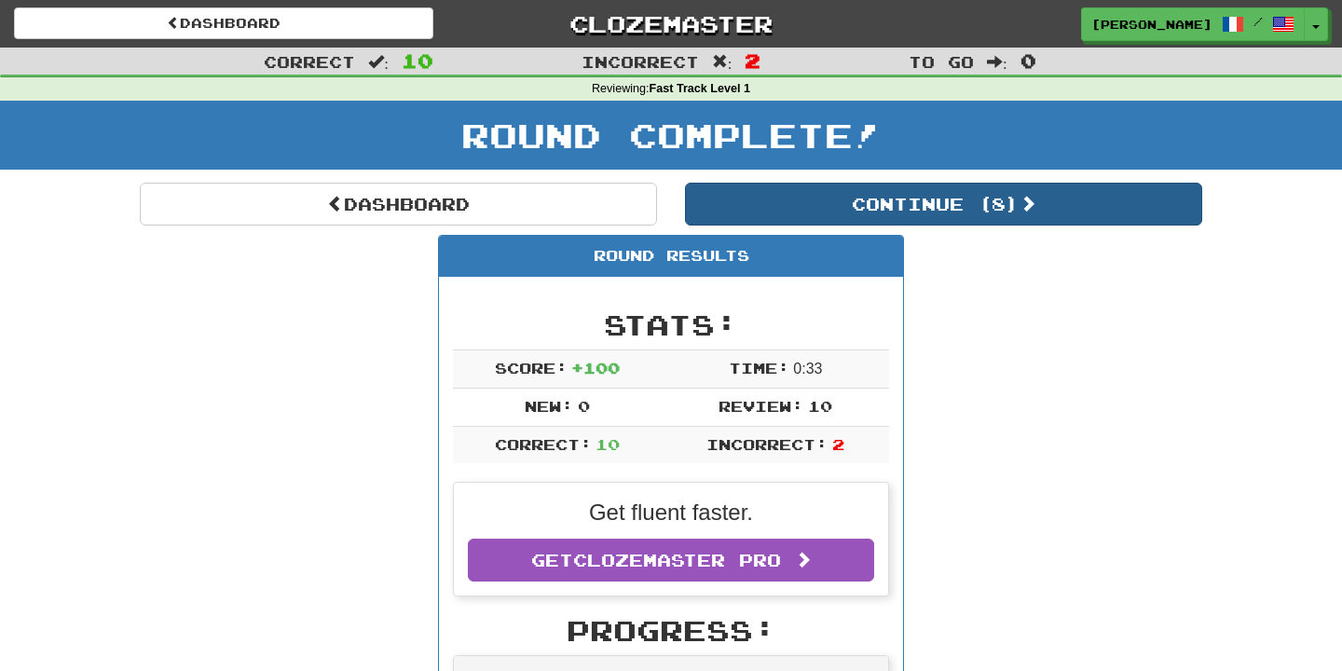
click at [843, 212] on button "Continue ( 8 )" at bounding box center [943, 204] width 517 height 43
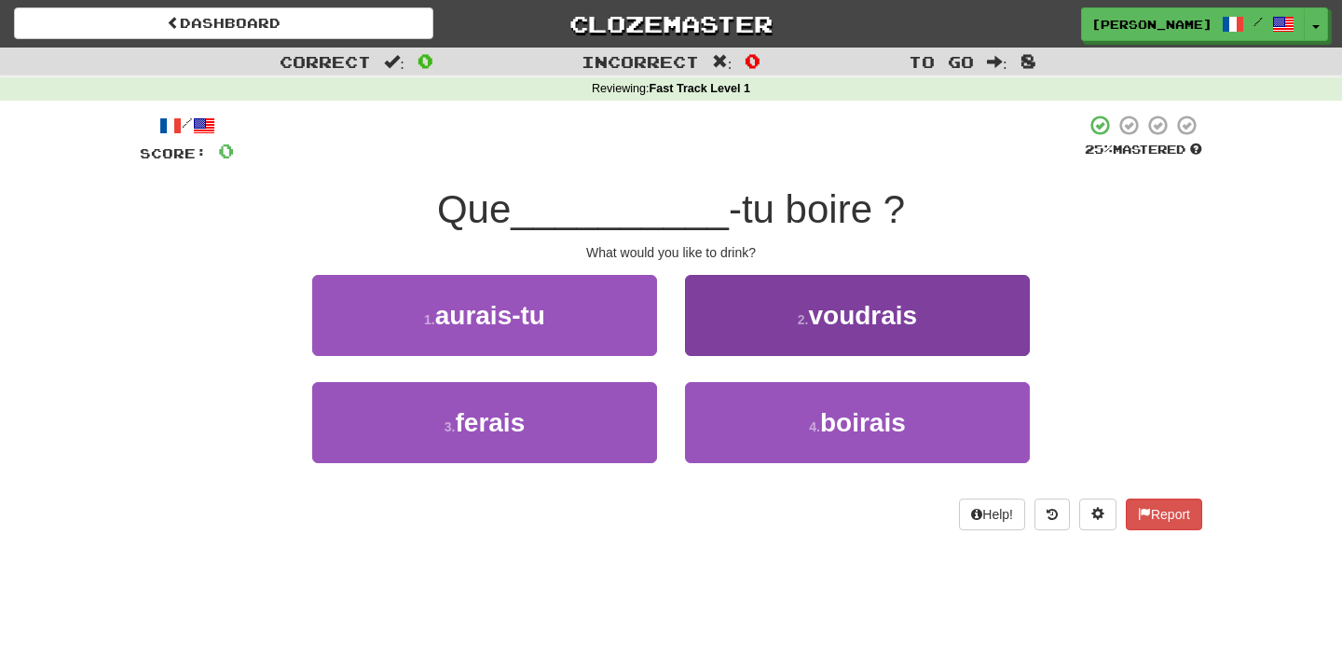
click at [773, 345] on button "2 . voudrais" at bounding box center [857, 315] width 345 height 81
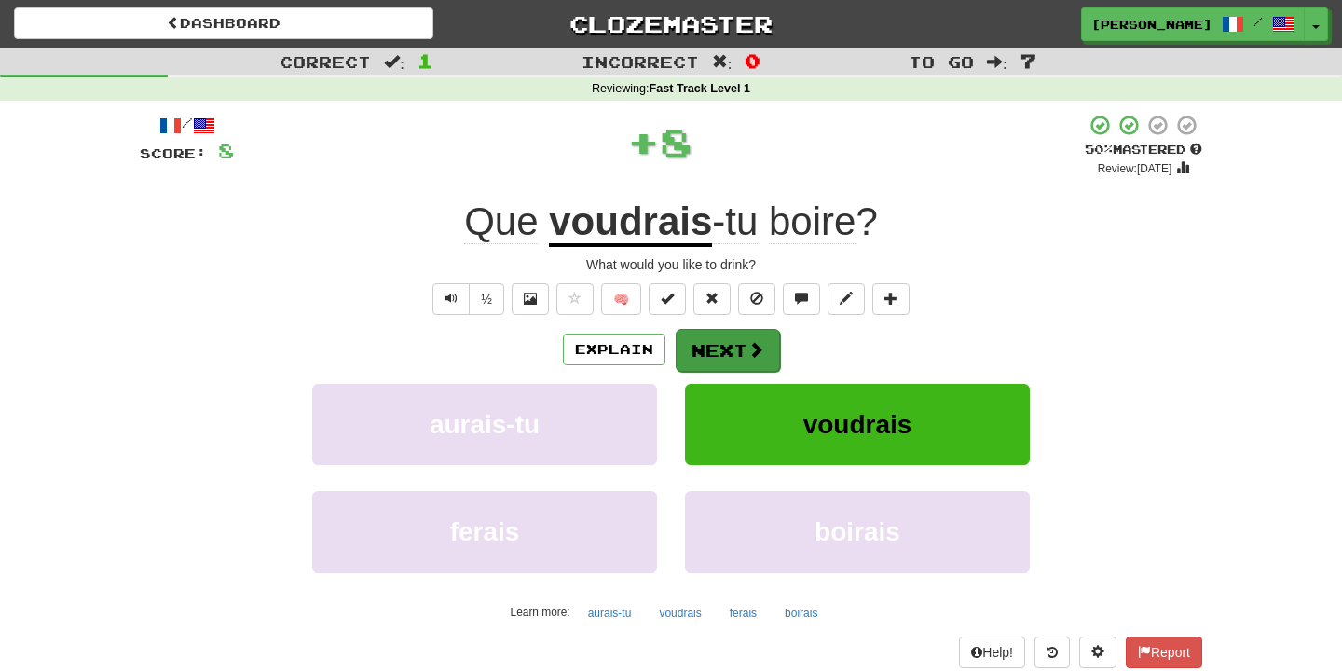
click at [772, 345] on button "Next" at bounding box center [727, 350] width 104 height 43
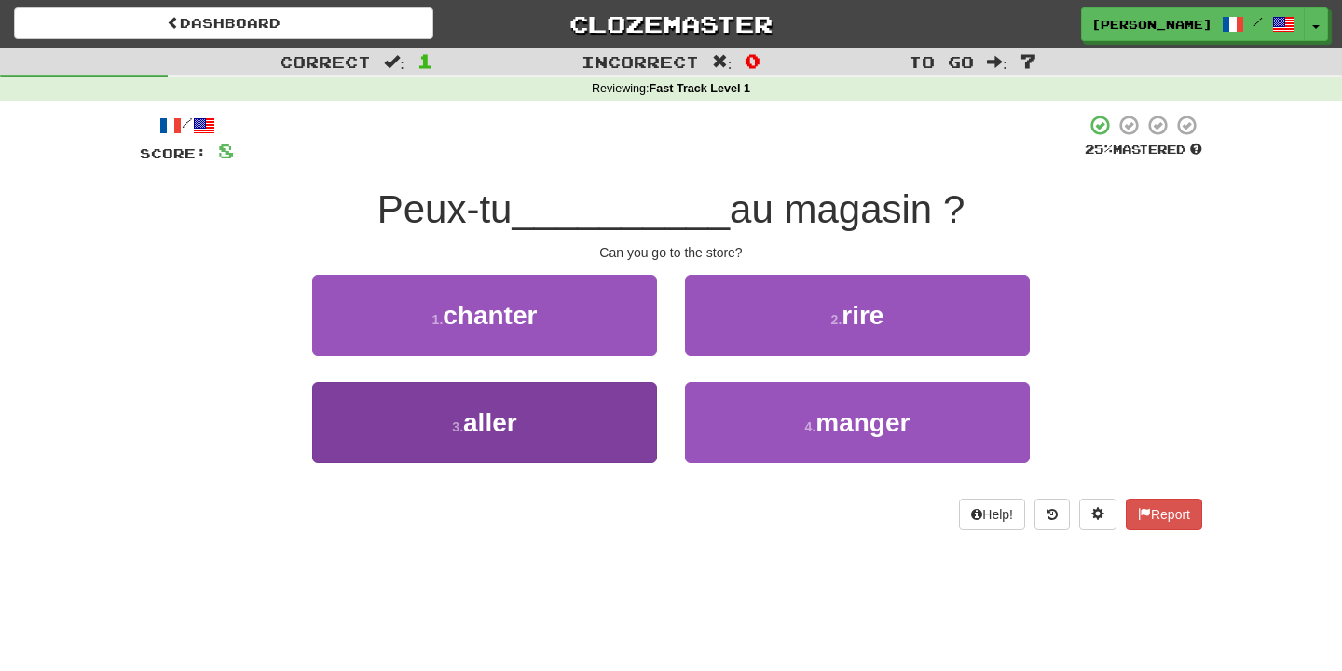
click at [642, 414] on button "3 . aller" at bounding box center [484, 422] width 345 height 81
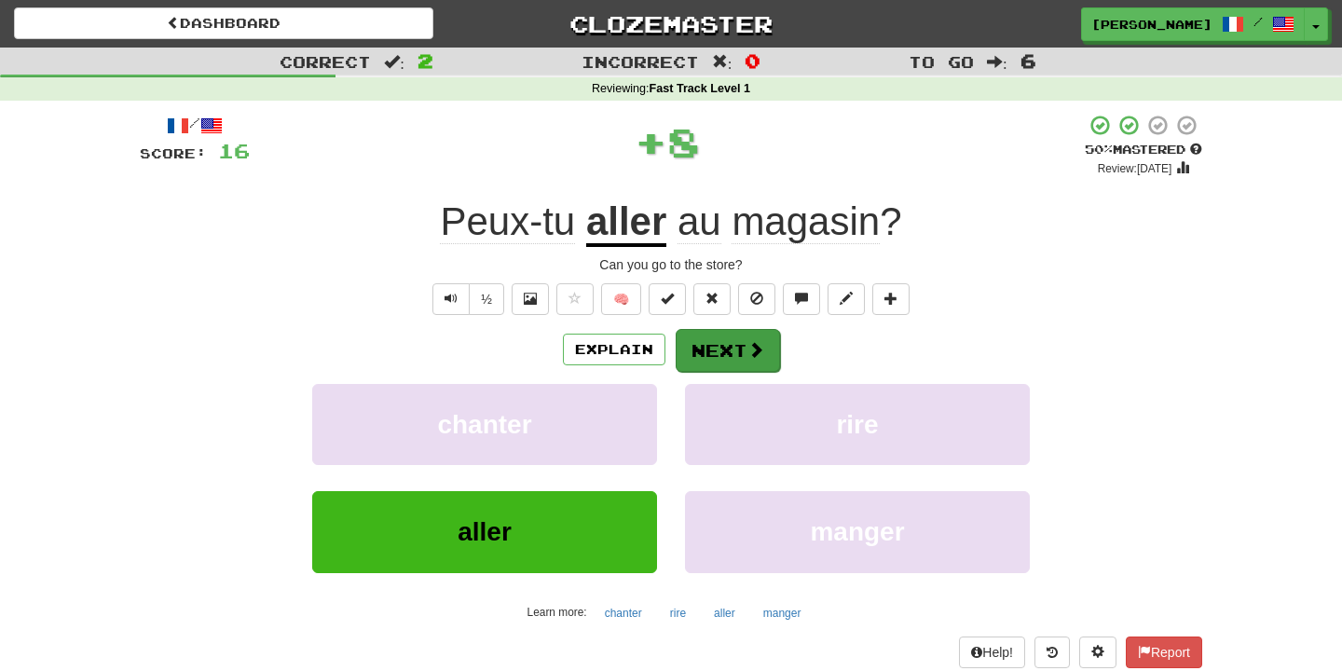
click at [712, 347] on button "Next" at bounding box center [727, 350] width 104 height 43
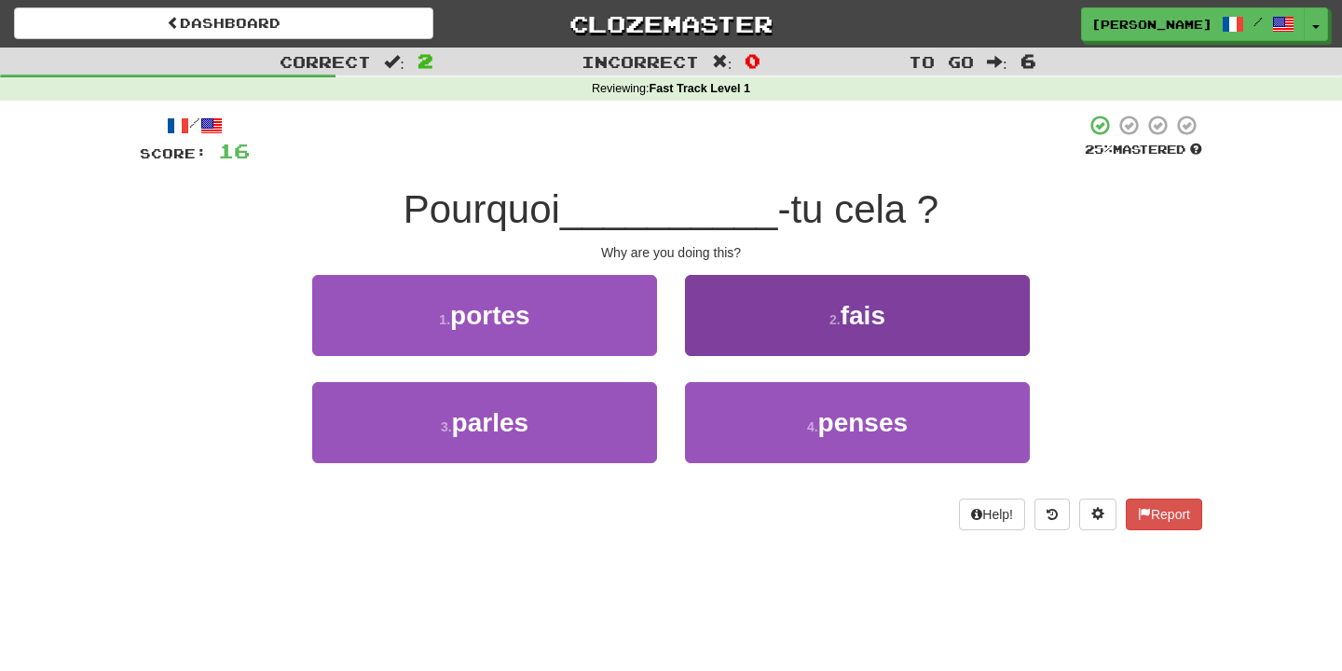
click at [733, 348] on button "2 . fais" at bounding box center [857, 315] width 345 height 81
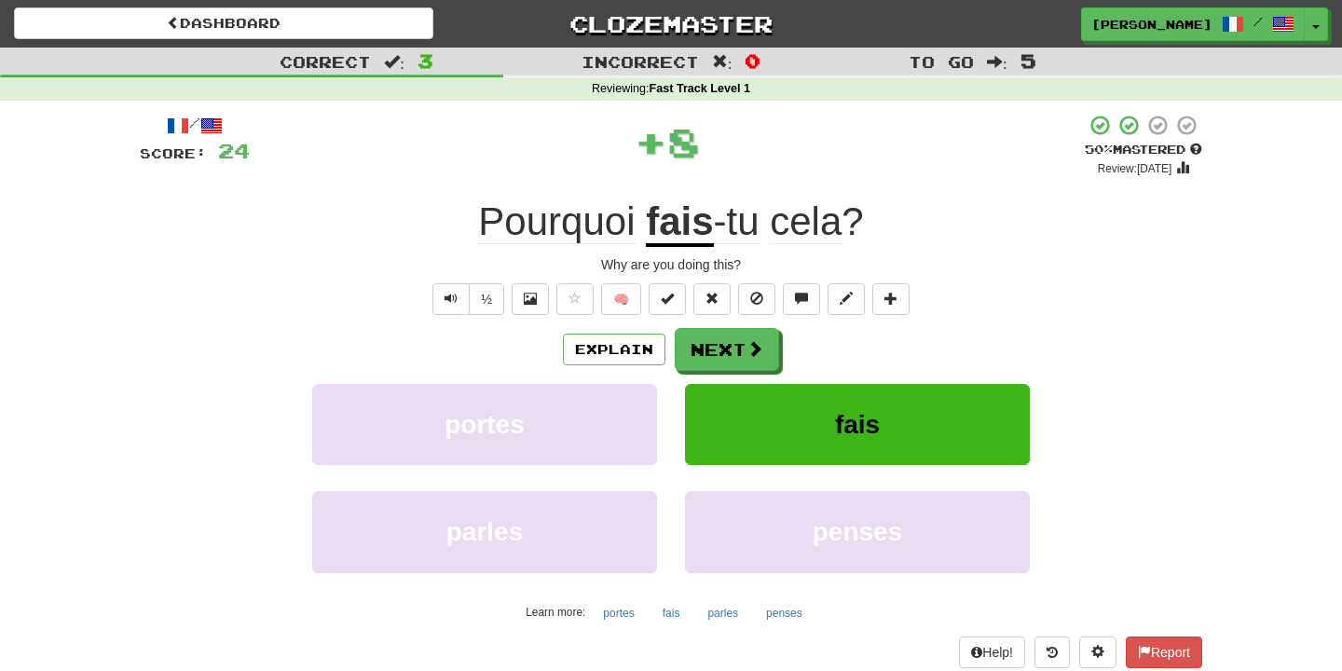
click at [733, 348] on button "Next" at bounding box center [727, 349] width 104 height 43
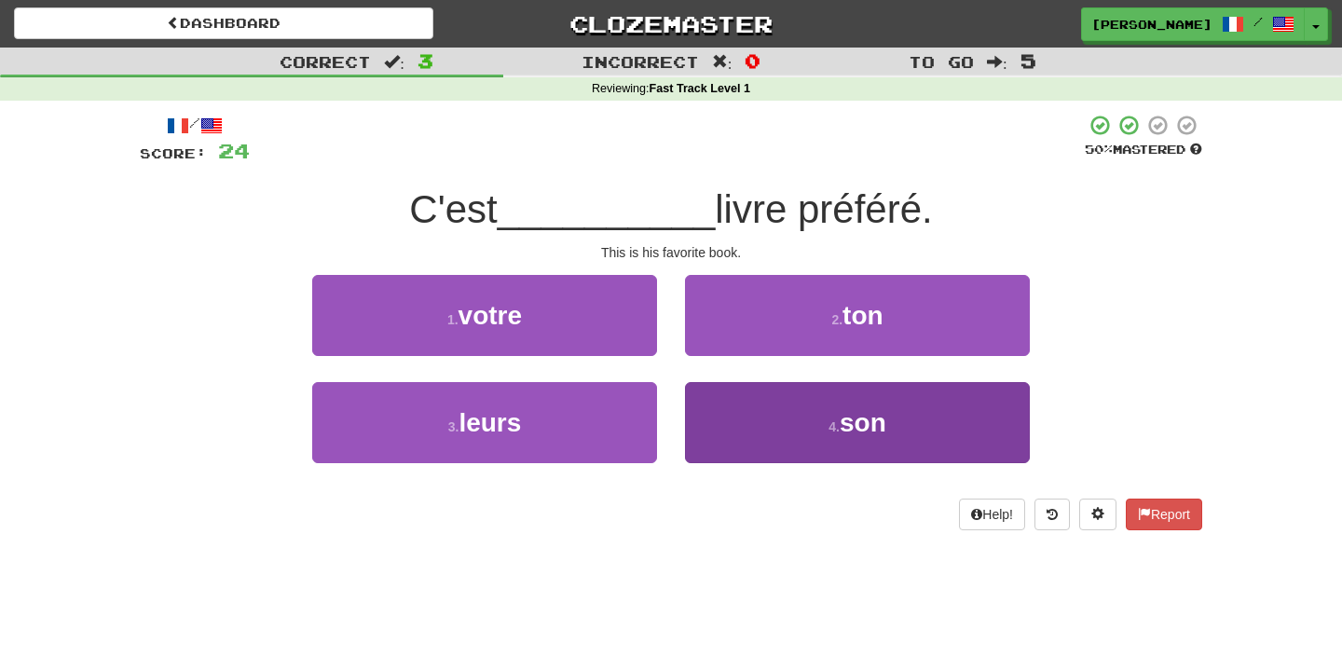
click at [757, 432] on button "4 . son" at bounding box center [857, 422] width 345 height 81
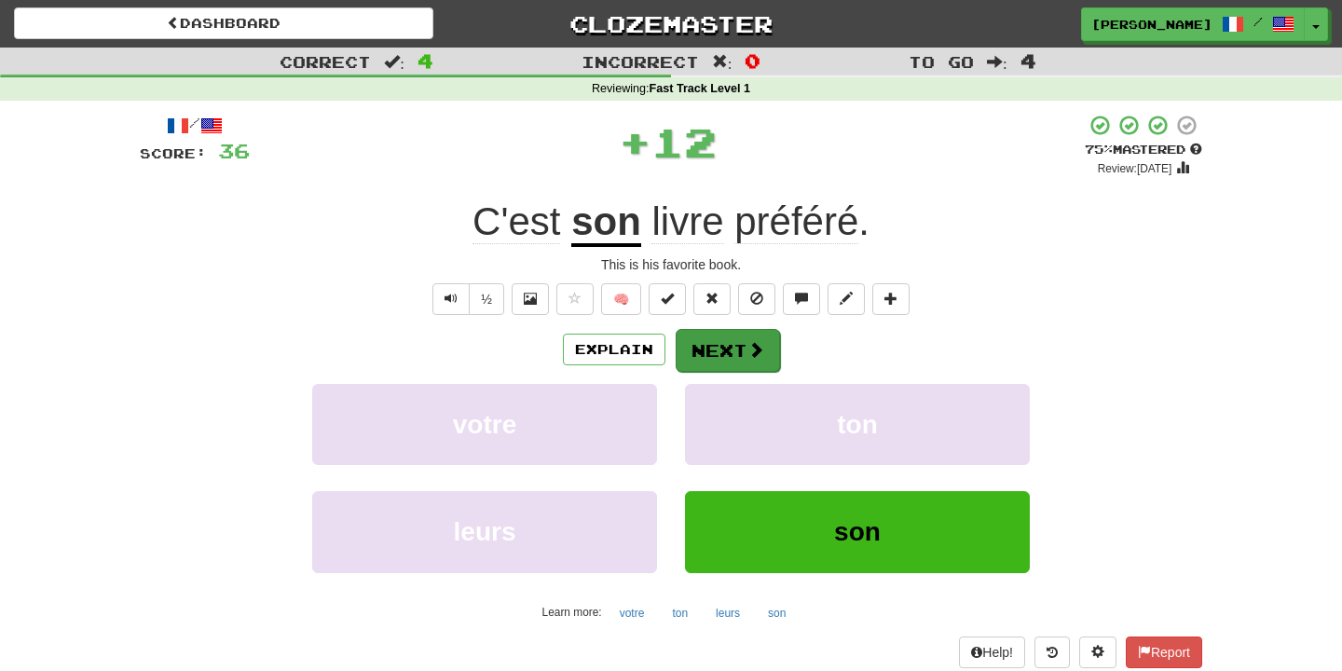
click at [743, 351] on button "Next" at bounding box center [727, 350] width 104 height 43
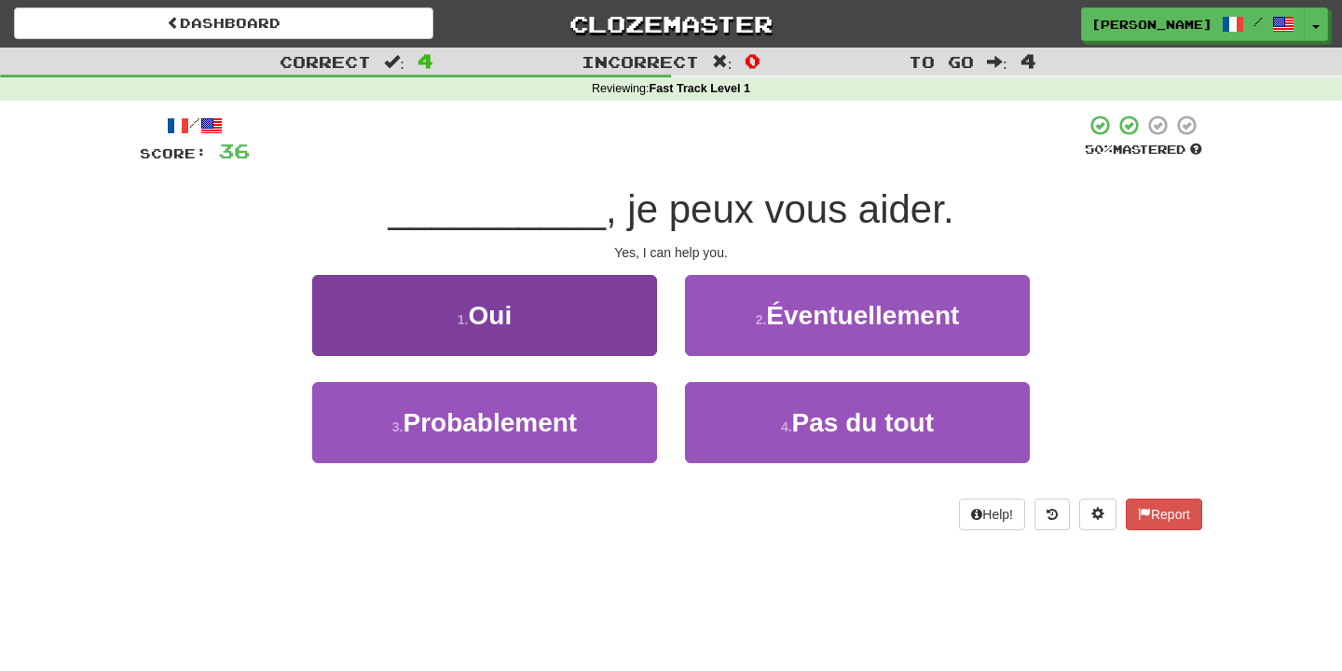
click at [611, 334] on button "1 . Oui" at bounding box center [484, 315] width 345 height 81
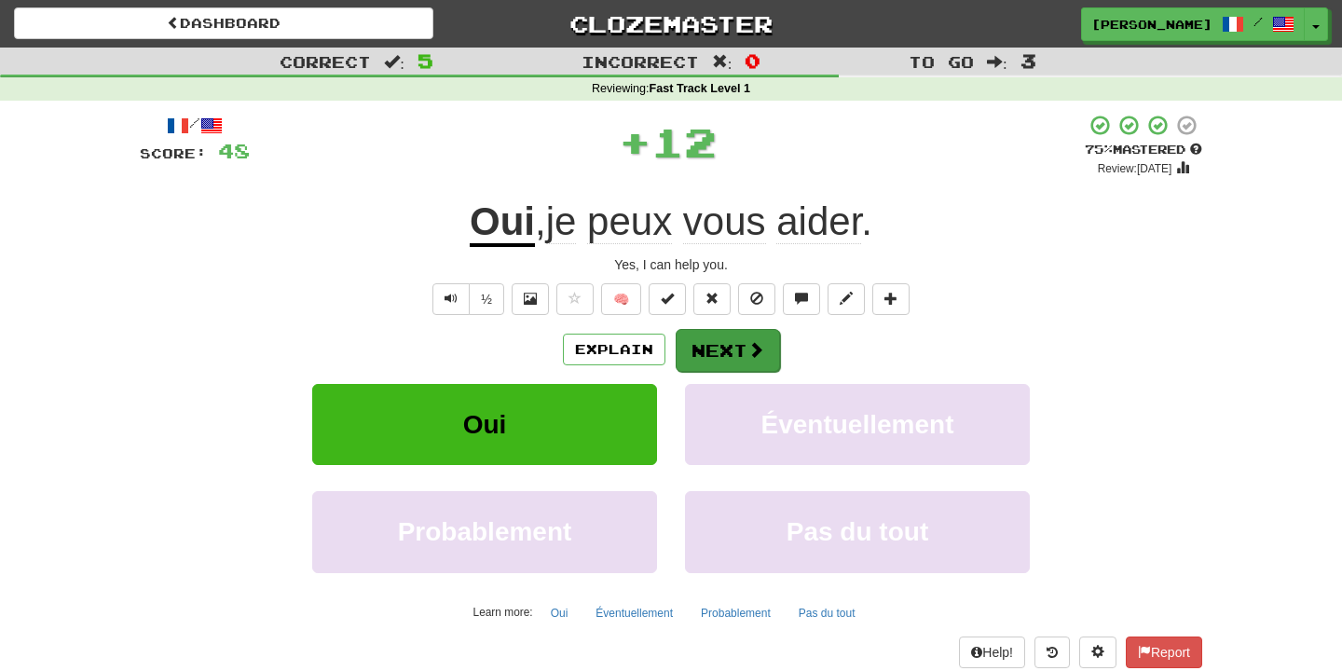
click at [710, 346] on button "Next" at bounding box center [727, 350] width 104 height 43
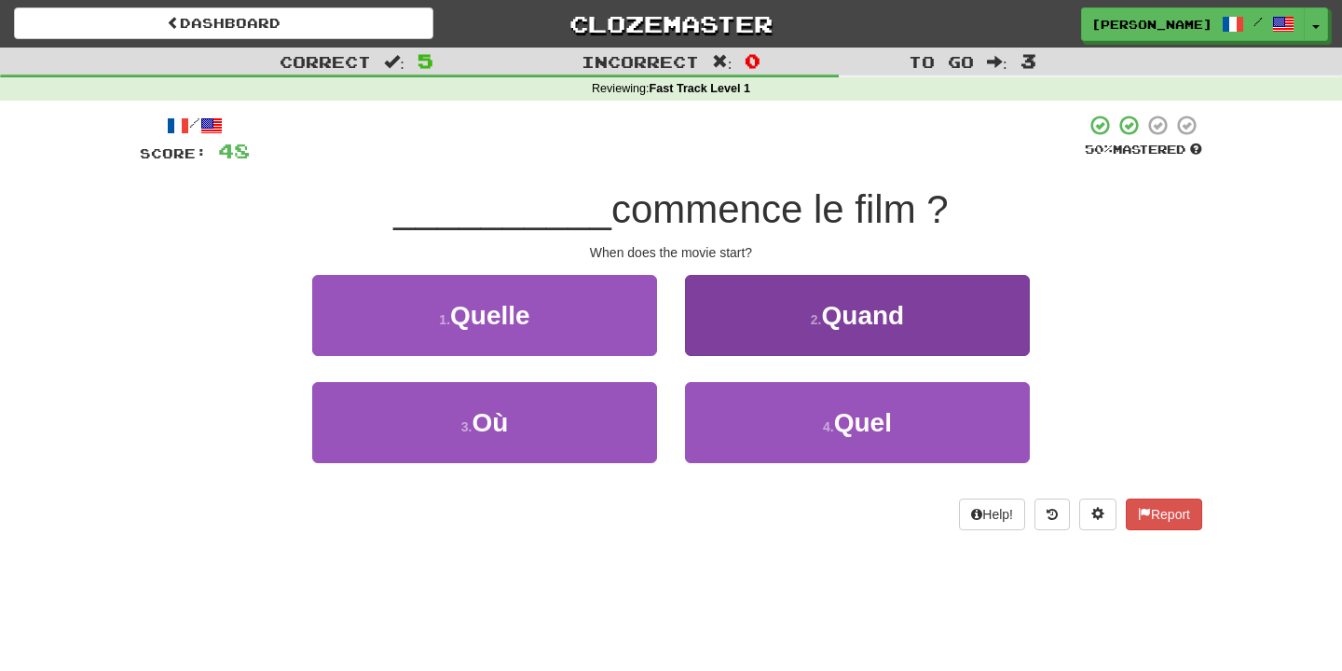
click at [737, 313] on button "2 . Quand" at bounding box center [857, 315] width 345 height 81
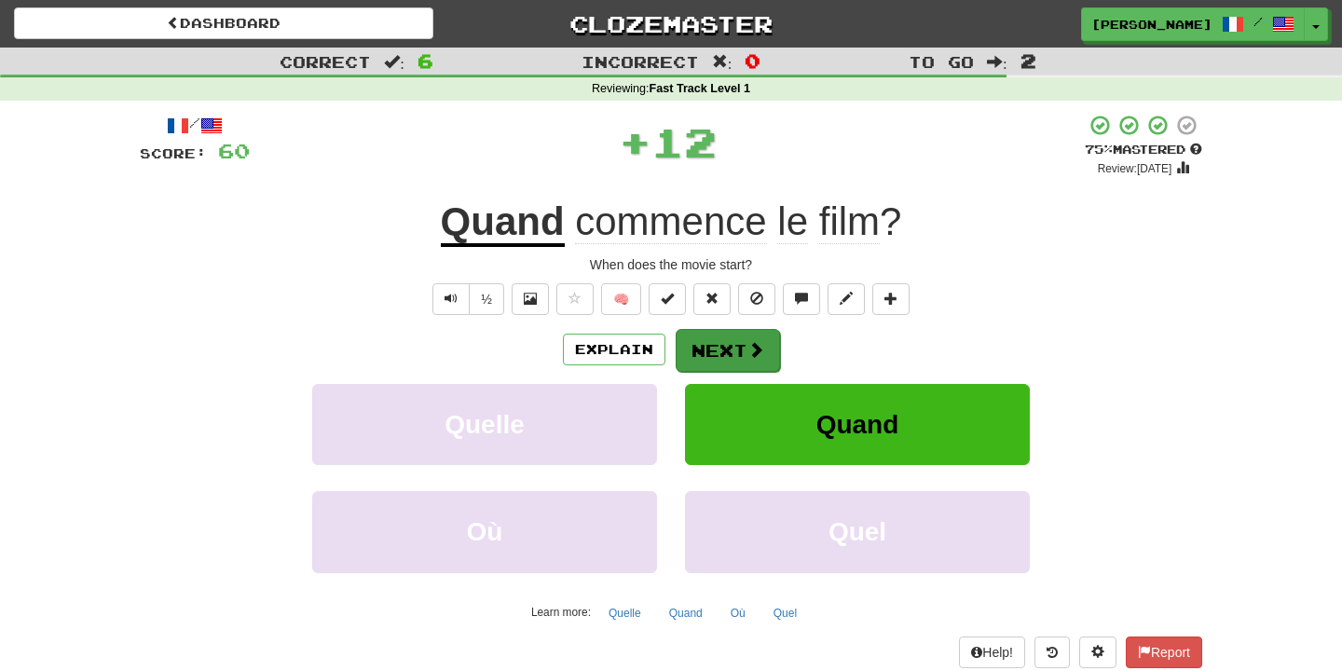
click at [726, 348] on button "Next" at bounding box center [727, 350] width 104 height 43
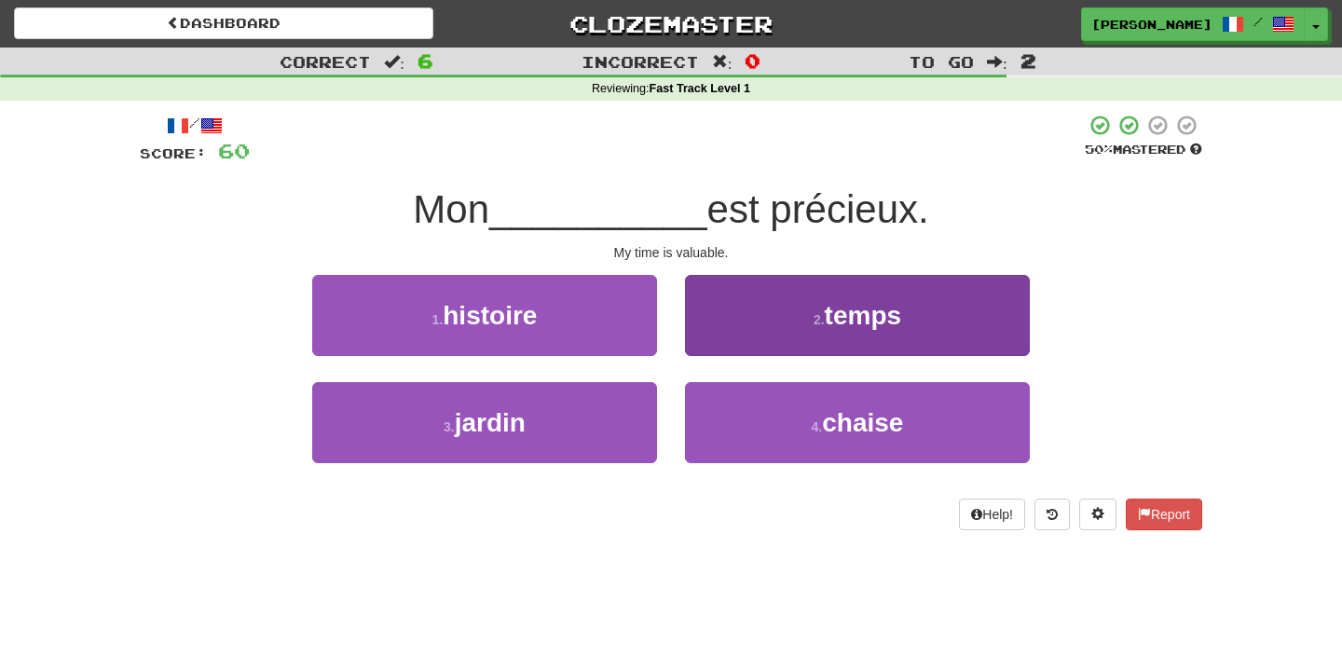
click at [730, 349] on button "2 . temps" at bounding box center [857, 315] width 345 height 81
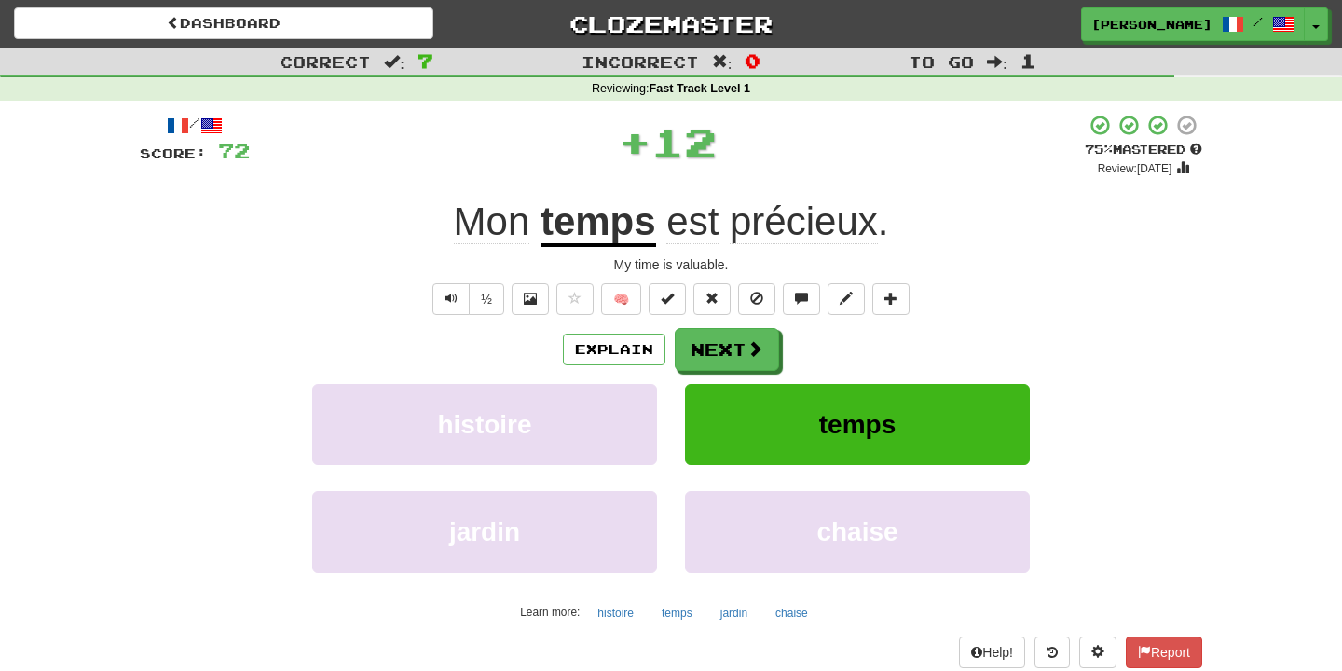
click at [730, 349] on button "Next" at bounding box center [727, 349] width 104 height 43
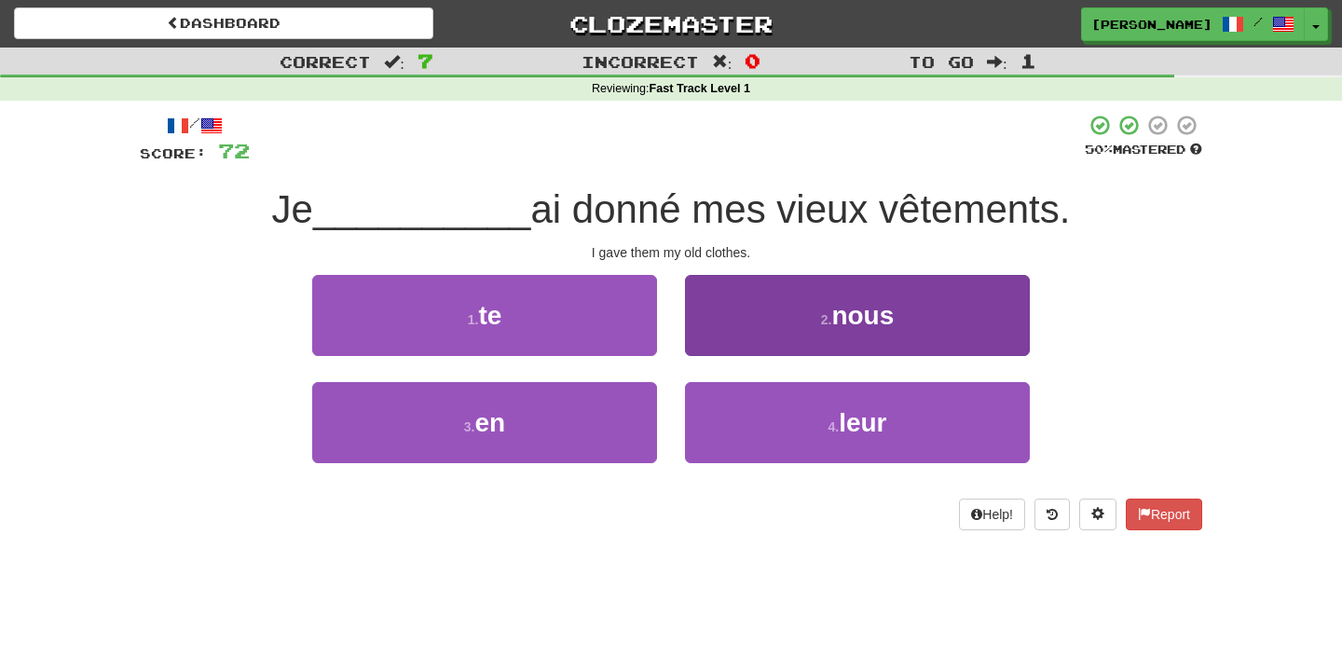
click at [764, 345] on button "2 . nous" at bounding box center [857, 315] width 345 height 81
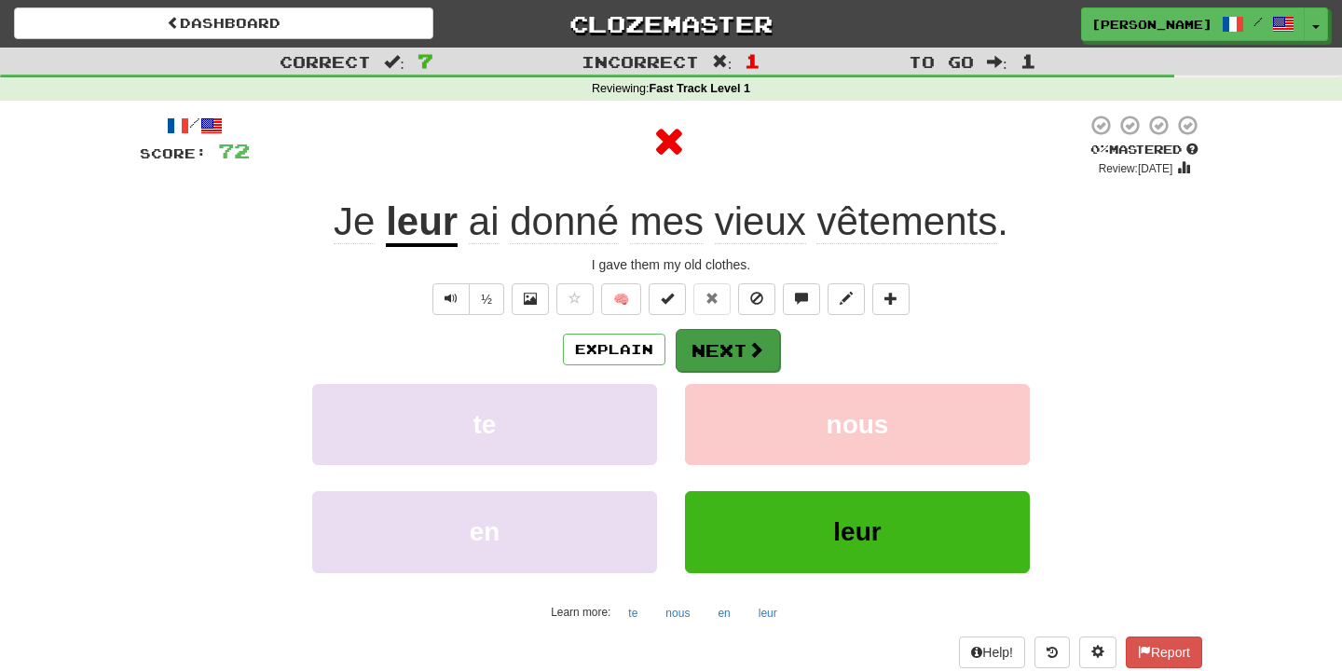
click at [718, 335] on button "Next" at bounding box center [727, 350] width 104 height 43
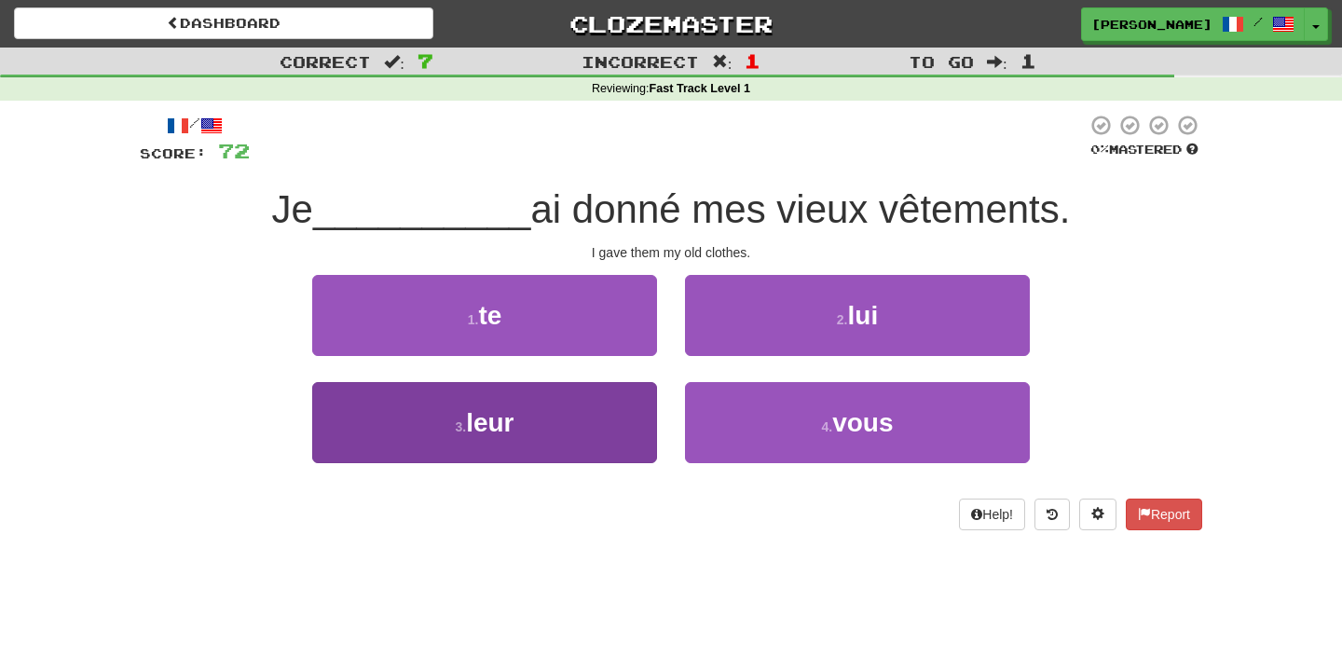
click at [585, 409] on button "3 . leur" at bounding box center [484, 422] width 345 height 81
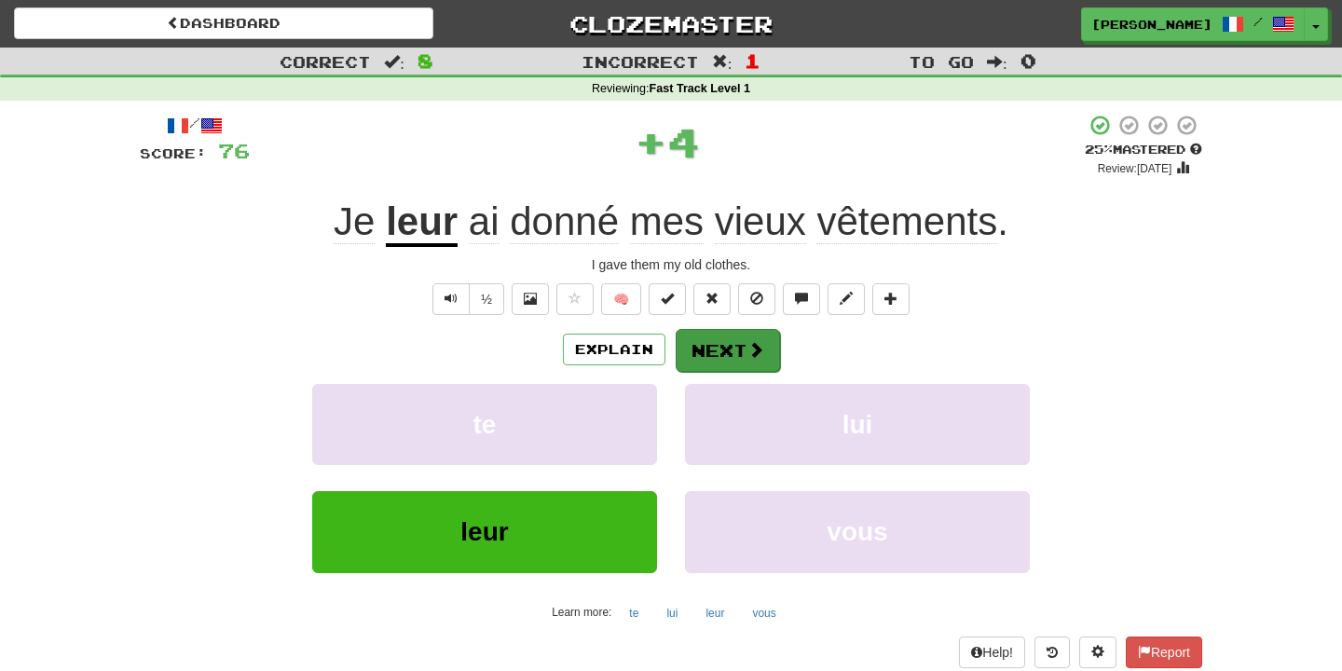
click at [741, 348] on button "Next" at bounding box center [727, 350] width 104 height 43
